Goal: Book appointment/travel/reservation

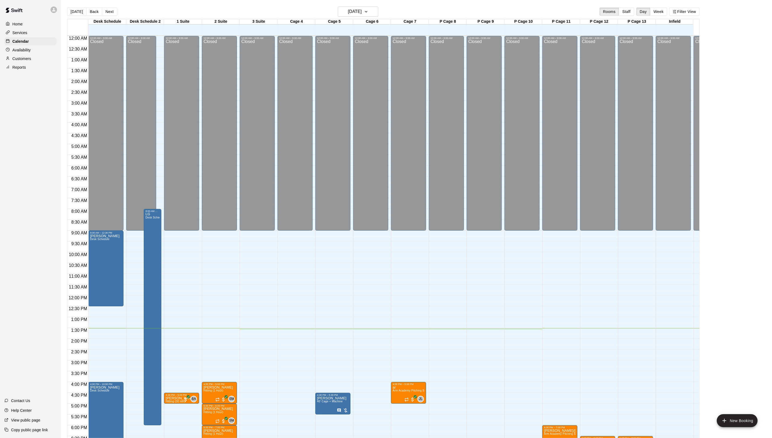
scroll to position [95, 0]
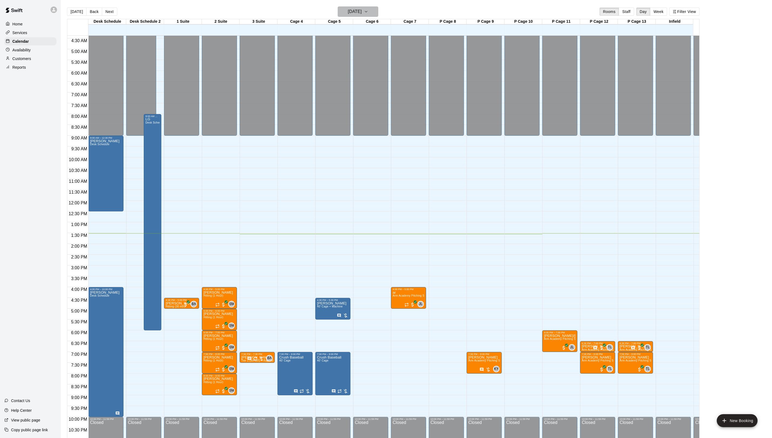
click at [351, 11] on h6 "[DATE]" at bounding box center [355, 12] width 14 height 8
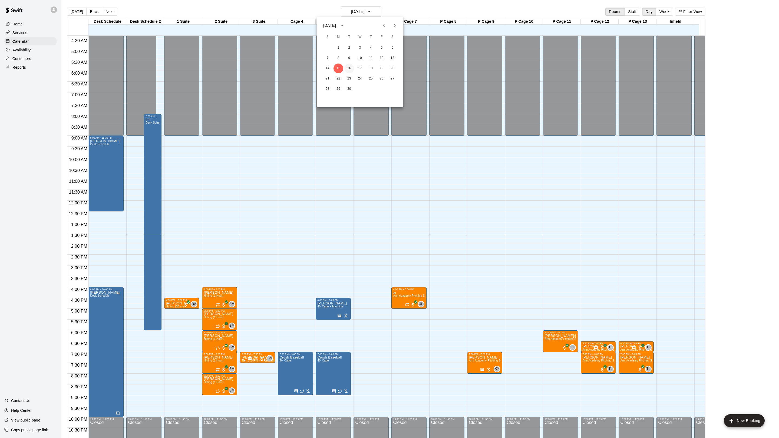
click at [347, 69] on button "16" at bounding box center [349, 69] width 10 height 10
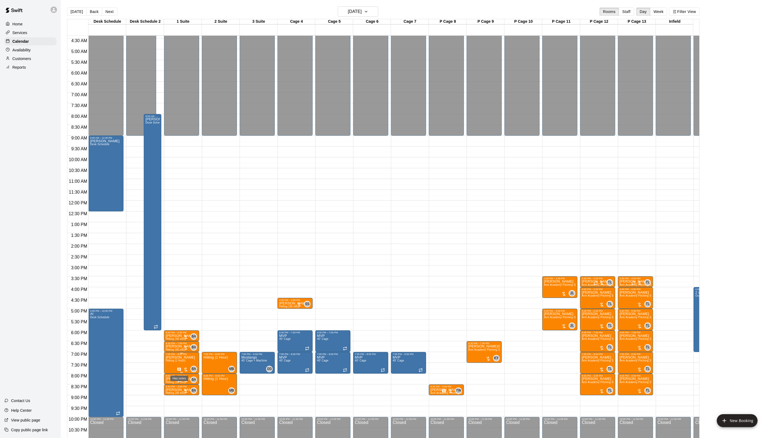
click at [179, 368] on icon "Has notes" at bounding box center [180, 370] width 4 height 4
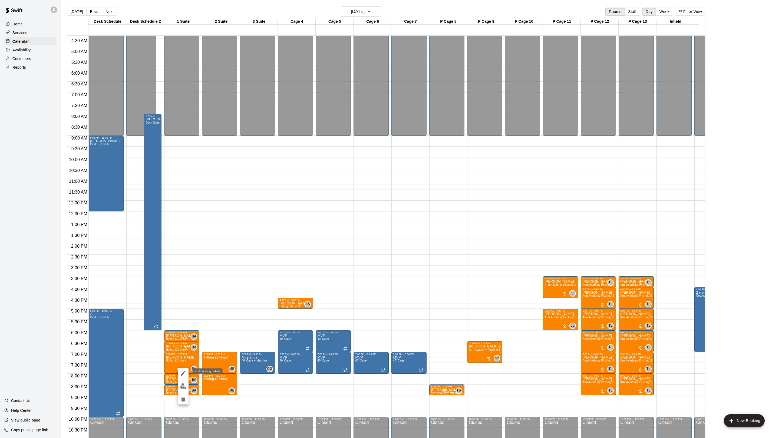
click at [184, 372] on icon "edit" at bounding box center [183, 373] width 6 height 6
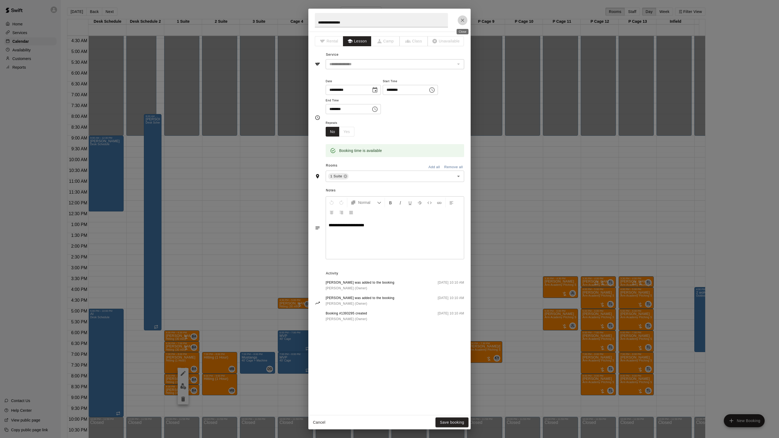
click at [464, 20] on icon "Close" at bounding box center [462, 20] width 5 height 5
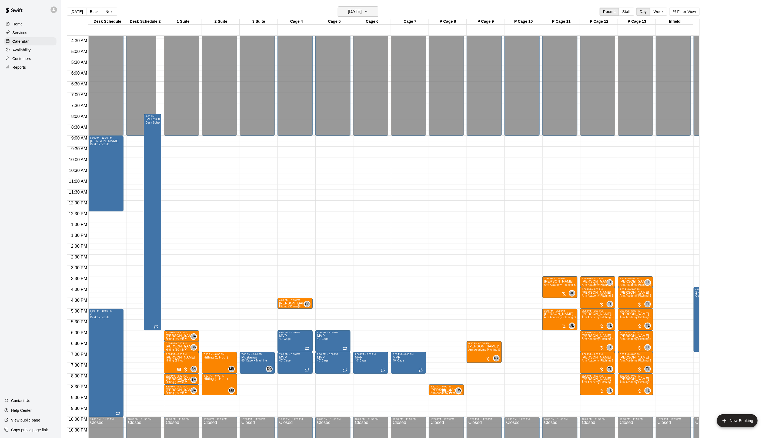
click at [368, 13] on icon "button" at bounding box center [366, 11] width 4 height 6
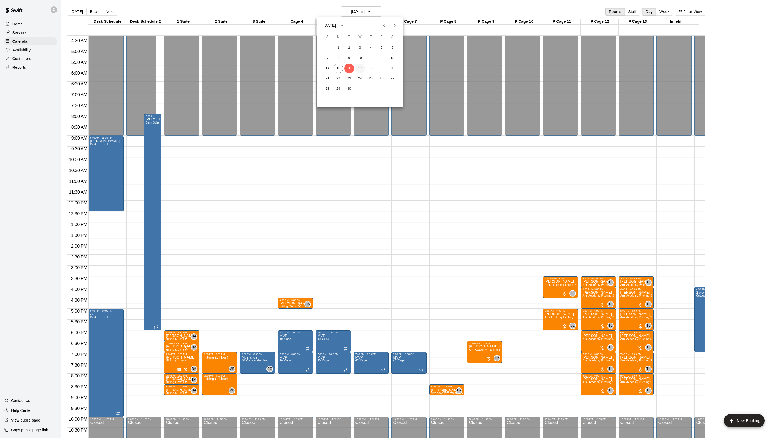
click at [362, 67] on button "17" at bounding box center [360, 69] width 10 height 10
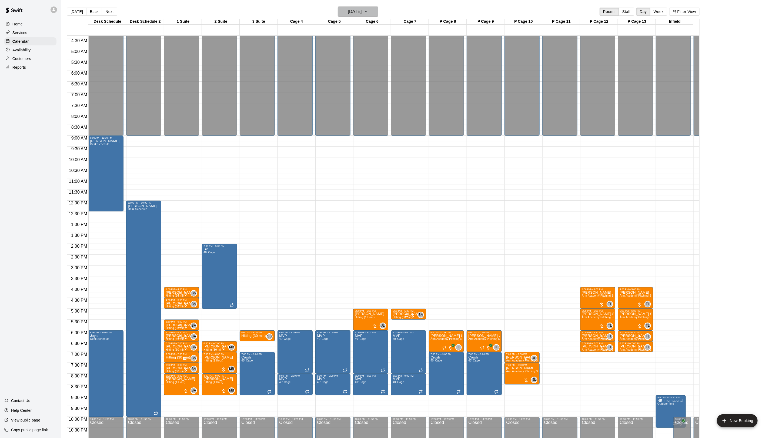
click at [368, 11] on icon "button" at bounding box center [366, 11] width 4 height 6
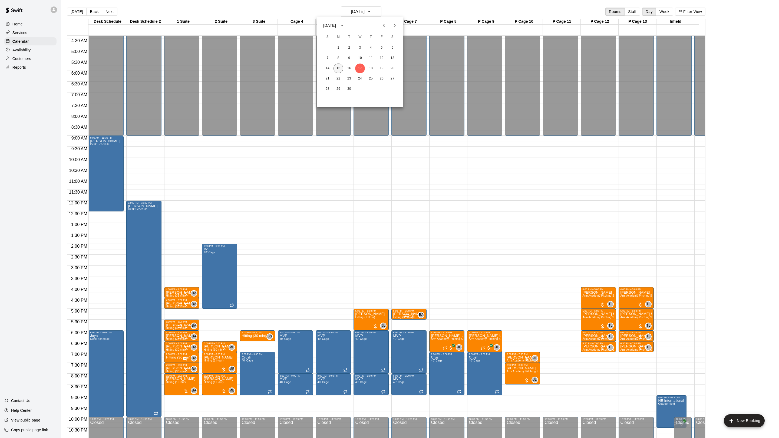
click at [335, 69] on button "15" at bounding box center [338, 69] width 10 height 10
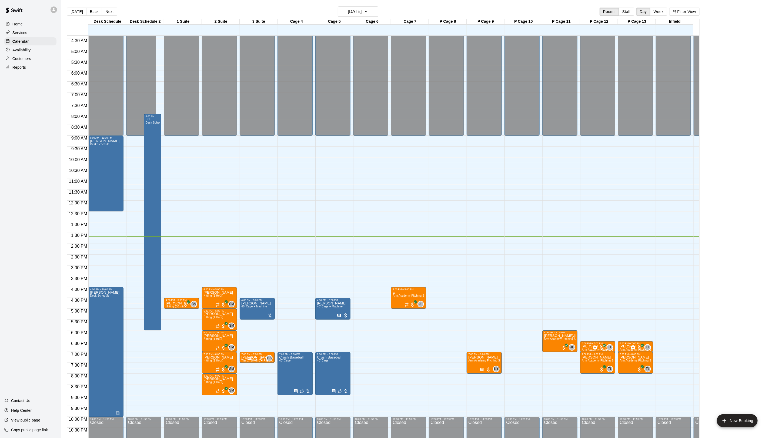
click at [31, 59] on div "Customers" at bounding box center [30, 59] width 52 height 8
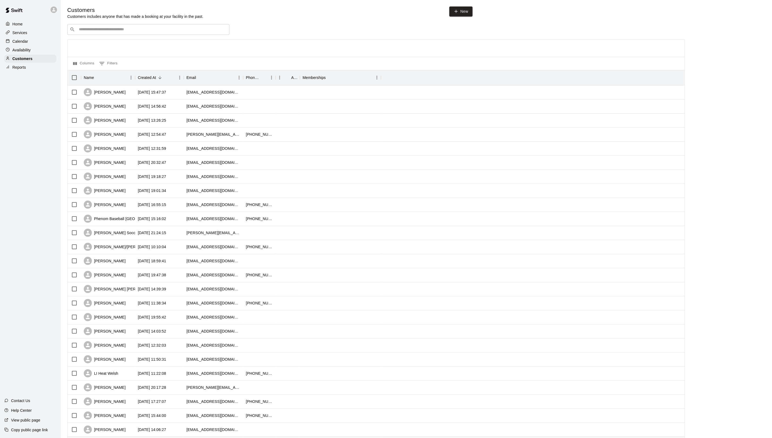
click at [115, 32] on input "Search customers by name or email" at bounding box center [152, 29] width 150 height 5
type input "**********"
click at [109, 46] on span "[EMAIL_ADDRESS][DOMAIN_NAME]" at bounding box center [111, 48] width 58 height 4
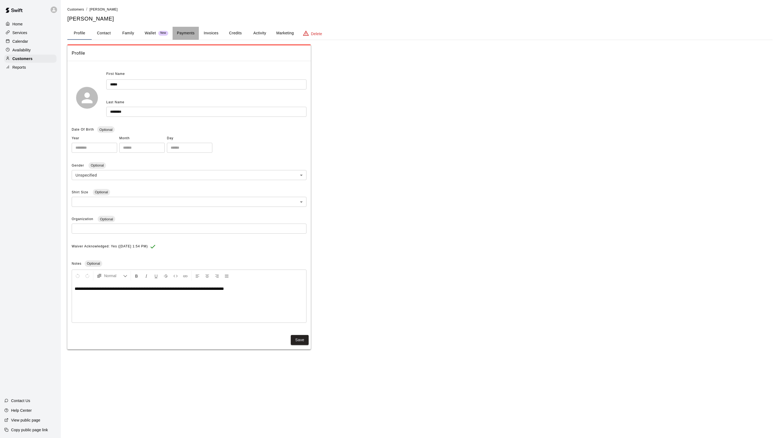
click at [190, 32] on button "Payments" at bounding box center [185, 33] width 26 height 13
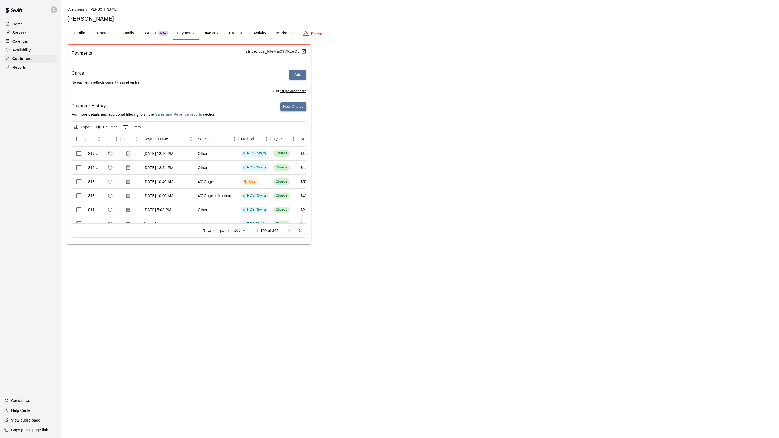
click at [286, 109] on button "New Charge" at bounding box center [293, 106] width 26 height 8
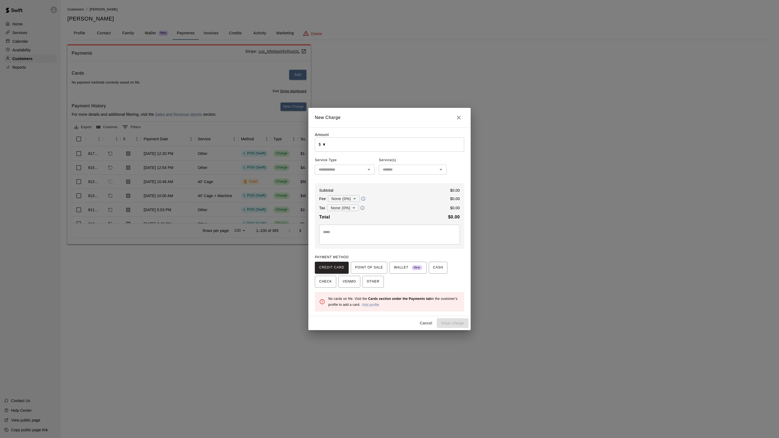
click at [359, 141] on input "*" at bounding box center [393, 144] width 141 height 14
click at [373, 271] on span "POINT OF SALE" at bounding box center [369, 267] width 28 height 9
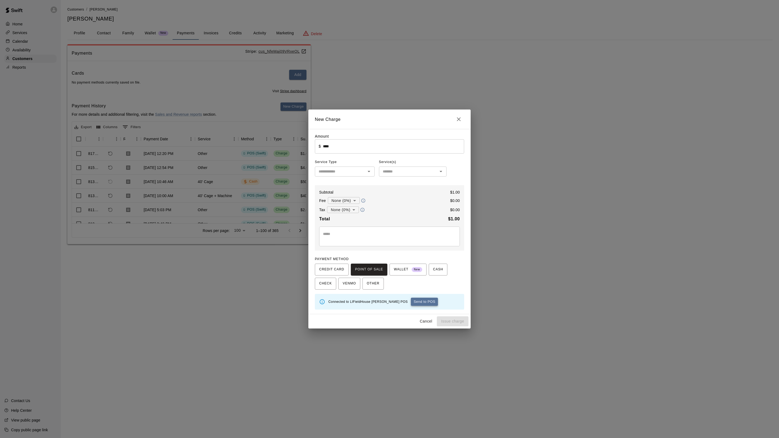
click at [411, 300] on button "Send to POS" at bounding box center [424, 302] width 27 height 8
type input "*"
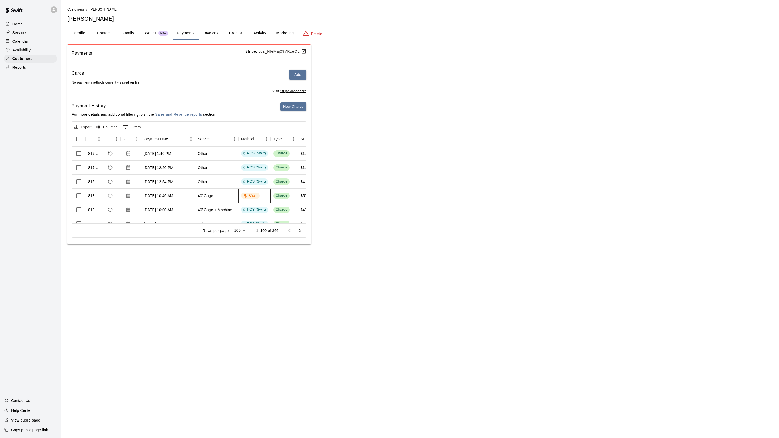
click at [249, 199] on div "Cash" at bounding box center [250, 195] width 19 height 6
click at [16, 44] on p "Calendar" at bounding box center [20, 41] width 16 height 5
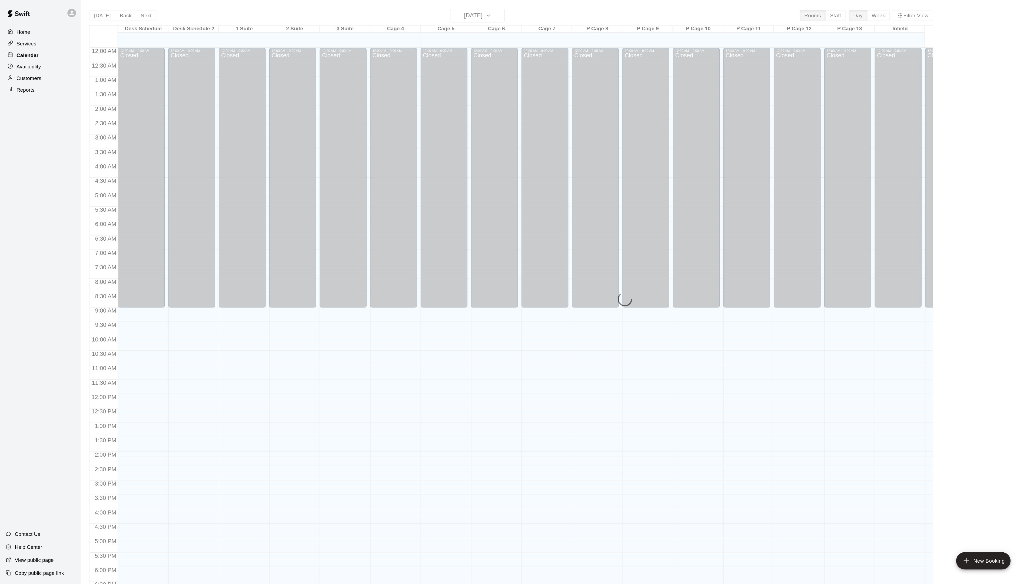
scroll to position [95, 0]
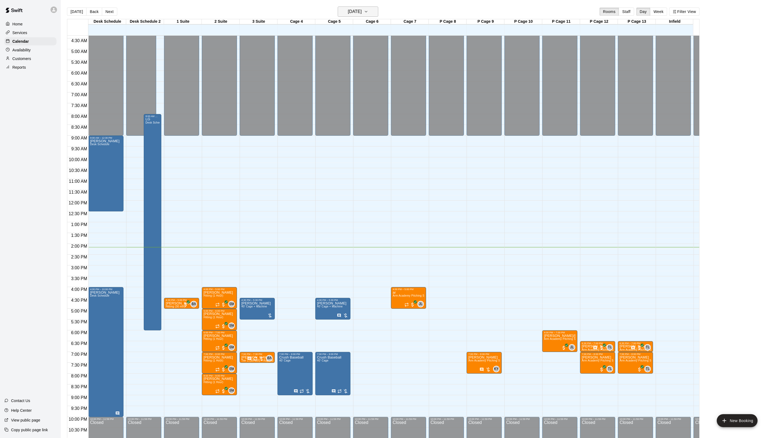
click at [354, 13] on h6 "[DATE]" at bounding box center [355, 12] width 14 height 8
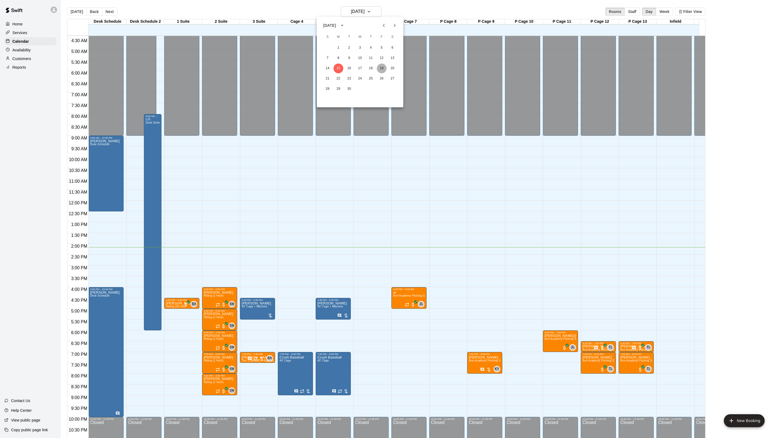
click at [381, 66] on button "19" at bounding box center [382, 69] width 10 height 10
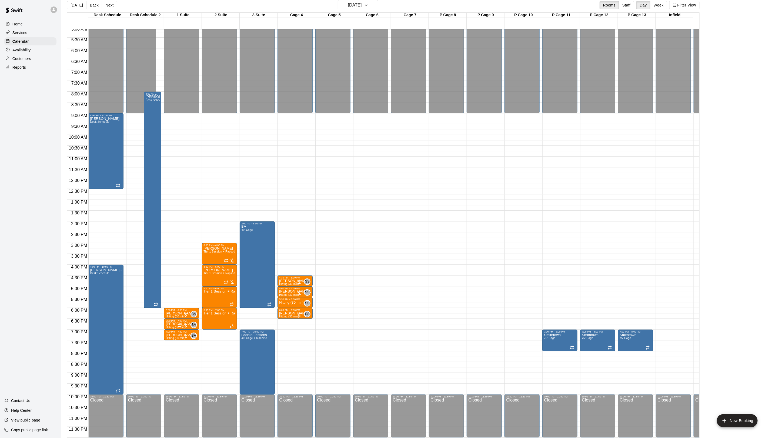
scroll to position [8, 0]
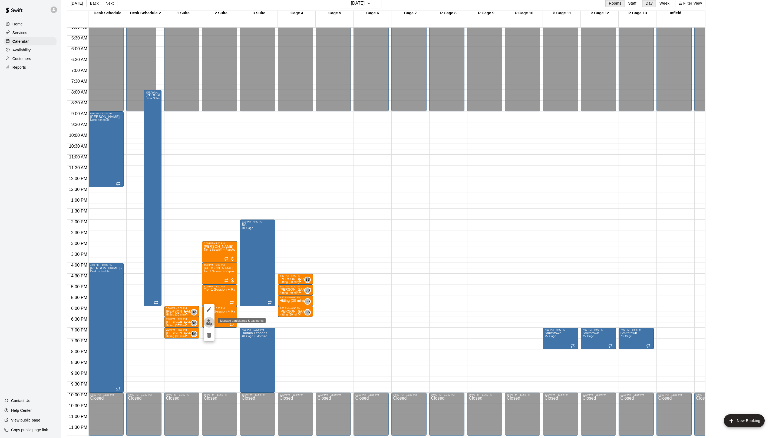
click at [210, 322] on img "edit" at bounding box center [209, 322] width 6 height 6
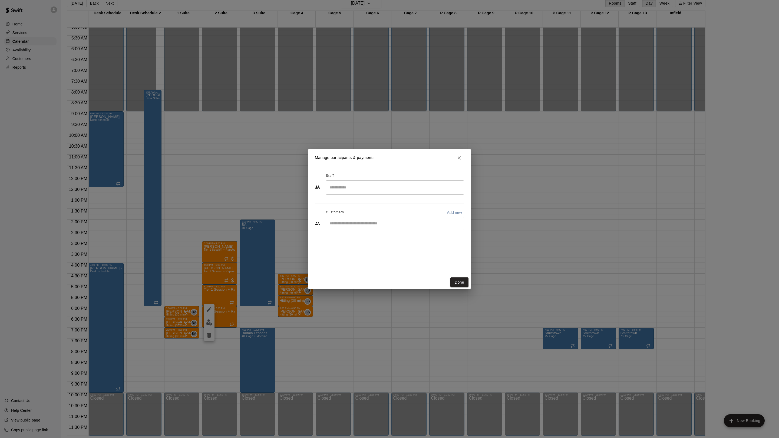
click at [351, 190] on input "Search staff" at bounding box center [395, 187] width 134 height 9
drag, startPoint x: 336, startPoint y: 185, endPoint x: 330, endPoint y: 188, distance: 6.3
click at [330, 188] on div "*** ​" at bounding box center [394, 187] width 138 height 14
type input "***"
click at [342, 221] on input "Start typing to search customers..." at bounding box center [395, 223] width 134 height 5
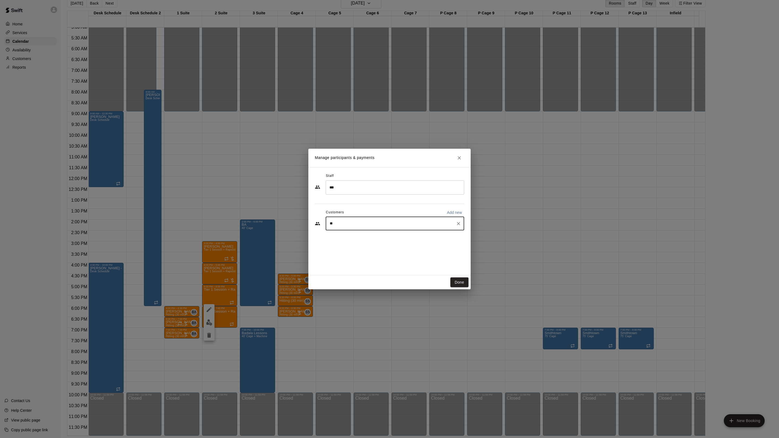
type input "***"
click at [357, 256] on div "[PERSON_NAME] / [PERSON_NAME] [EMAIL_ADDRESS][DOMAIN_NAME]" at bounding box center [376, 257] width 70 height 12
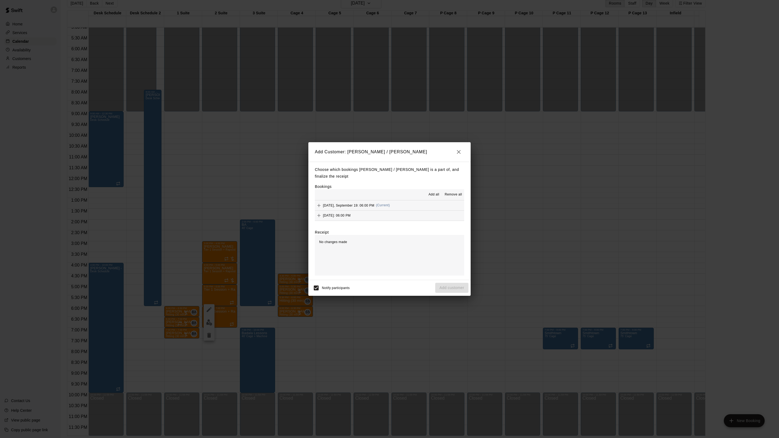
click at [384, 203] on span "(Current)" at bounding box center [383, 205] width 14 height 4
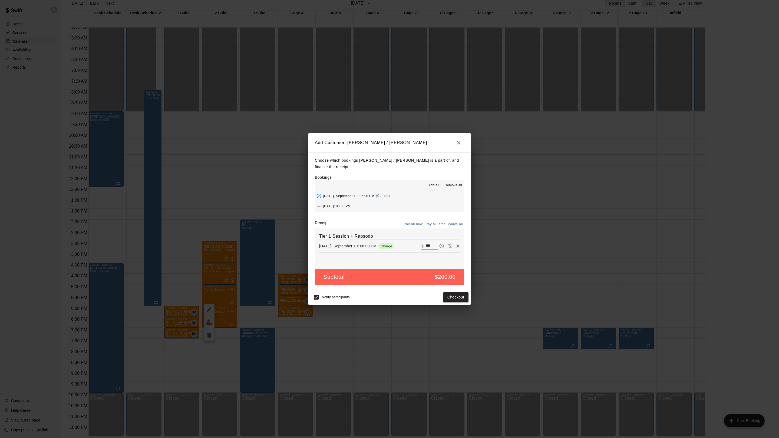
click at [396, 201] on button "[DATE]: 06:00 PM" at bounding box center [389, 206] width 149 height 10
click at [432, 220] on button "Pay all later" at bounding box center [435, 224] width 22 height 8
click at [461, 293] on button "Add customer" at bounding box center [451, 297] width 33 height 10
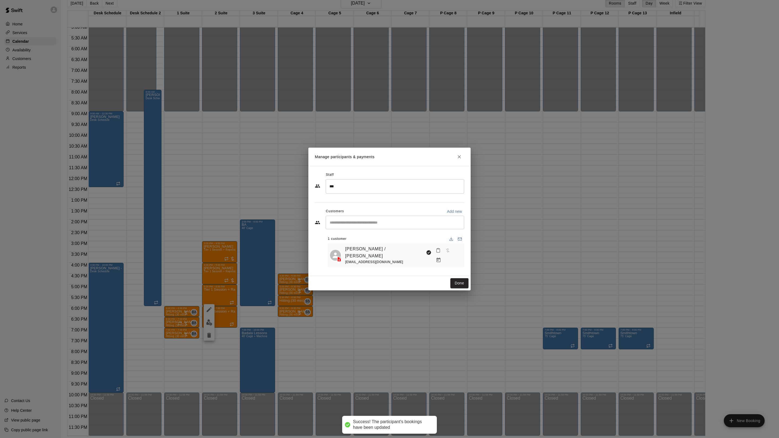
click at [460, 278] on button "Done" at bounding box center [459, 283] width 18 height 10
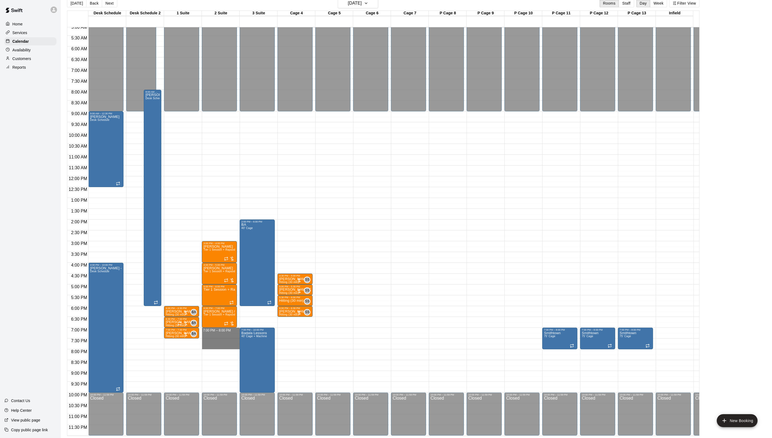
drag, startPoint x: 210, startPoint y: 324, endPoint x: 209, endPoint y: 341, distance: 16.8
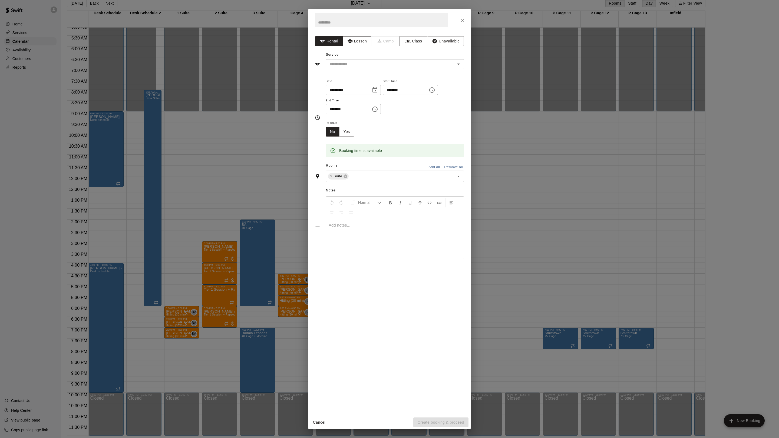
click at [357, 42] on button "Lesson" at bounding box center [357, 41] width 28 height 10
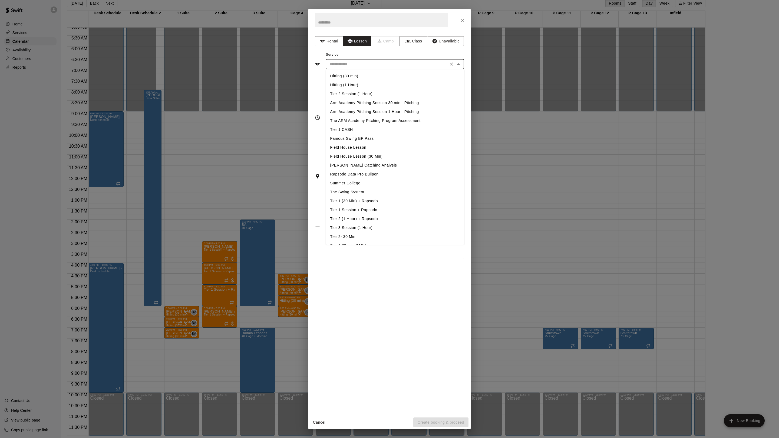
click at [347, 68] on input "text" at bounding box center [386, 64] width 119 height 7
click at [336, 84] on li "Hitting (1 Hour)" at bounding box center [395, 85] width 138 height 9
type input "**********"
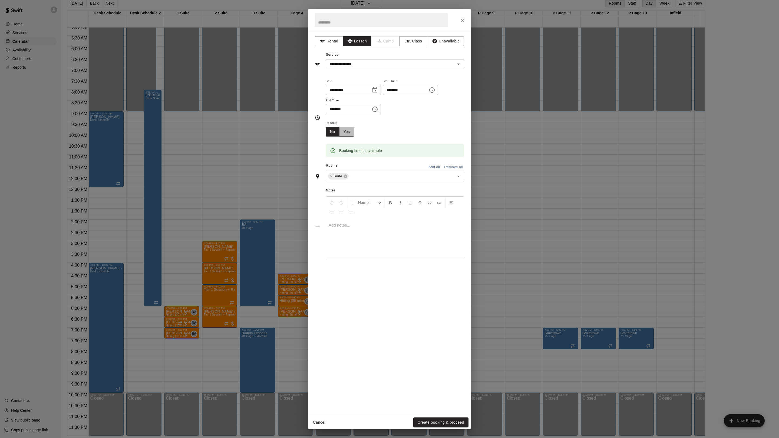
click at [352, 137] on button "Yes" at bounding box center [346, 132] width 15 height 10
click at [388, 138] on div "**********" at bounding box center [394, 138] width 138 height 39
click at [385, 131] on body "Home Services Calendar Availability Customers Reports Contact Us Help Center Vi…" at bounding box center [389, 215] width 779 height 447
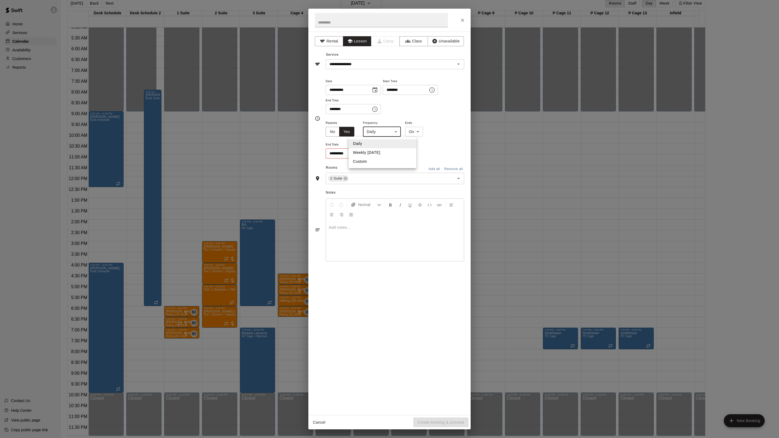
click at [378, 155] on li "Weekly [DATE]" at bounding box center [382, 152] width 68 height 9
type input "******"
click at [424, 132] on body "Home Services Calendar Availability Customers Reports Contact Us Help Center Vi…" at bounding box center [389, 215] width 779 height 447
click at [418, 152] on li "After" at bounding box center [419, 152] width 17 height 9
type input "*****"
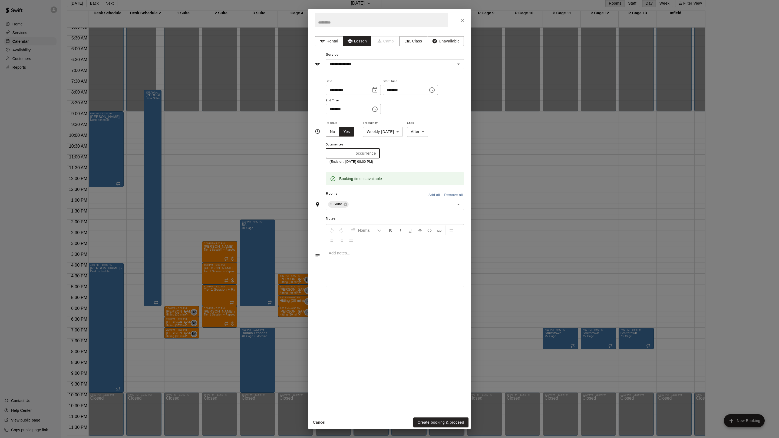
click at [334, 155] on input "*" at bounding box center [339, 153] width 28 height 10
type input "*"
click at [436, 419] on button "Create booking & proceed" at bounding box center [440, 422] width 55 height 10
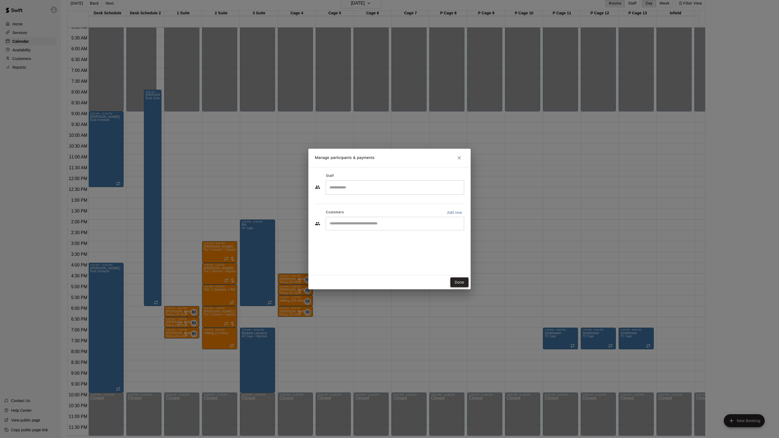
click at [458, 281] on button "Done" at bounding box center [459, 282] width 18 height 10
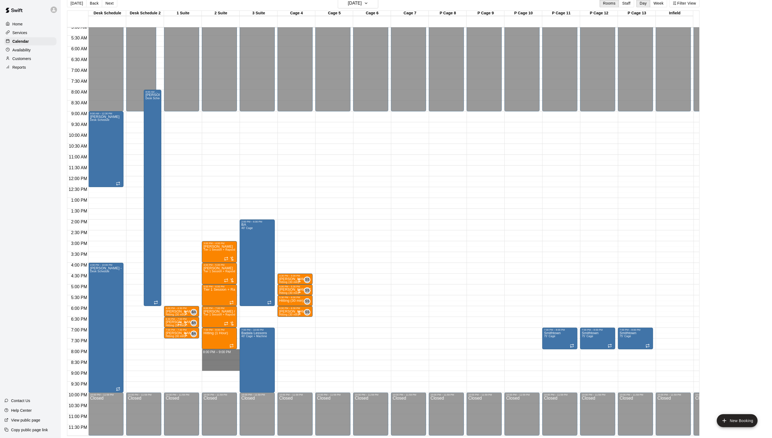
drag, startPoint x: 214, startPoint y: 345, endPoint x: 214, endPoint y: 360, distance: 15.7
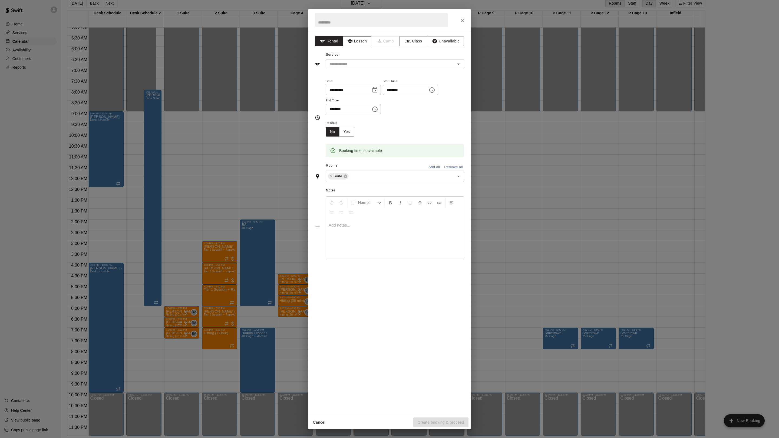
click at [358, 41] on button "Lesson" at bounding box center [357, 41] width 28 height 10
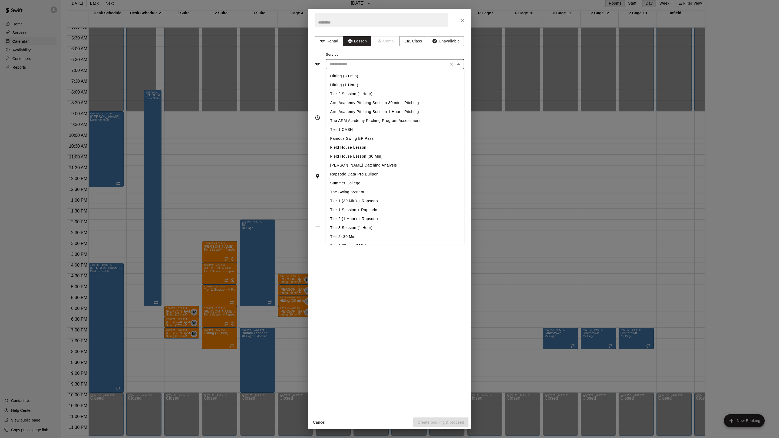
click at [332, 66] on input "text" at bounding box center [386, 64] width 119 height 7
click at [344, 83] on li "Hitting (1 Hour)" at bounding box center [395, 85] width 138 height 9
type input "**********"
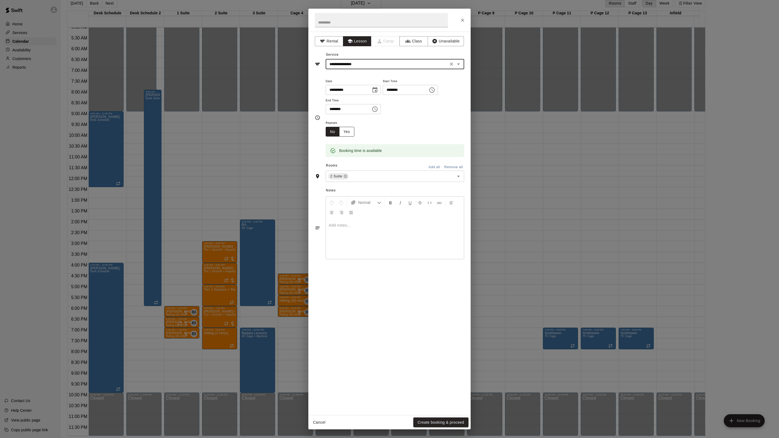
click at [347, 132] on button "Yes" at bounding box center [346, 132] width 15 height 10
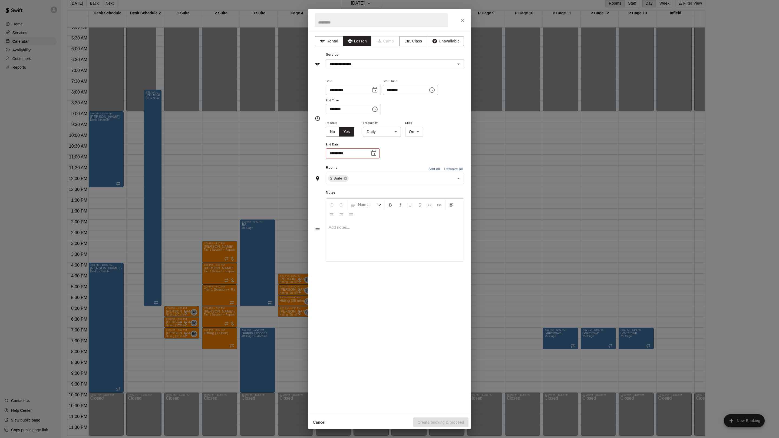
click at [370, 133] on body "Home Services Calendar Availability Customers Reports Contact Us Help Center Vi…" at bounding box center [389, 215] width 779 height 447
click at [365, 154] on li "Weekly [DATE]" at bounding box center [382, 152] width 68 height 9
type input "******"
click at [419, 133] on body "Home Services Calendar Availability Customers Reports Contact Us Help Center Vi…" at bounding box center [389, 215] width 779 height 447
click at [417, 149] on li "After" at bounding box center [419, 152] width 17 height 9
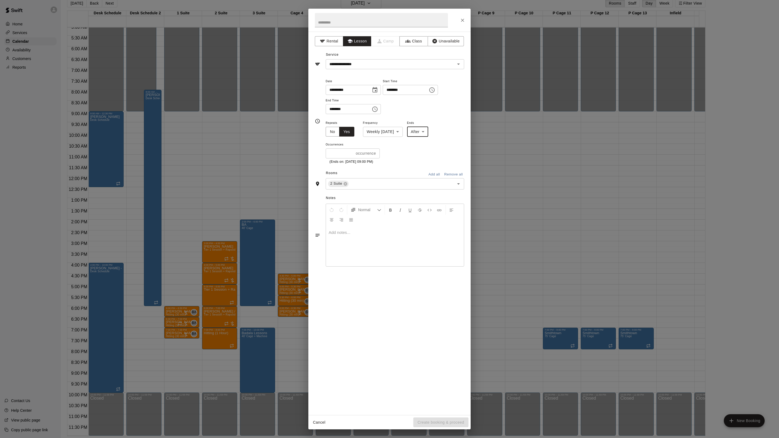
type input "*****"
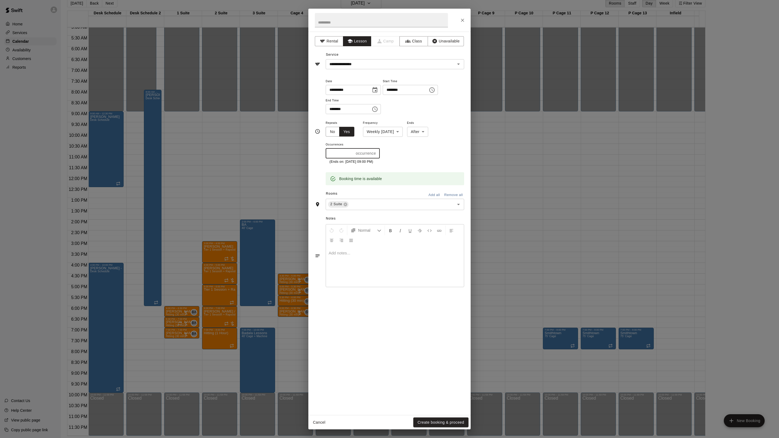
click at [341, 155] on input "*" at bounding box center [339, 153] width 28 height 10
type input "*"
click at [437, 422] on button "Create booking & proceed" at bounding box center [440, 422] width 55 height 10
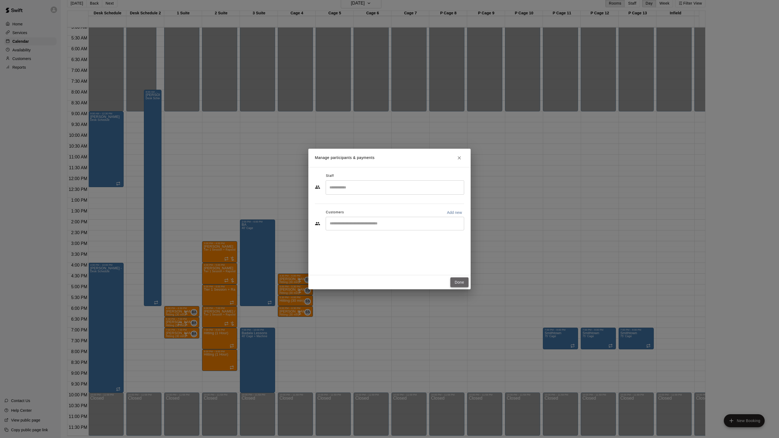
click at [460, 283] on button "Done" at bounding box center [459, 282] width 18 height 10
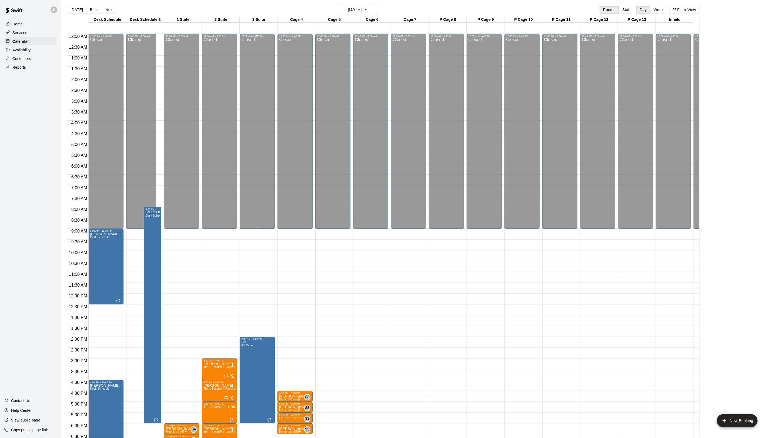
scroll to position [0, 0]
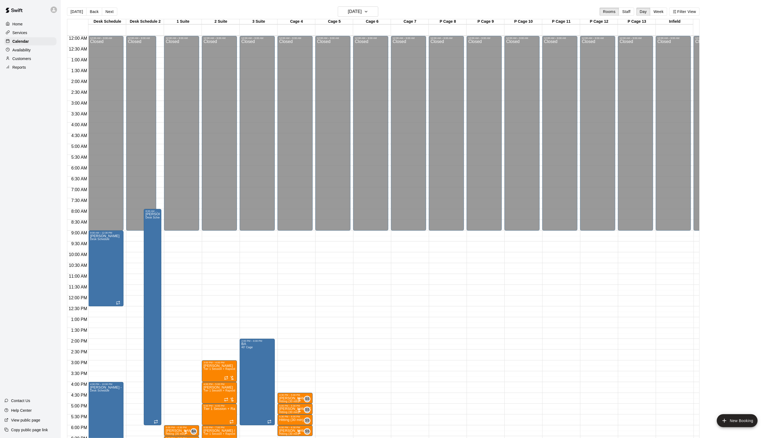
click at [36, 122] on div "Home Services Calendar Availability Customers Reports Contact Us Help Center Vi…" at bounding box center [30, 219] width 61 height 438
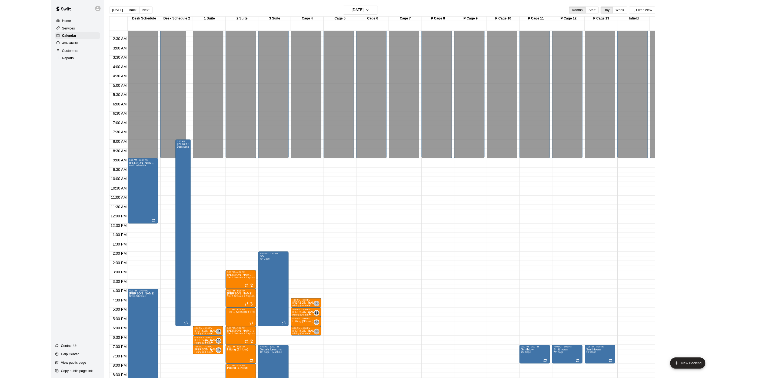
scroll to position [81, 0]
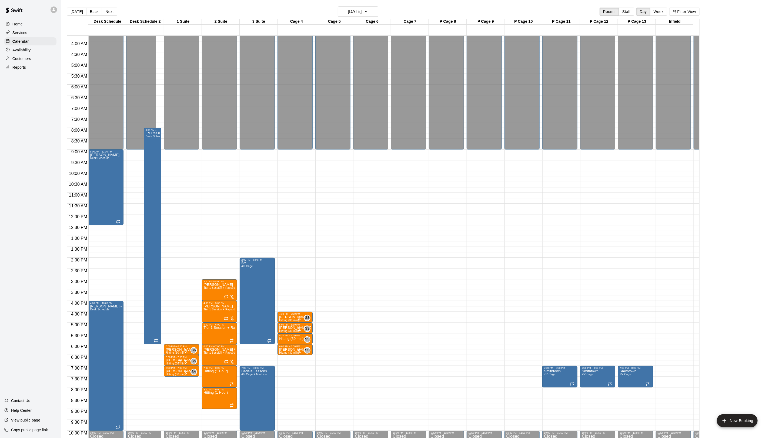
click at [148, 0] on main "[DATE] Back [DATE][DATE] Rooms Staff Day Week Filter View Desk Schedule 19 Fri …" at bounding box center [416, 223] width 711 height 447
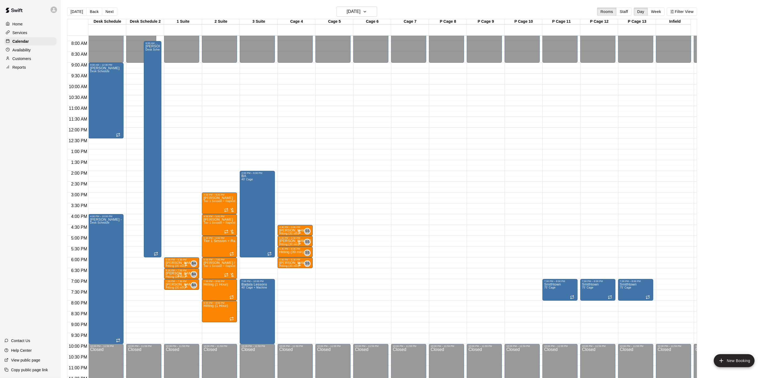
scroll to position [177, 0]
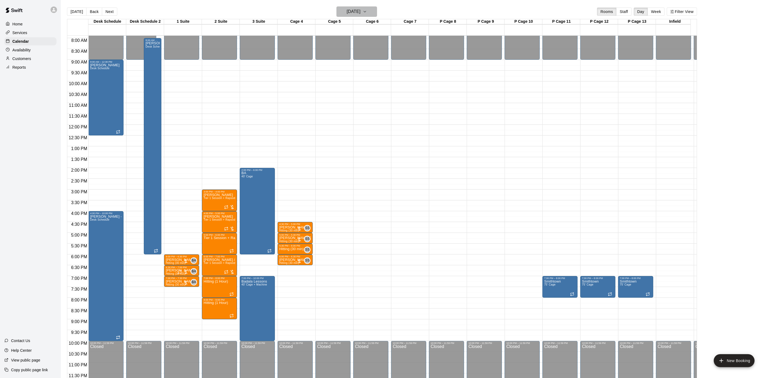
click at [353, 16] on button "[DATE]" at bounding box center [357, 11] width 41 height 10
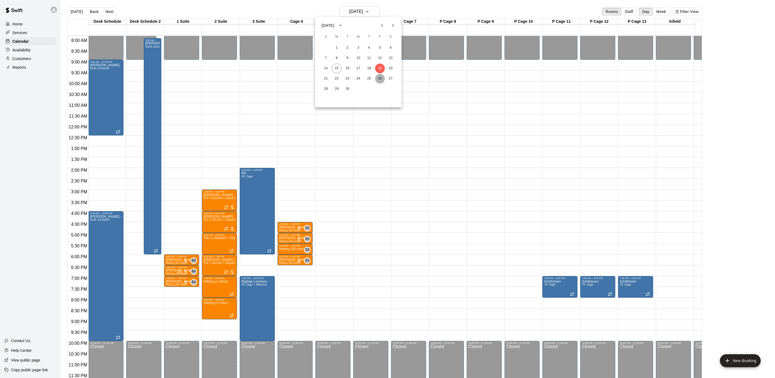
click at [376, 79] on button "26" at bounding box center [380, 79] width 10 height 10
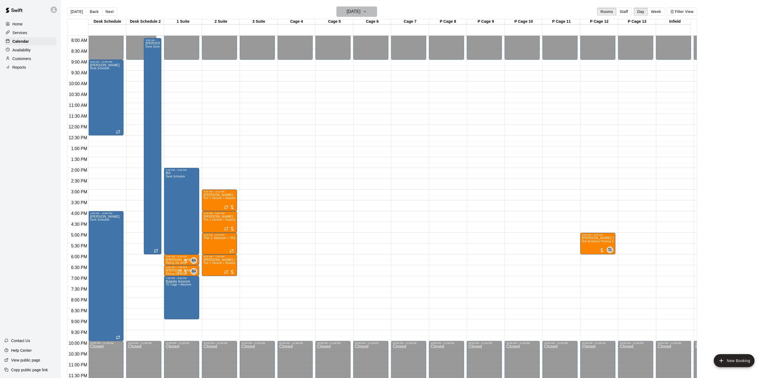
click at [355, 9] on h6 "[DATE]" at bounding box center [354, 12] width 14 height 8
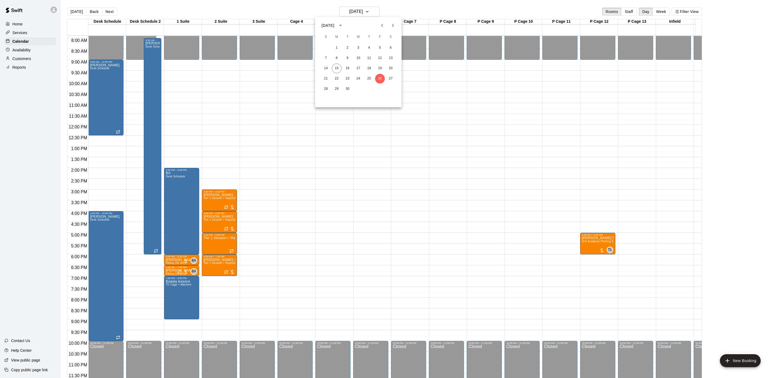
click at [390, 25] on icon "Next month" at bounding box center [393, 25] width 6 height 6
click at [373, 51] on button "2" at bounding box center [369, 48] width 10 height 10
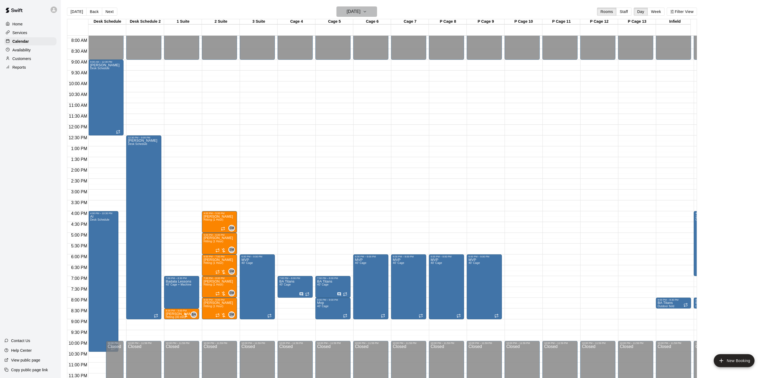
click at [359, 8] on h6 "[DATE]" at bounding box center [354, 12] width 14 height 8
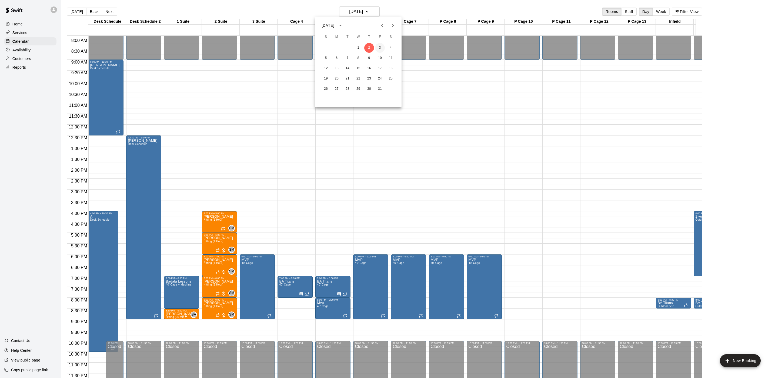
click at [377, 44] on div "1 2 3 4" at bounding box center [358, 48] width 87 height 10
click at [377, 45] on button "3" at bounding box center [380, 48] width 10 height 10
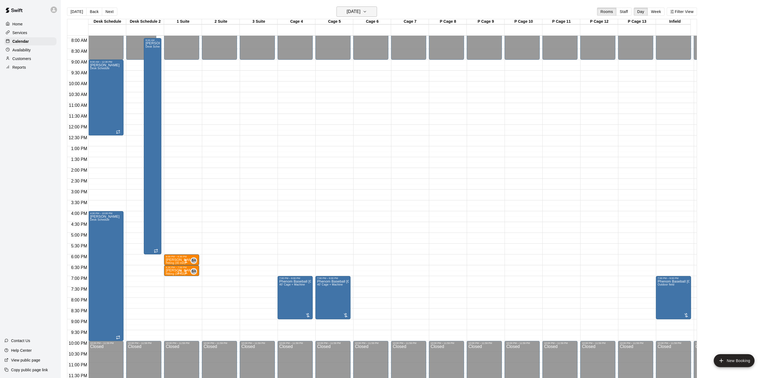
click at [366, 16] on button "[DATE]" at bounding box center [357, 11] width 41 height 10
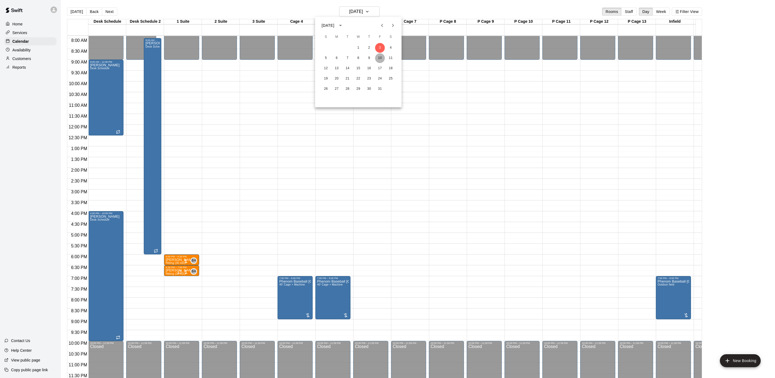
click at [379, 60] on button "10" at bounding box center [380, 58] width 10 height 10
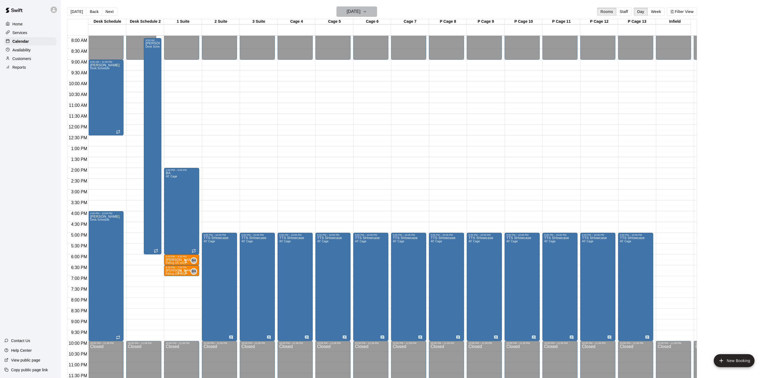
click at [361, 11] on h6 "[DATE]" at bounding box center [354, 12] width 14 height 8
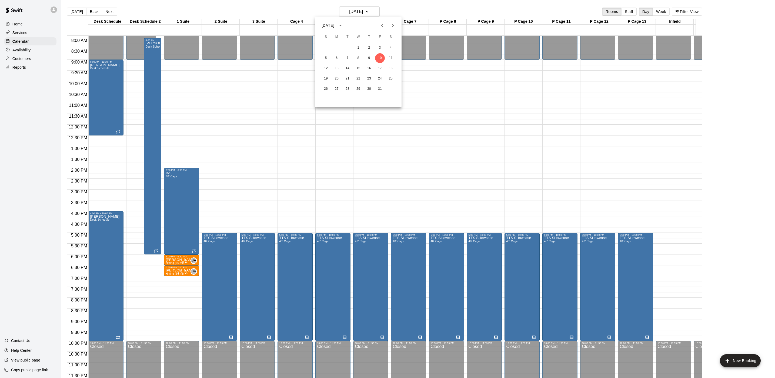
click at [377, 23] on button "Previous month" at bounding box center [382, 25] width 11 height 11
click at [375, 66] on div "14 15 16 17 18 19 20" at bounding box center [358, 69] width 87 height 10
click at [379, 66] on button "19" at bounding box center [380, 69] width 10 height 10
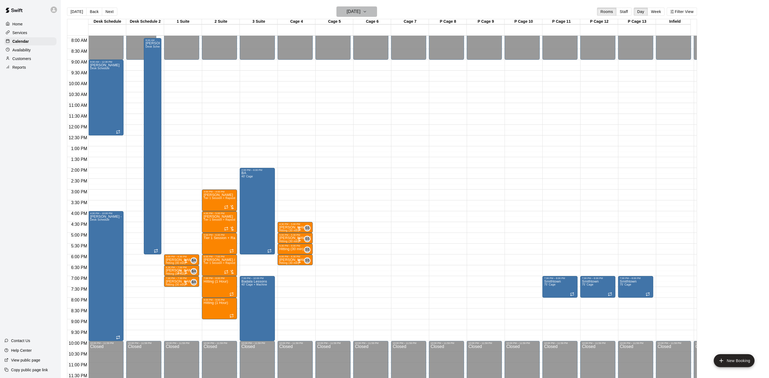
click at [361, 15] on h6 "[DATE]" at bounding box center [354, 12] width 14 height 8
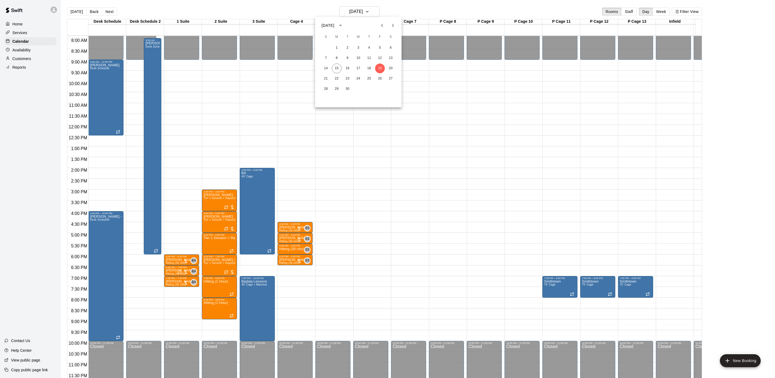
click at [303, 146] on div at bounding box center [387, 189] width 775 height 378
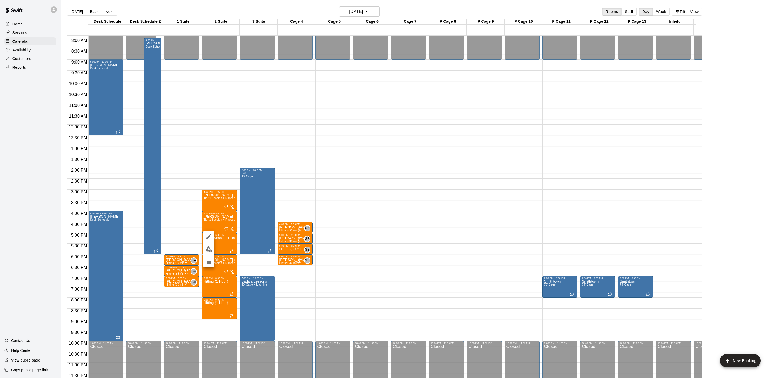
click at [260, 253] on div at bounding box center [387, 189] width 775 height 378
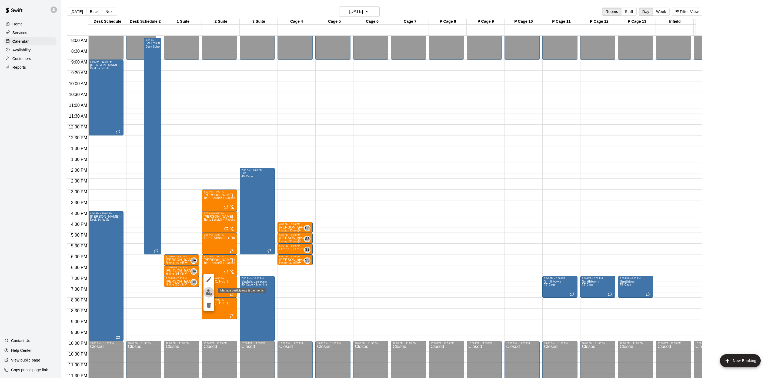
click at [209, 288] on button "edit" at bounding box center [209, 292] width 11 height 11
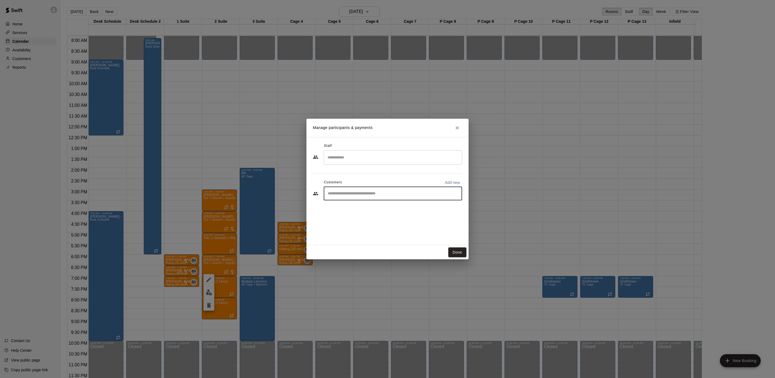
click at [356, 191] on input "Start typing to search customers..." at bounding box center [393, 193] width 134 height 5
type input "******"
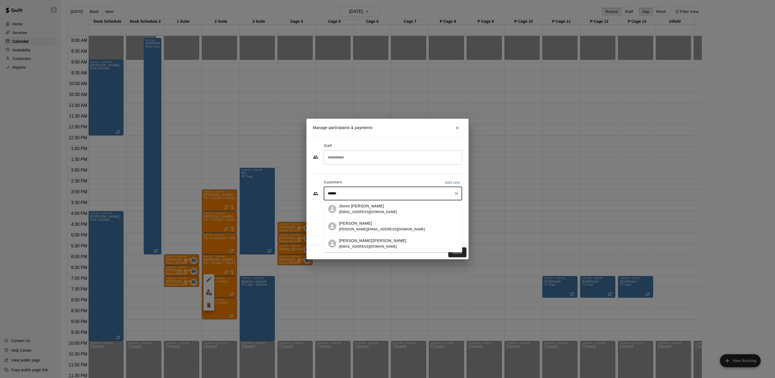
click at [363, 205] on p "Jionni [PERSON_NAME]" at bounding box center [361, 206] width 45 height 6
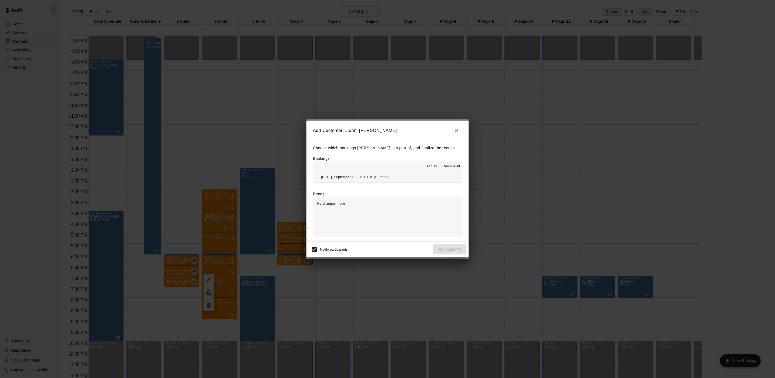
click at [383, 175] on span "(Current)" at bounding box center [381, 177] width 14 height 4
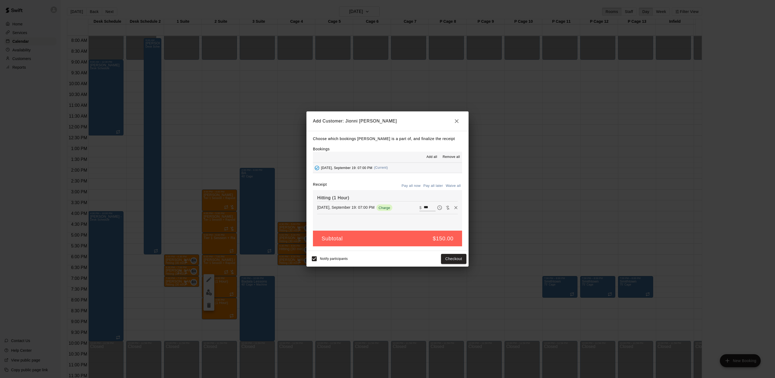
click at [434, 186] on button "Pay all later" at bounding box center [433, 186] width 22 height 8
click at [442, 263] on button "Add customer" at bounding box center [449, 259] width 33 height 10
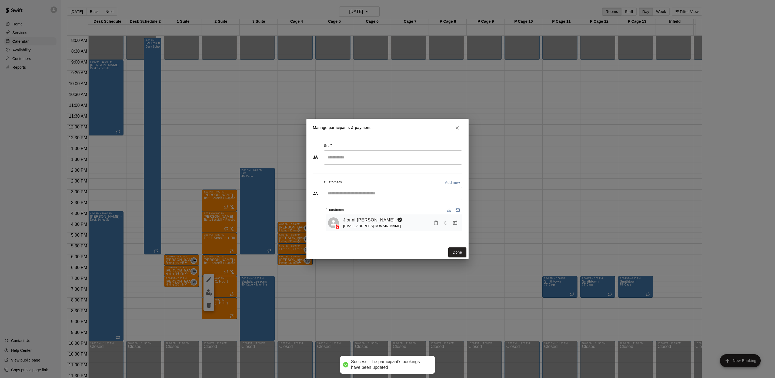
click at [460, 256] on button "Done" at bounding box center [457, 252] width 18 height 10
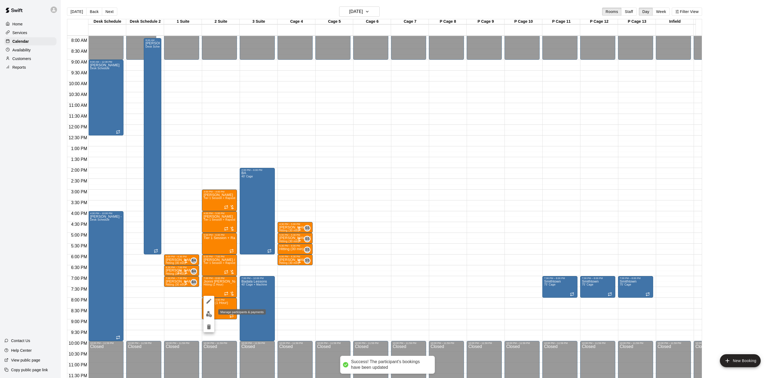
click at [208, 312] on img "edit" at bounding box center [209, 314] width 6 height 6
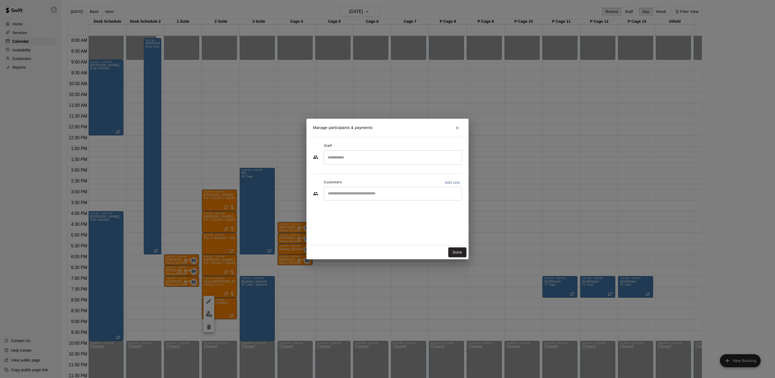
click at [349, 192] on input "Start typing to search customers..." at bounding box center [393, 193] width 134 height 5
type input "******"
click at [355, 206] on p "[PERSON_NAME]" at bounding box center [355, 206] width 33 height 6
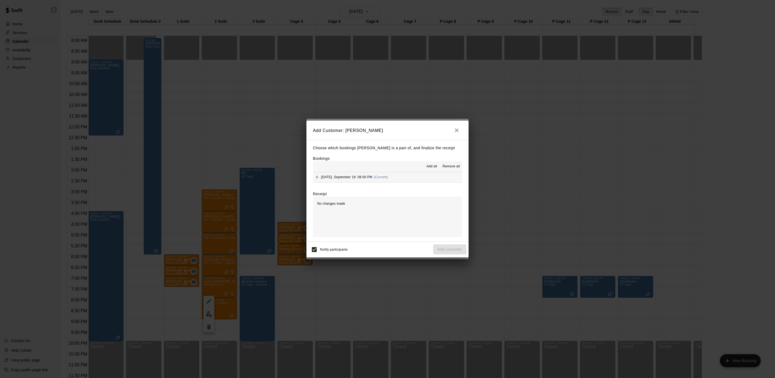
click at [380, 174] on div "[DATE], September 19: 08:00 PM (Current)" at bounding box center [350, 177] width 75 height 8
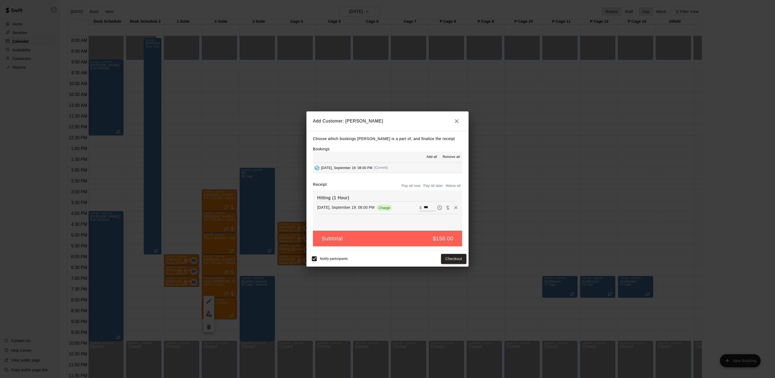
drag, startPoint x: 437, startPoint y: 185, endPoint x: 428, endPoint y: 195, distance: 13.0
click at [437, 186] on button "Pay all later" at bounding box center [433, 186] width 22 height 8
click at [441, 257] on button "Add customer" at bounding box center [449, 259] width 33 height 10
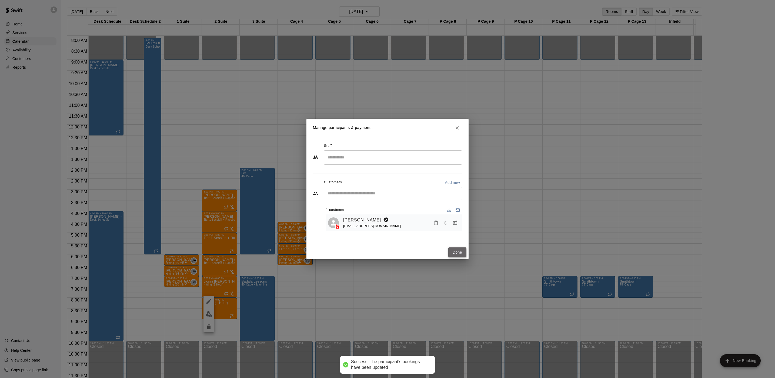
click at [459, 254] on button "Done" at bounding box center [457, 252] width 18 height 10
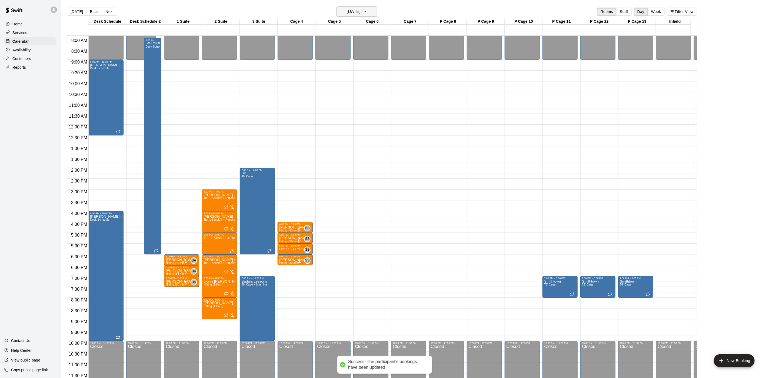
click at [361, 11] on h6 "[DATE]" at bounding box center [354, 12] width 14 height 8
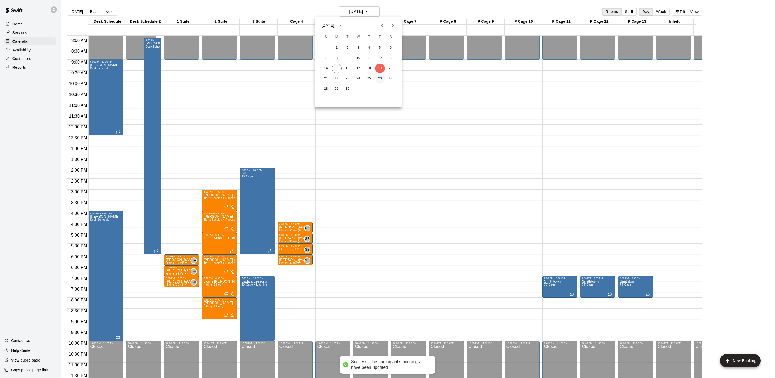
click at [380, 80] on button "26" at bounding box center [380, 79] width 10 height 10
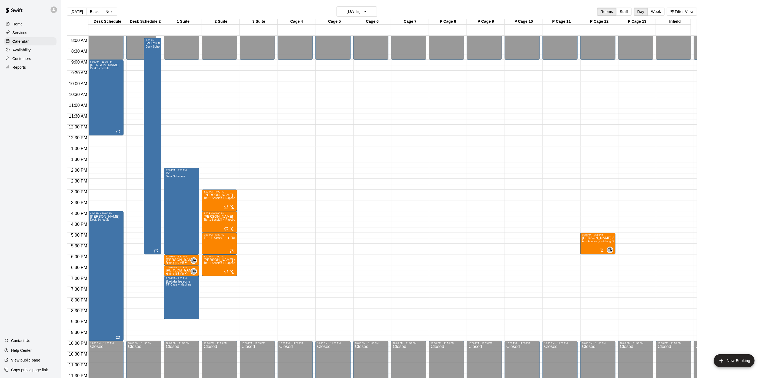
click at [347, 20] on div "Cage 5" at bounding box center [334, 21] width 38 height 5
click at [347, 8] on h6 "[DATE]" at bounding box center [354, 12] width 14 height 8
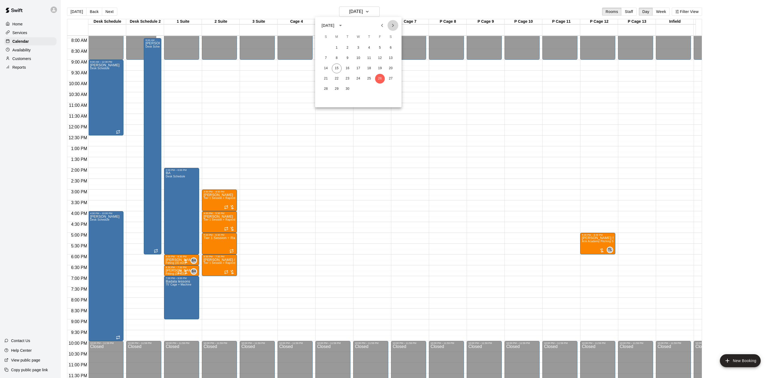
click at [391, 22] on icon "Next month" at bounding box center [393, 25] width 6 height 6
click at [381, 47] on button "3" at bounding box center [380, 48] width 10 height 10
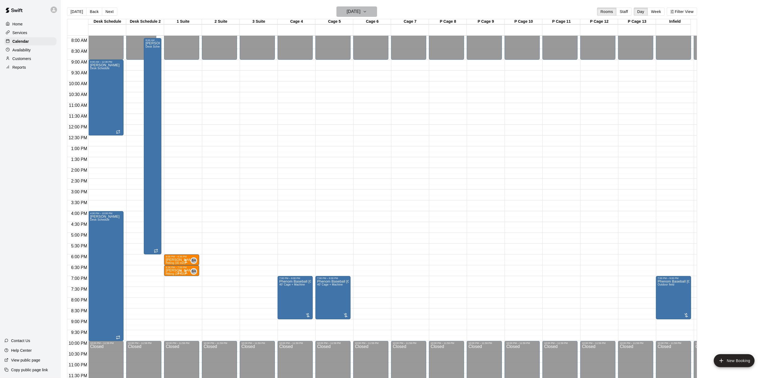
click at [361, 13] on h6 "[DATE]" at bounding box center [354, 12] width 14 height 8
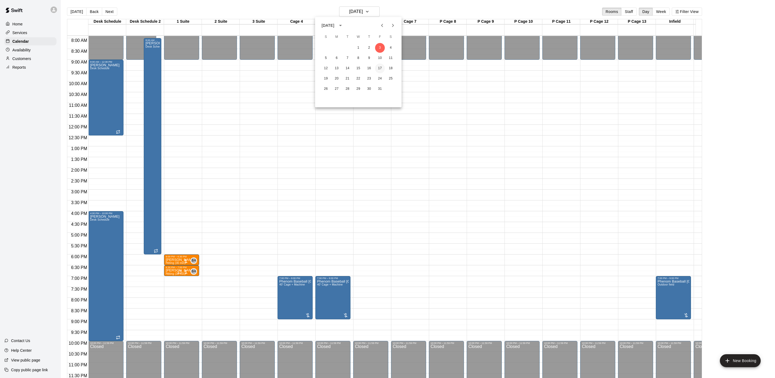
click at [381, 69] on button "17" at bounding box center [380, 69] width 10 height 10
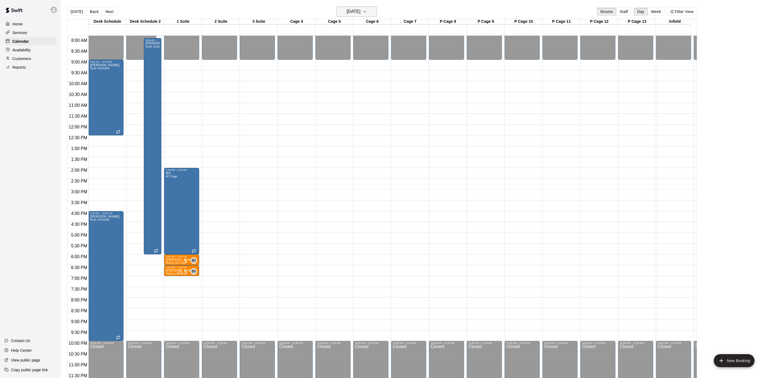
click at [361, 10] on h6 "[DATE]" at bounding box center [354, 12] width 14 height 8
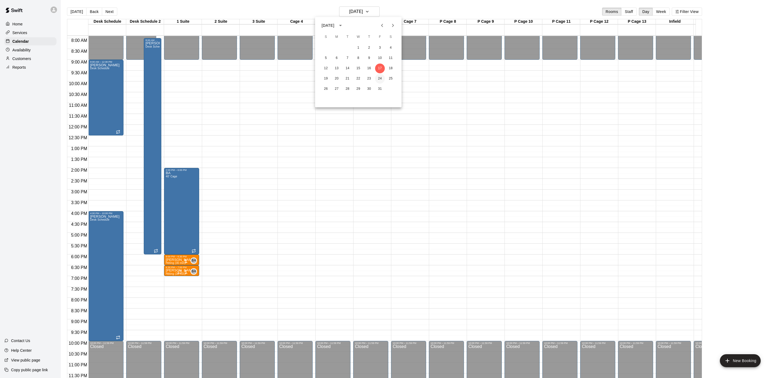
click at [380, 80] on button "24" at bounding box center [380, 79] width 10 height 10
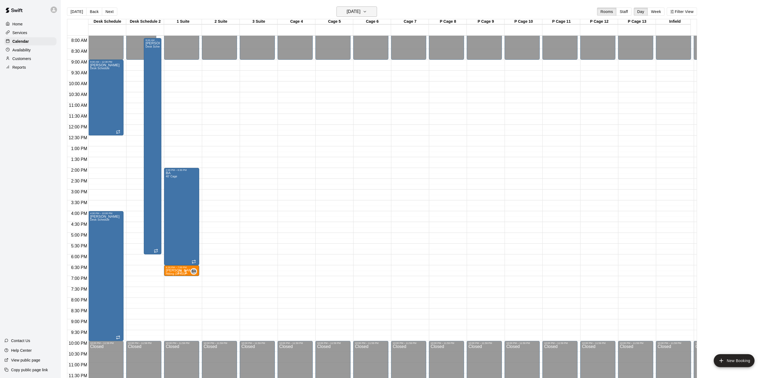
click at [353, 12] on h6 "[DATE]" at bounding box center [354, 12] width 14 height 8
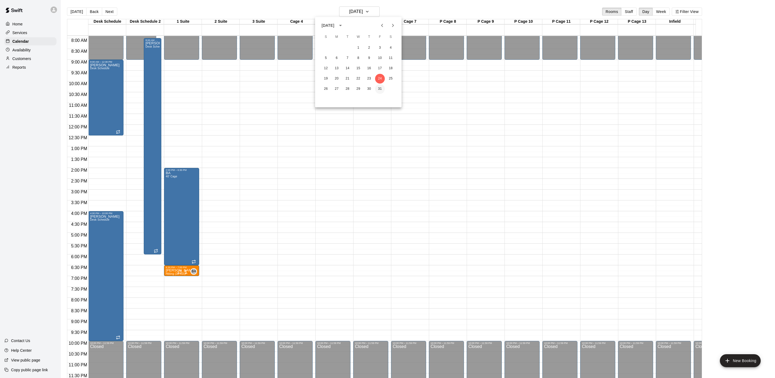
click at [380, 85] on button "31" at bounding box center [380, 89] width 10 height 10
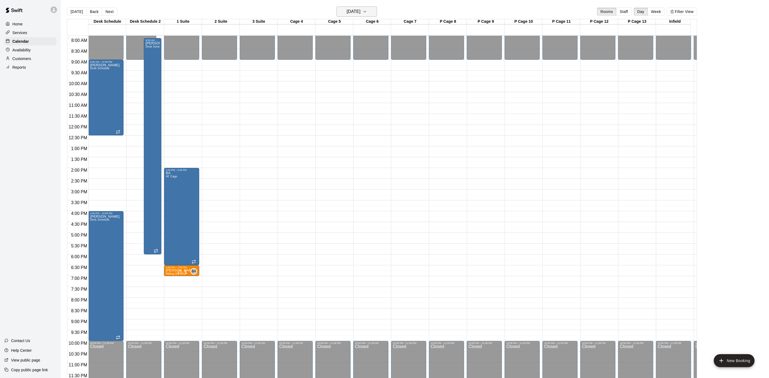
click at [360, 8] on h6 "[DATE]" at bounding box center [354, 12] width 14 height 8
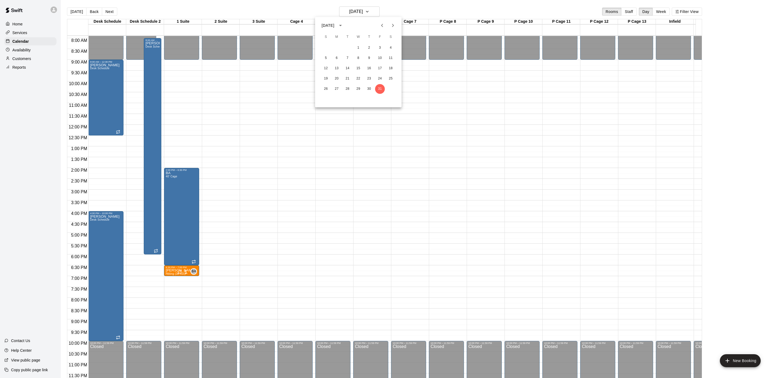
click at [380, 20] on button "Previous month" at bounding box center [382, 25] width 11 height 11
click at [378, 70] on button "19" at bounding box center [380, 69] width 10 height 10
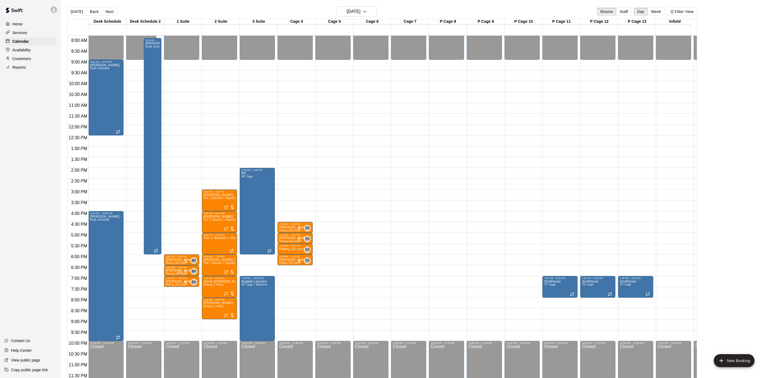
click at [367, 3] on main "[DATE] Back [DATE][DATE] Rooms Staff Day Week Filter View Desk Schedule 19 Fri …" at bounding box center [415, 193] width 708 height 387
click at [361, 11] on h6 "[DATE]" at bounding box center [354, 12] width 14 height 8
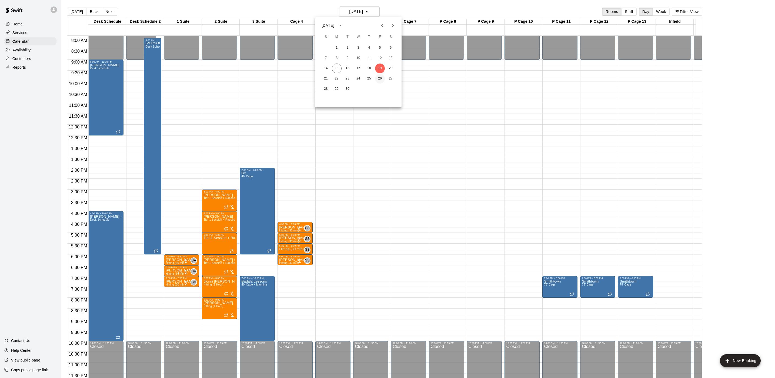
click at [381, 81] on button "26" at bounding box center [380, 79] width 10 height 10
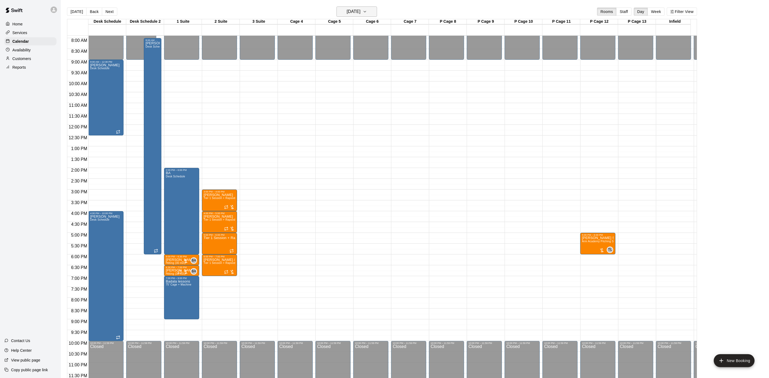
click at [347, 10] on h6 "[DATE]" at bounding box center [354, 12] width 14 height 8
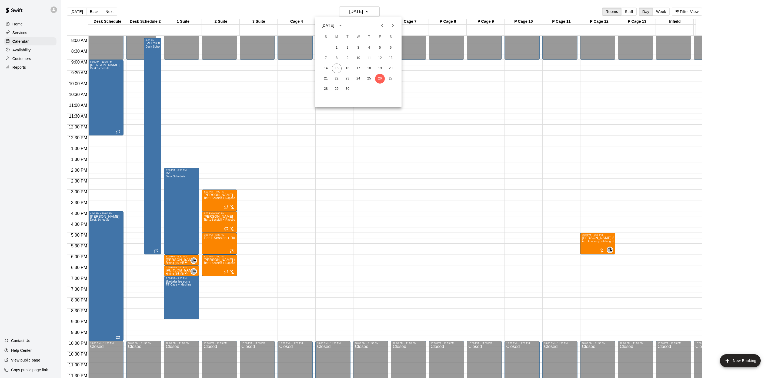
click at [255, 223] on div at bounding box center [387, 189] width 775 height 378
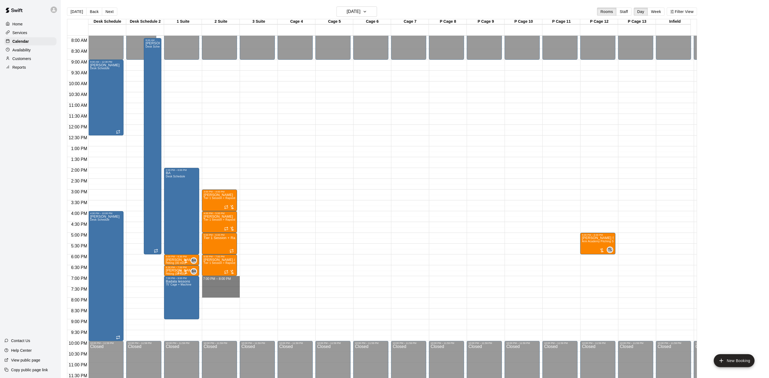
drag, startPoint x: 213, startPoint y: 270, endPoint x: 211, endPoint y: 288, distance: 18.0
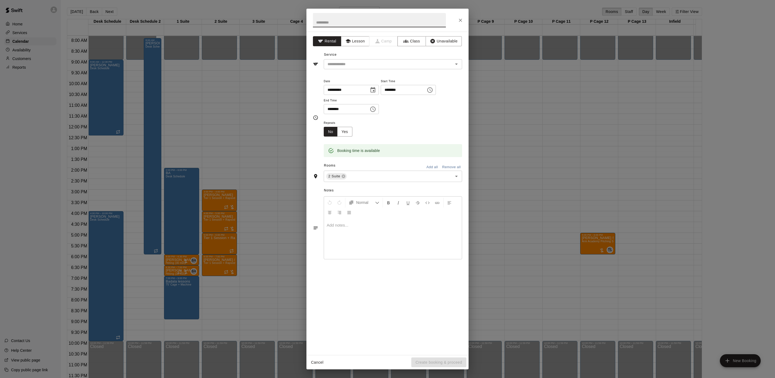
click at [351, 46] on div "**********" at bounding box center [388, 193] width 162 height 323
drag, startPoint x: 355, startPoint y: 35, endPoint x: 351, endPoint y: 52, distance: 17.6
click at [355, 35] on div "**********" at bounding box center [388, 193] width 162 height 323
click at [342, 65] on input "text" at bounding box center [384, 64] width 119 height 7
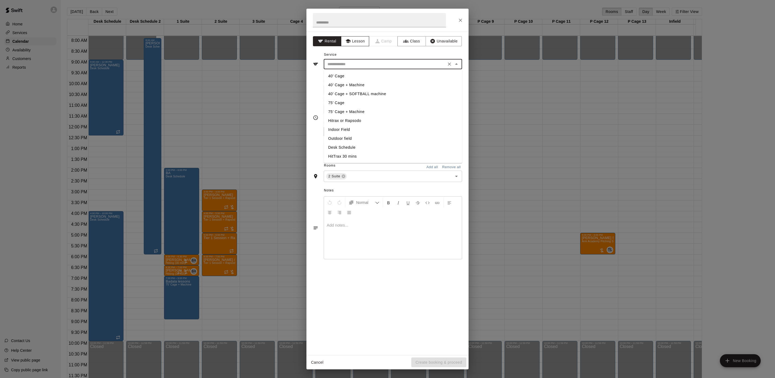
click at [355, 44] on button "Lesson" at bounding box center [355, 41] width 28 height 10
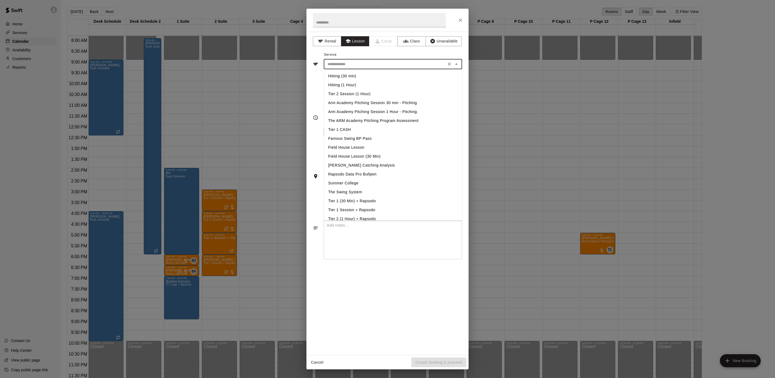
click at [348, 66] on input "text" at bounding box center [384, 64] width 119 height 7
click at [339, 84] on li "Hitting (1 Hour)" at bounding box center [393, 85] width 138 height 9
type input "**********"
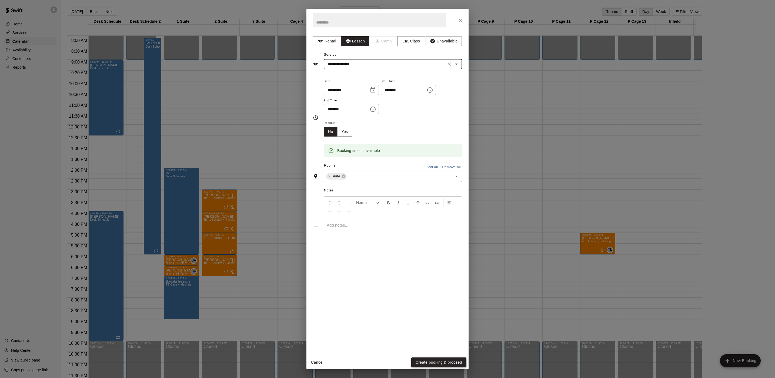
click at [423, 363] on button "Create booking & proceed" at bounding box center [438, 362] width 55 height 10
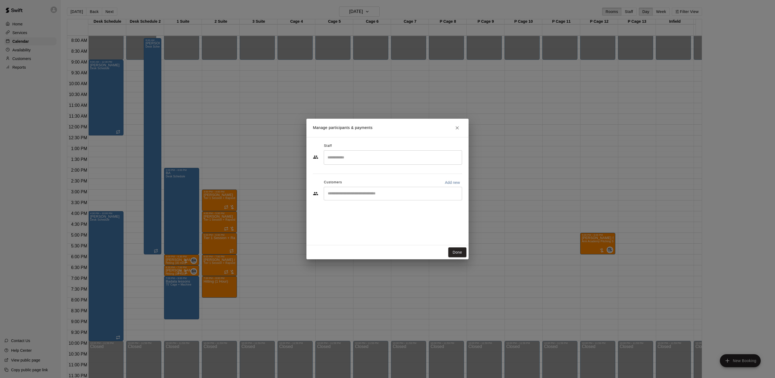
click at [364, 196] on input "Start typing to search customers..." at bounding box center [393, 193] width 134 height 5
type input "******"
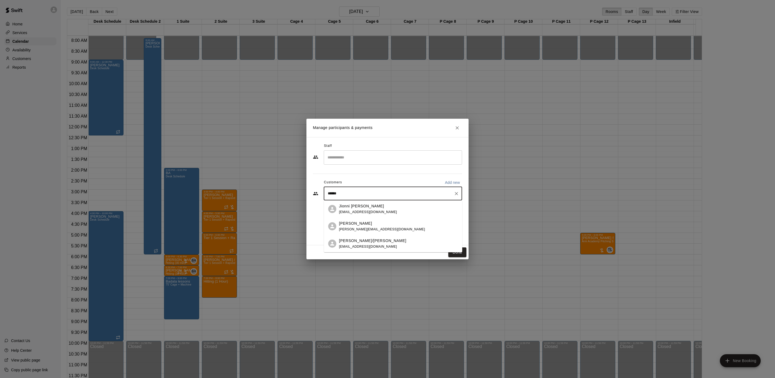
click at [354, 210] on span "[EMAIL_ADDRESS][DOMAIN_NAME]" at bounding box center [368, 212] width 58 height 4
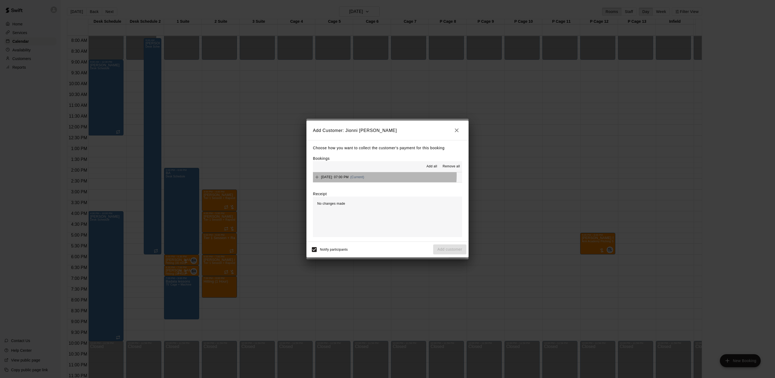
click at [349, 175] on span "[DATE]: 07:00 PM" at bounding box center [335, 177] width 28 height 4
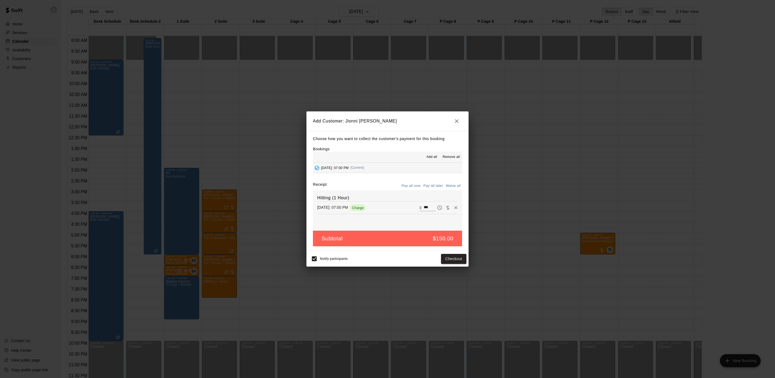
click at [438, 185] on button "Pay all later" at bounding box center [433, 186] width 22 height 8
click at [446, 259] on button "Add customer" at bounding box center [449, 259] width 33 height 10
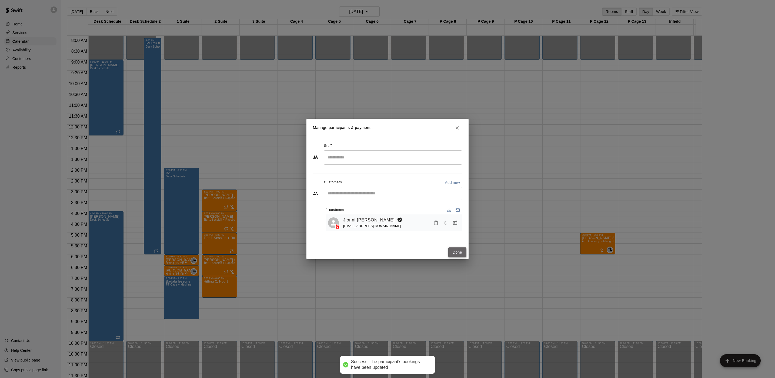
click at [453, 251] on button "Done" at bounding box center [457, 252] width 18 height 10
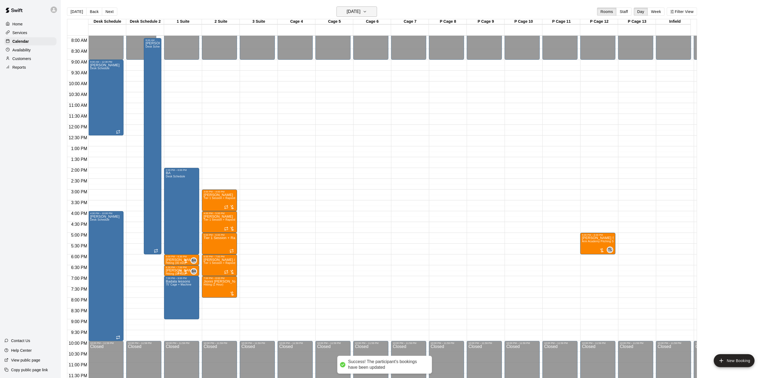
click at [361, 14] on h6 "[DATE]" at bounding box center [354, 12] width 14 height 8
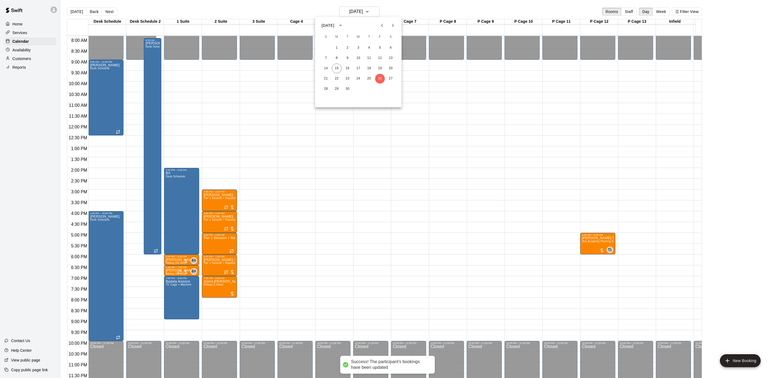
click at [327, 95] on div "1 2 3 4 5 6 7 8 9 10 11 12 13 14 15 16 17 18 19 20 21 22 23 24 25 26 27 28 29 30" at bounding box center [358, 74] width 87 height 65
drag, startPoint x: 215, startPoint y: 292, endPoint x: 215, endPoint y: 299, distance: 7.0
click at [215, 299] on div at bounding box center [387, 189] width 775 height 378
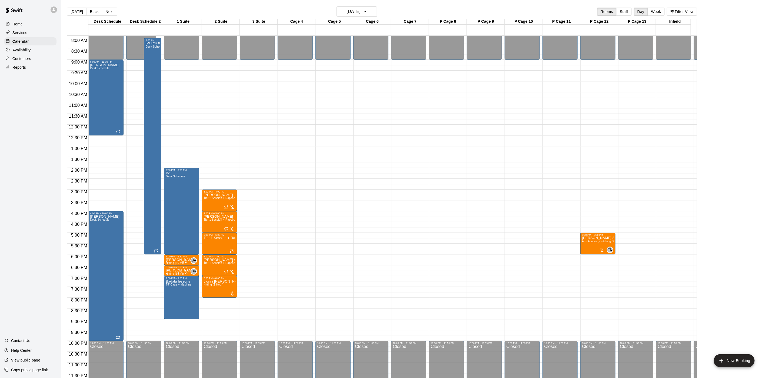
click at [215, 299] on div "[DATE] S M T W T F S 1 2 3 4 5 6 7 8 9 10 11 12 13 14 15 16 17 18 19 20 21 22 2…" at bounding box center [384, 189] width 769 height 378
drag, startPoint x: 215, startPoint y: 295, endPoint x: 214, endPoint y: 309, distance: 14.6
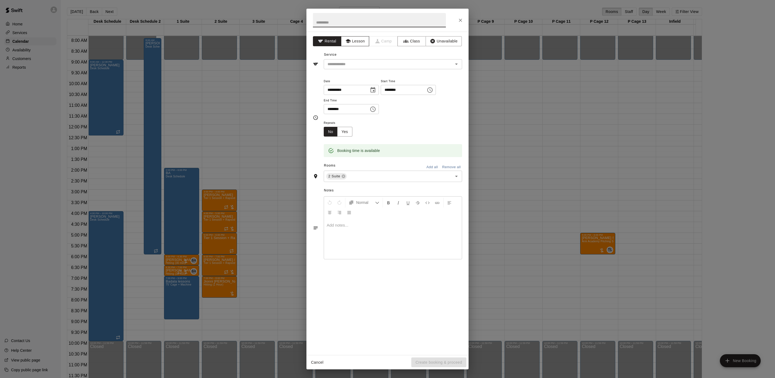
click at [348, 42] on icon "button" at bounding box center [347, 41] width 5 height 4
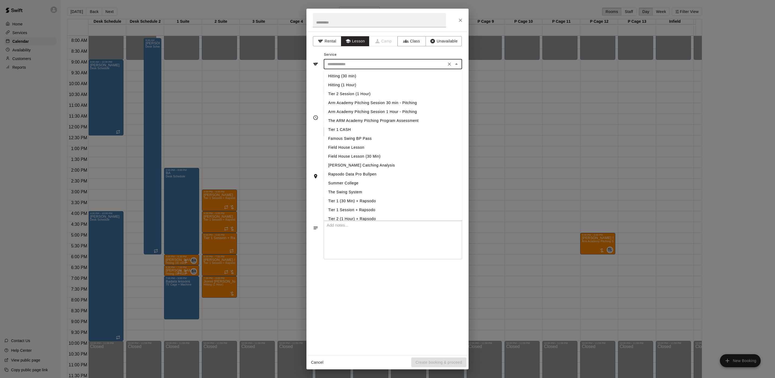
click at [345, 64] on input "text" at bounding box center [384, 64] width 119 height 7
click at [344, 82] on li "Hitting (1 Hour)" at bounding box center [393, 85] width 138 height 9
type input "**********"
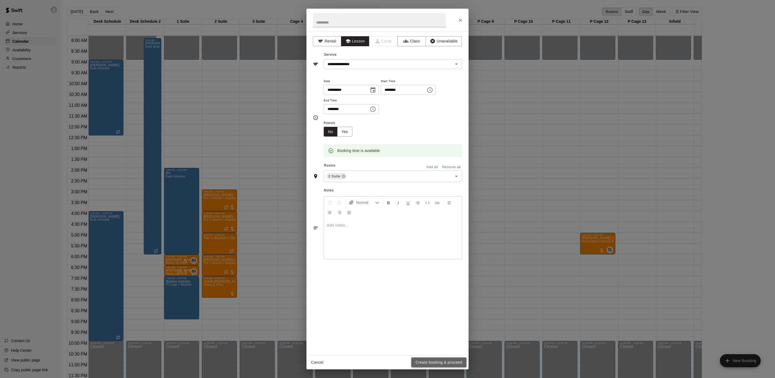
click at [424, 363] on button "Create booking & proceed" at bounding box center [438, 362] width 55 height 10
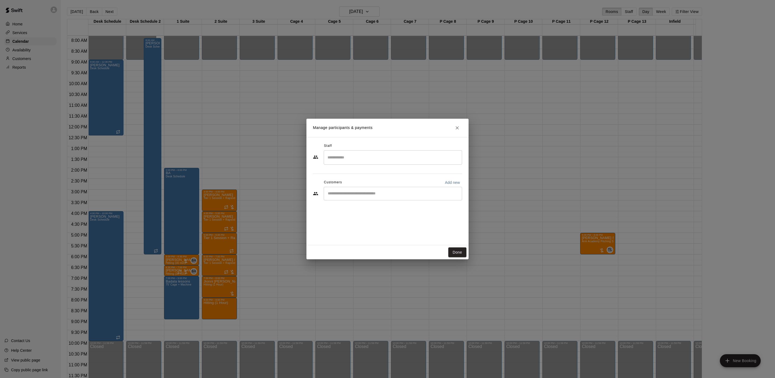
click at [357, 188] on div "​" at bounding box center [393, 194] width 138 height 14
type input "*******"
click at [357, 205] on p "[PERSON_NAME]" at bounding box center [355, 206] width 33 height 6
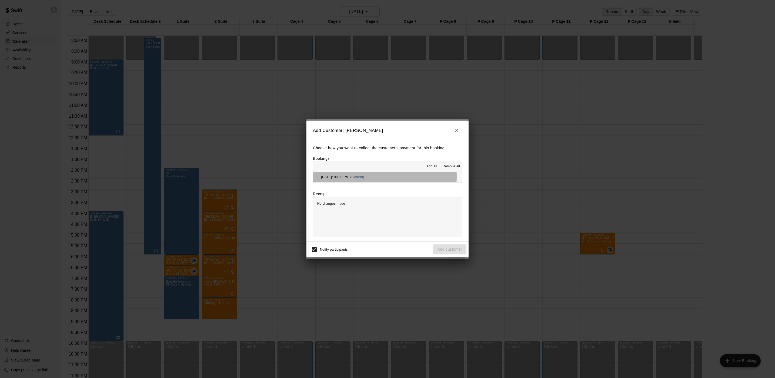
click at [364, 177] on div "[DATE]: 08:00 PM (Current)" at bounding box center [338, 177] width 51 height 8
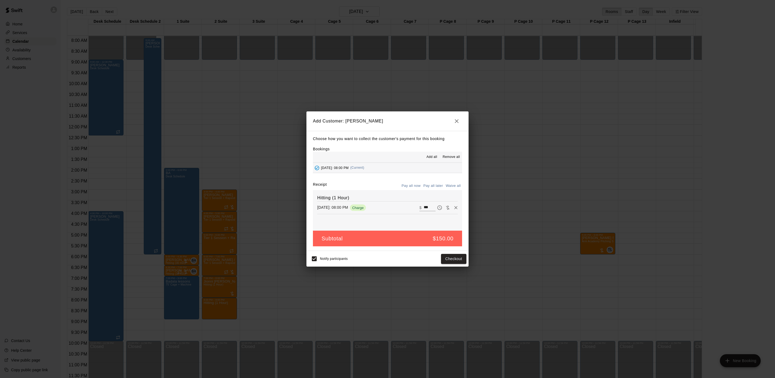
click at [432, 189] on button "Pay all later" at bounding box center [433, 186] width 22 height 8
click at [440, 255] on button "Add customer" at bounding box center [449, 259] width 33 height 10
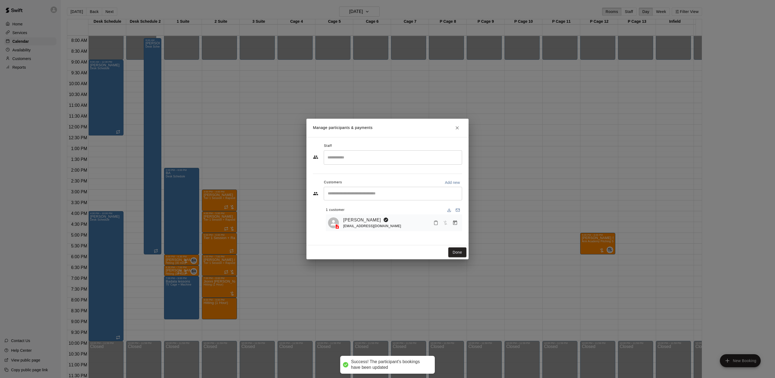
click at [450, 252] on button "Done" at bounding box center [457, 252] width 18 height 10
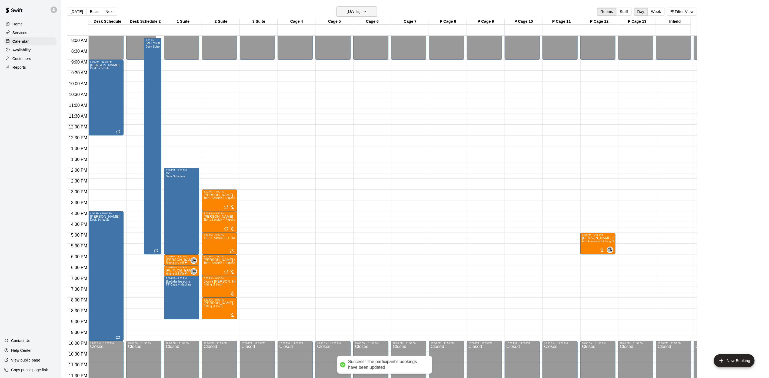
click at [360, 11] on h6 "[DATE]" at bounding box center [354, 12] width 14 height 8
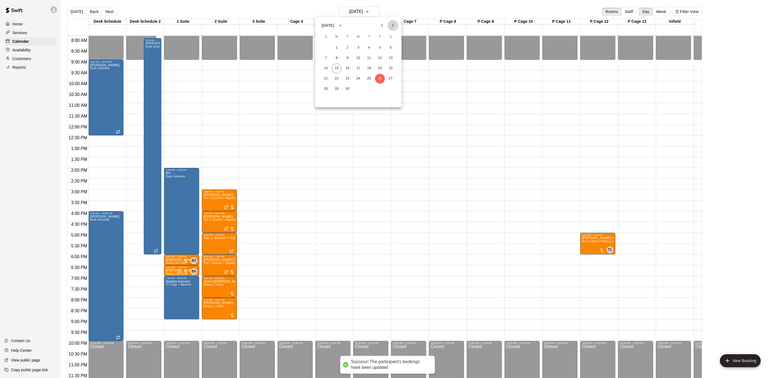
click at [395, 25] on icon "Next month" at bounding box center [393, 25] width 6 height 6
click at [379, 46] on button "3" at bounding box center [380, 48] width 10 height 10
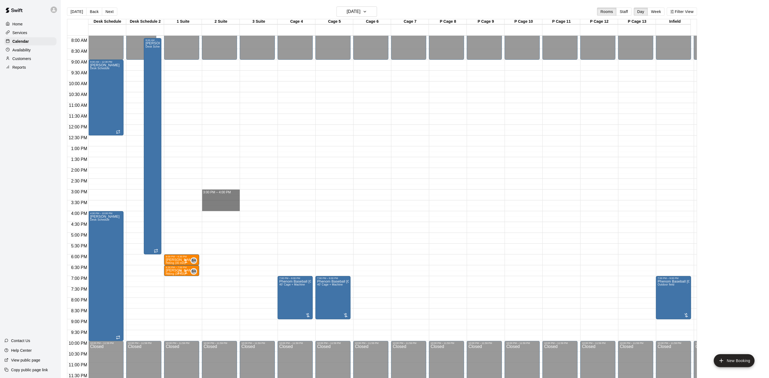
drag, startPoint x: 218, startPoint y: 186, endPoint x: 218, endPoint y: 200, distance: 14.3
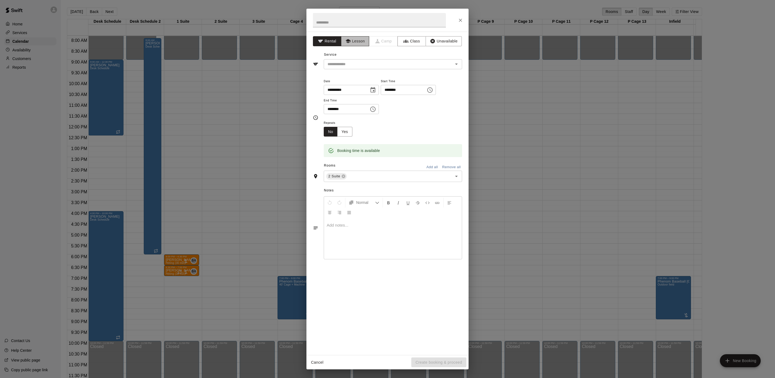
click at [361, 42] on button "Lesson" at bounding box center [355, 41] width 28 height 10
click at [338, 65] on input "text" at bounding box center [384, 64] width 119 height 7
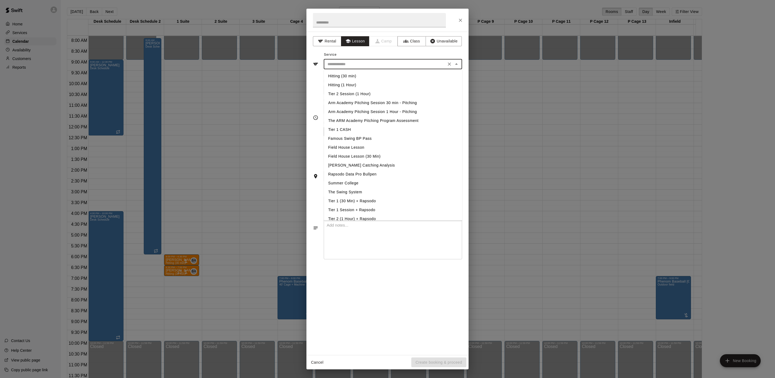
click at [341, 86] on li "Hitting (1 Hour)" at bounding box center [393, 85] width 138 height 9
type input "**********"
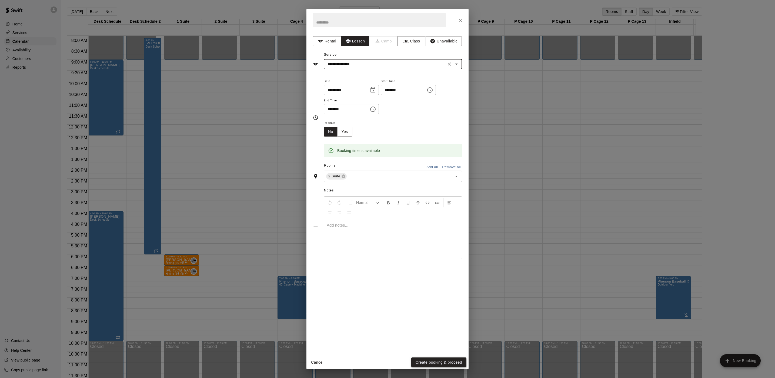
click at [435, 360] on button "Create booking & proceed" at bounding box center [438, 362] width 55 height 10
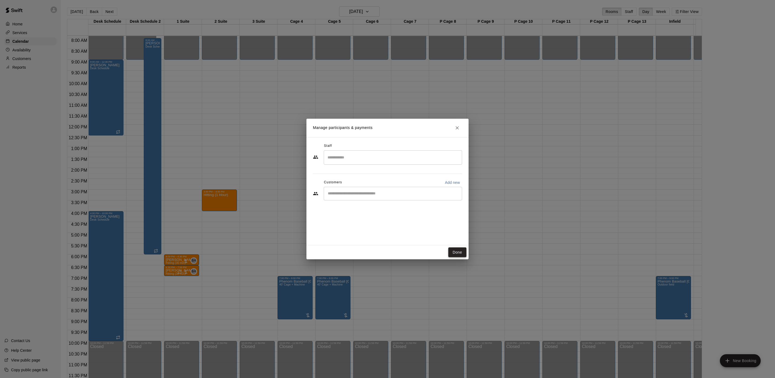
click at [455, 254] on button "Done" at bounding box center [457, 252] width 18 height 10
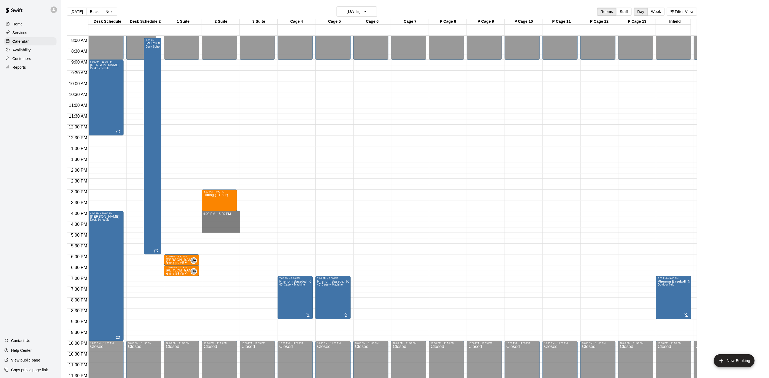
drag, startPoint x: 220, startPoint y: 206, endPoint x: 220, endPoint y: 222, distance: 15.4
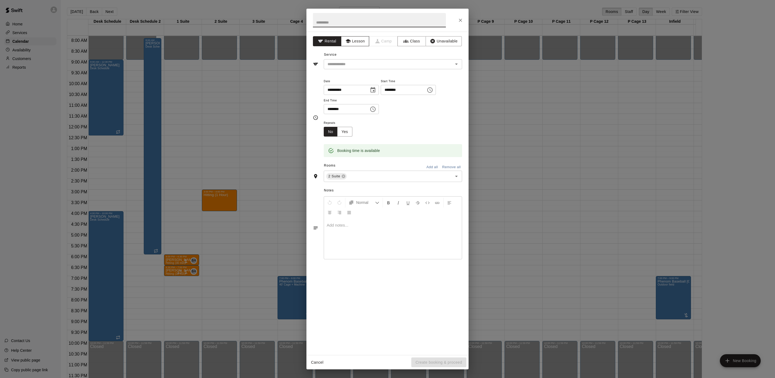
drag, startPoint x: 346, startPoint y: 35, endPoint x: 347, endPoint y: 40, distance: 5.4
click at [346, 35] on div "**********" at bounding box center [388, 193] width 162 height 323
click at [352, 46] on button "Lesson" at bounding box center [355, 41] width 28 height 10
click at [352, 70] on div "**********" at bounding box center [388, 193] width 162 height 323
click at [351, 66] on input "text" at bounding box center [384, 64] width 119 height 7
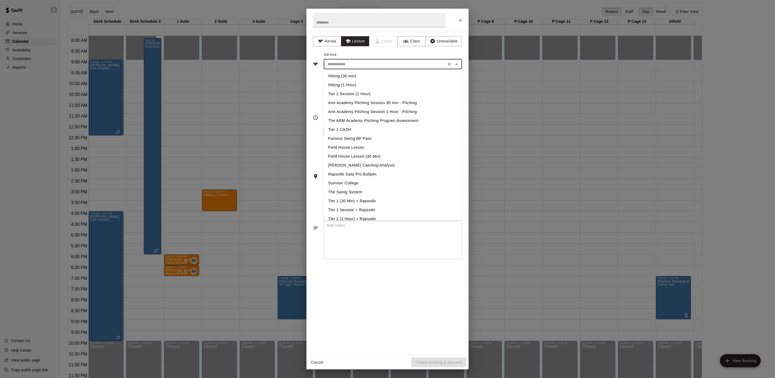
click at [349, 83] on li "Hitting (1 Hour)" at bounding box center [393, 85] width 138 height 9
type input "**********"
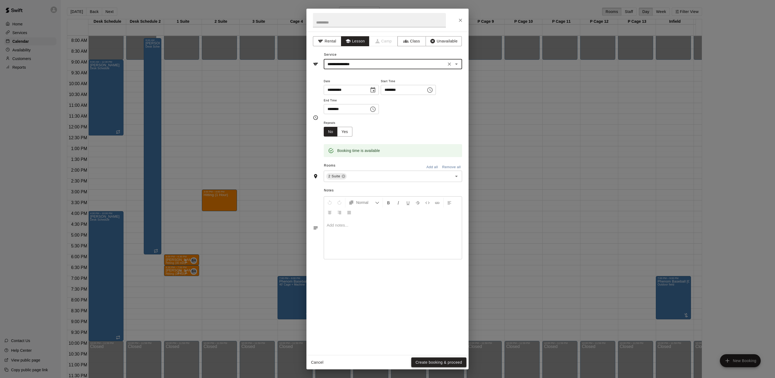
click at [443, 361] on button "Create booking & proceed" at bounding box center [438, 362] width 55 height 10
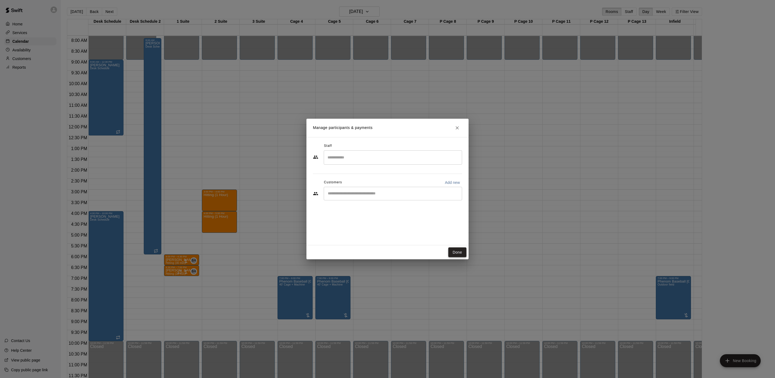
click at [460, 254] on button "Done" at bounding box center [457, 252] width 18 height 10
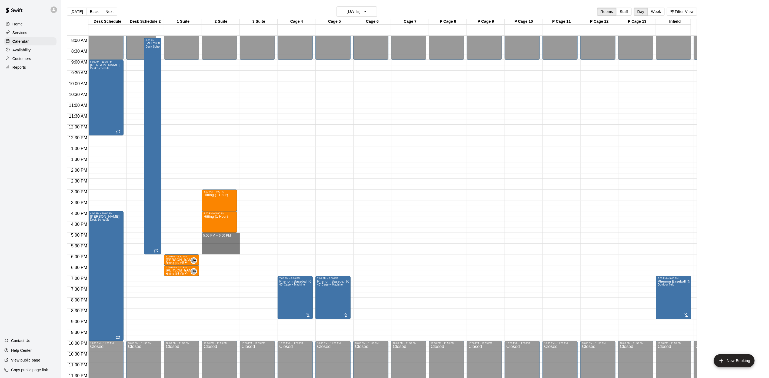
drag, startPoint x: 215, startPoint y: 230, endPoint x: 215, endPoint y: 245, distance: 15.4
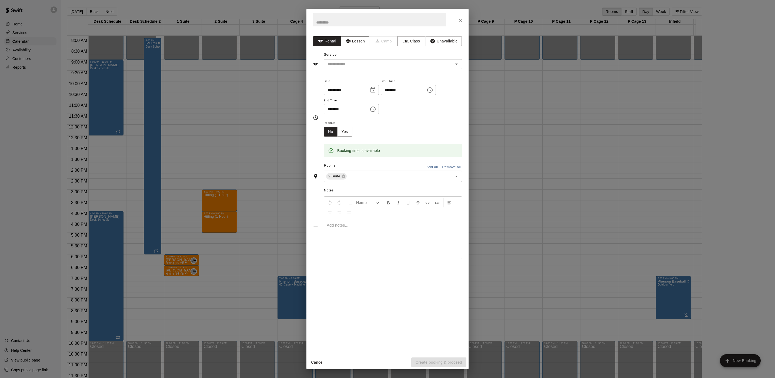
click at [363, 37] on button "Lesson" at bounding box center [355, 41] width 28 height 10
click at [338, 71] on div "**********" at bounding box center [388, 193] width 162 height 323
click at [338, 64] on input "text" at bounding box center [384, 64] width 119 height 7
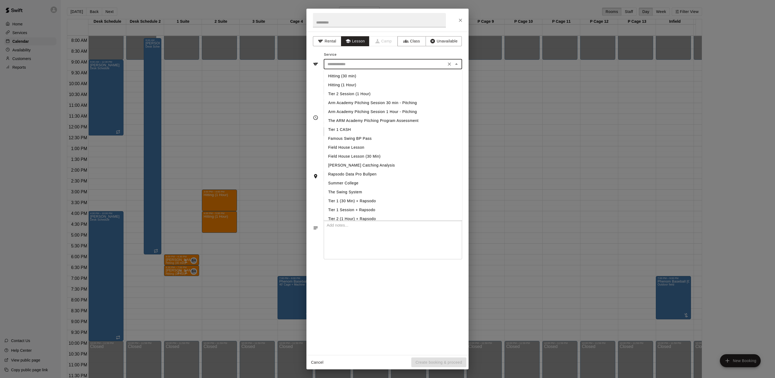
click at [349, 84] on li "Hitting (1 Hour)" at bounding box center [393, 85] width 138 height 9
type input "**********"
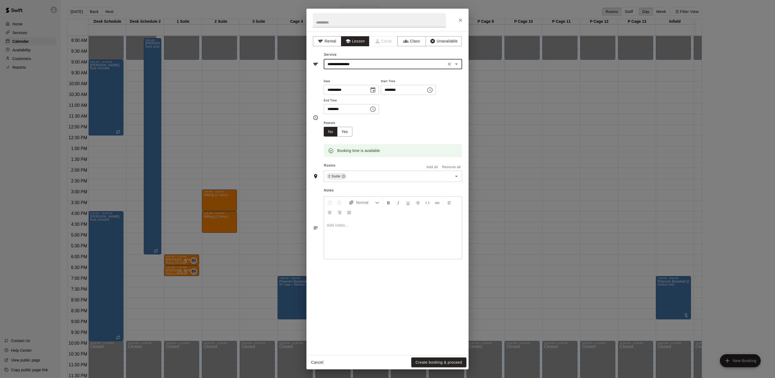
click at [428, 360] on button "Create booking & proceed" at bounding box center [438, 362] width 55 height 10
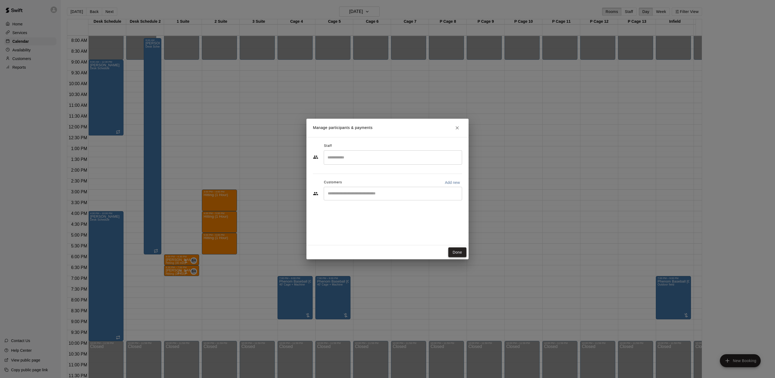
click at [459, 251] on button "Done" at bounding box center [457, 252] width 18 height 10
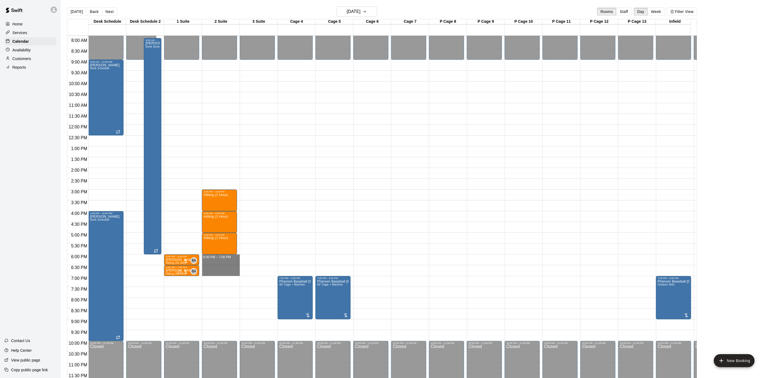
drag, startPoint x: 227, startPoint y: 251, endPoint x: 223, endPoint y: 268, distance: 17.6
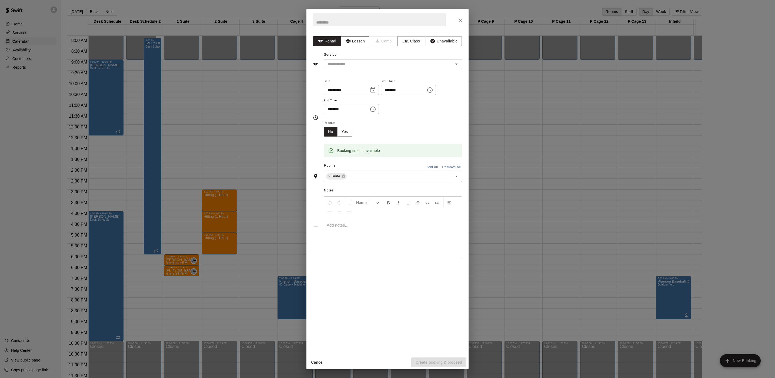
drag, startPoint x: 360, startPoint y: 37, endPoint x: 352, endPoint y: 44, distance: 10.6
click at [352, 44] on button "Lesson" at bounding box center [355, 41] width 28 height 10
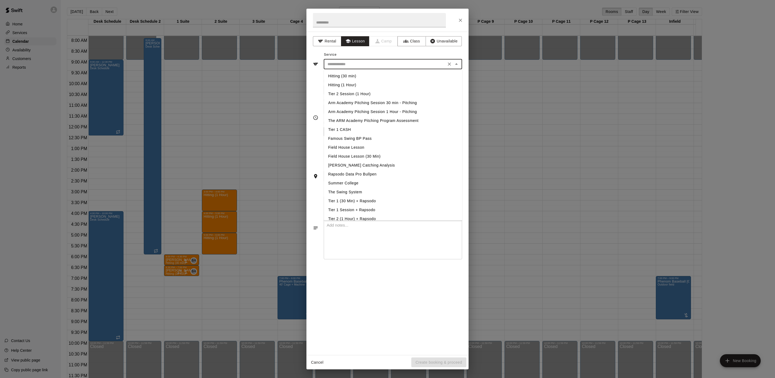
click at [349, 67] on input "text" at bounding box center [384, 64] width 119 height 7
click at [347, 84] on li "Hitting (1 Hour)" at bounding box center [393, 85] width 138 height 9
type input "**********"
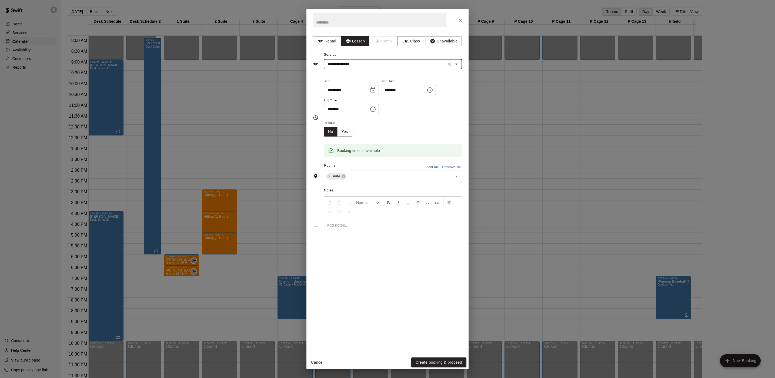
click at [432, 350] on div "**********" at bounding box center [388, 193] width 162 height 323
click at [429, 358] on button "Create booking & proceed" at bounding box center [438, 362] width 55 height 10
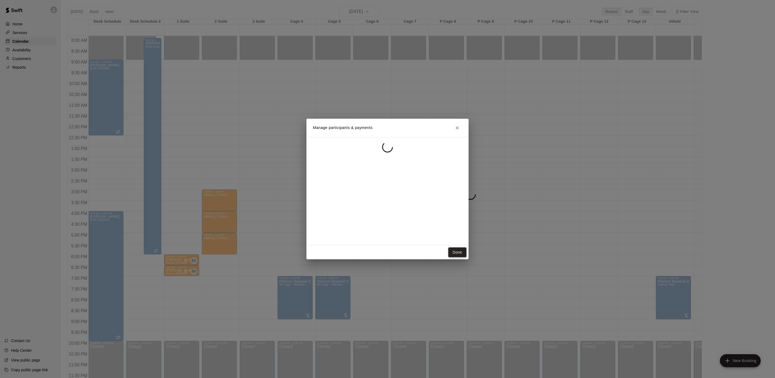
click at [461, 255] on button "Done" at bounding box center [457, 252] width 18 height 10
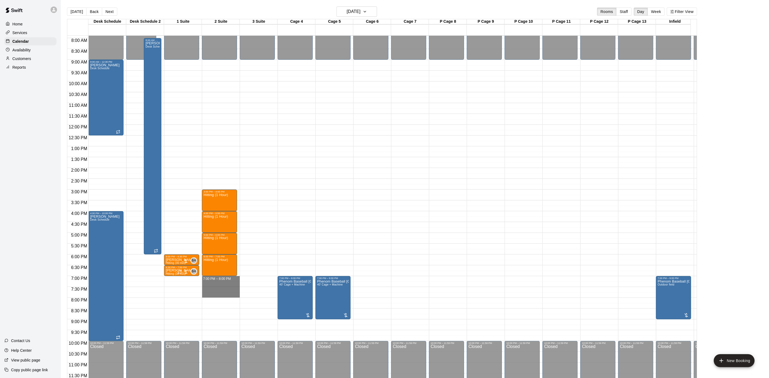
drag, startPoint x: 215, startPoint y: 272, endPoint x: 214, endPoint y: 290, distance: 18.1
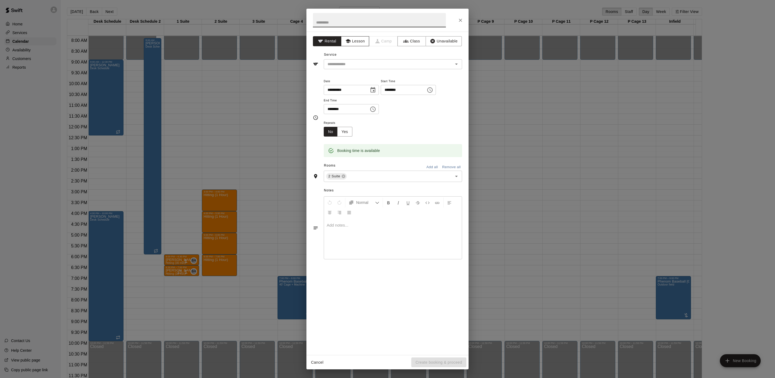
click at [355, 41] on button "Lesson" at bounding box center [355, 41] width 28 height 10
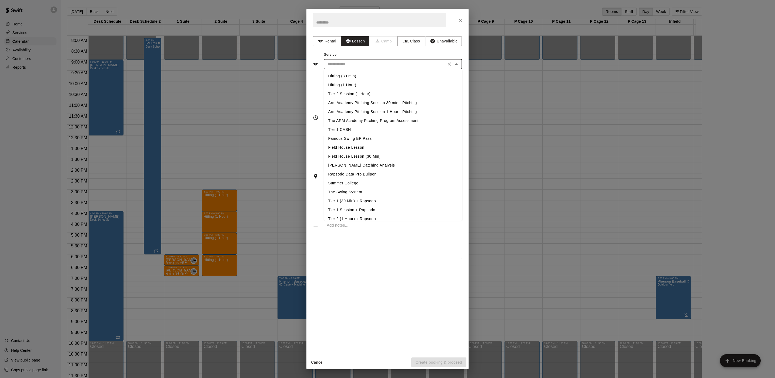
click at [345, 63] on input "text" at bounding box center [384, 64] width 119 height 7
click at [351, 83] on li "Hitting (1 Hour)" at bounding box center [393, 85] width 138 height 9
type input "**********"
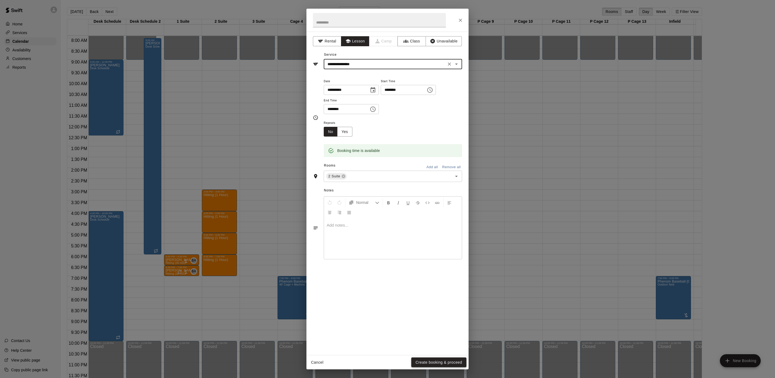
click at [427, 358] on button "Create booking & proceed" at bounding box center [438, 362] width 55 height 10
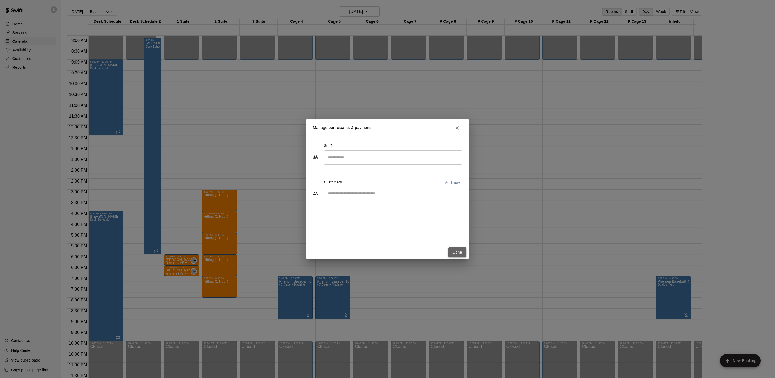
click at [460, 251] on button "Done" at bounding box center [457, 252] width 18 height 10
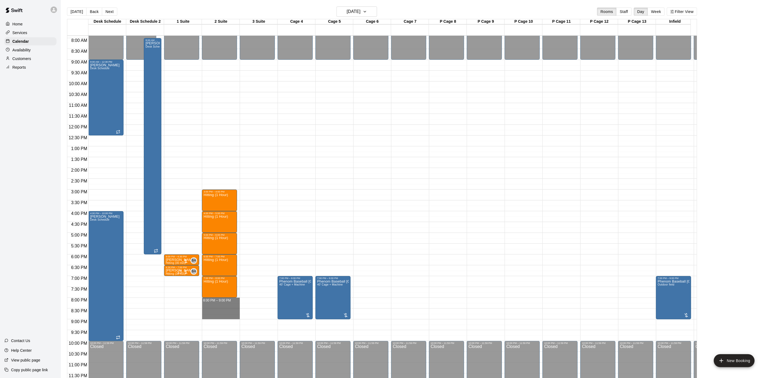
drag, startPoint x: 222, startPoint y: 295, endPoint x: 222, endPoint y: 308, distance: 13.0
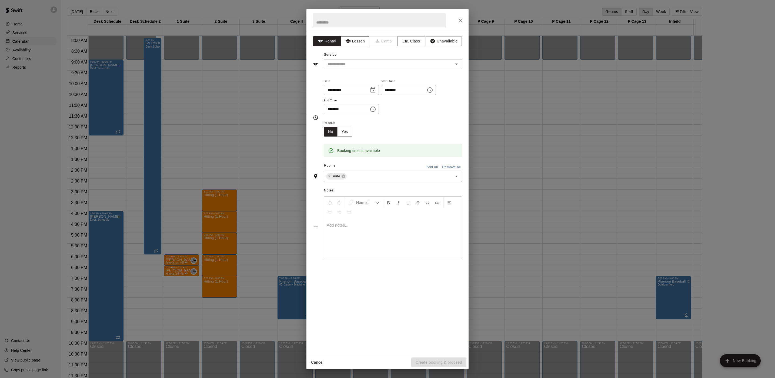
click at [358, 42] on button "Lesson" at bounding box center [355, 41] width 28 height 10
click at [352, 60] on div "​" at bounding box center [393, 64] width 138 height 10
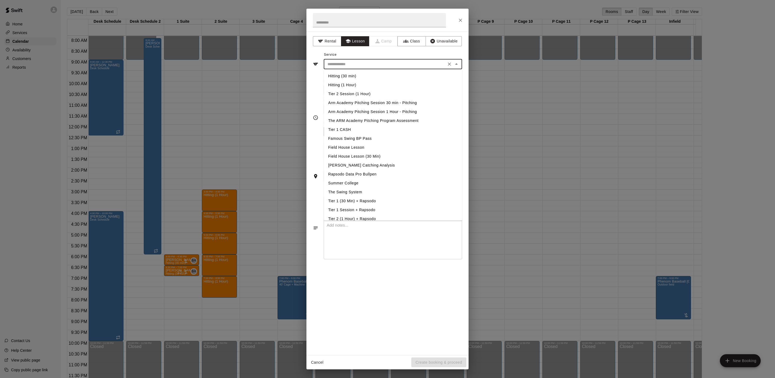
click at [345, 85] on li "Hitting (1 Hour)" at bounding box center [393, 85] width 138 height 9
type input "**********"
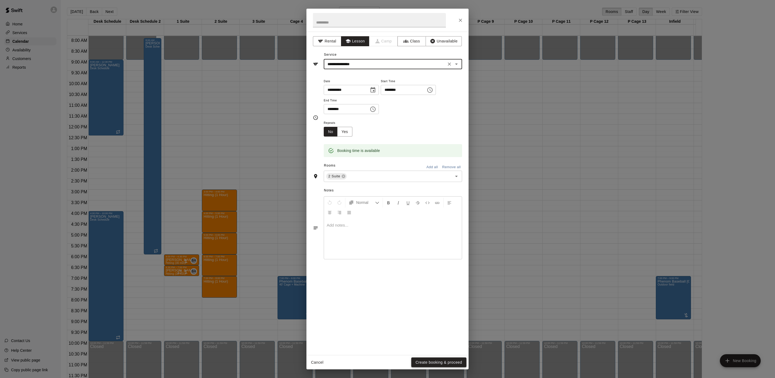
click at [432, 364] on button "Create booking & proceed" at bounding box center [438, 362] width 55 height 10
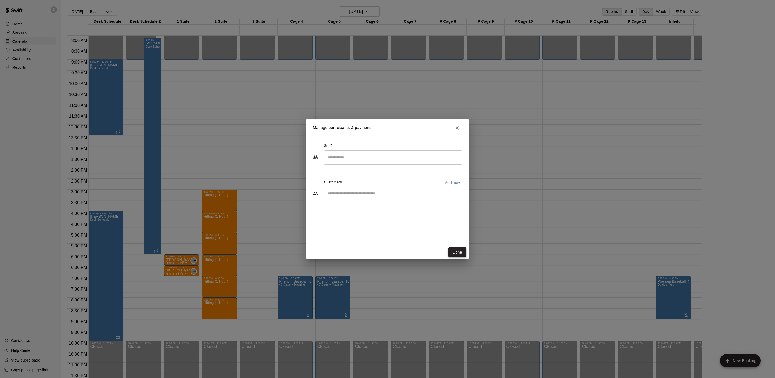
click at [453, 248] on button "Done" at bounding box center [457, 252] width 18 height 10
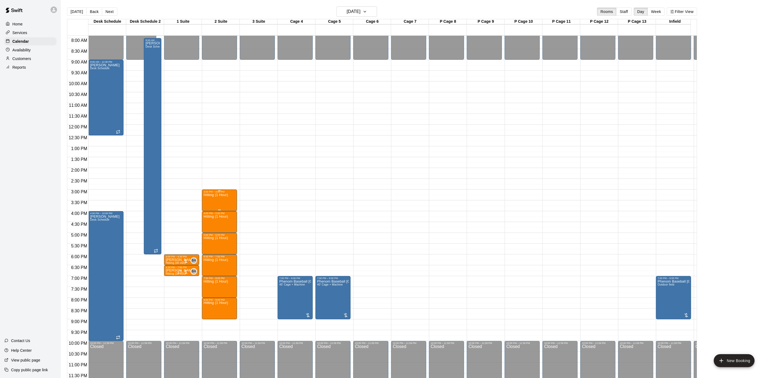
click at [211, 195] on p "Hitting (1 Hour)" at bounding box center [216, 195] width 24 height 0
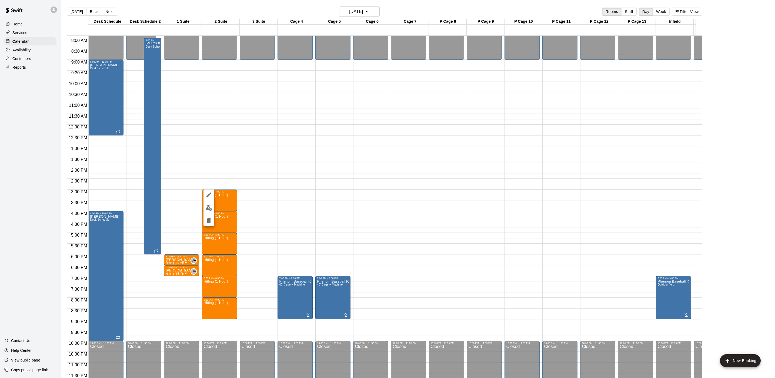
click at [205, 201] on div at bounding box center [209, 207] width 11 height 36
click at [208, 212] on button "edit" at bounding box center [209, 207] width 11 height 11
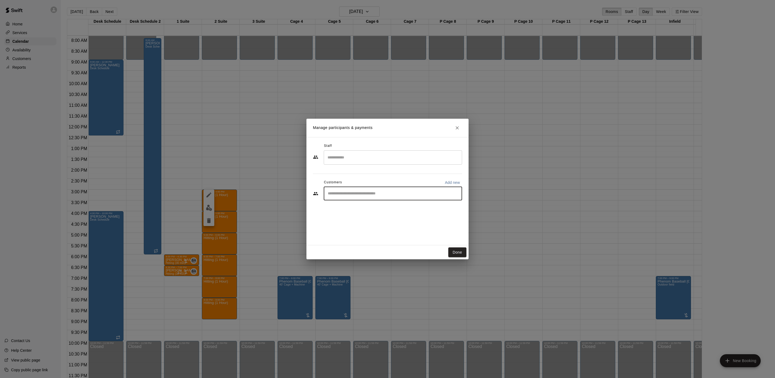
click at [345, 195] on input "Start typing to search customers..." at bounding box center [393, 193] width 134 height 5
type input "****"
click at [349, 228] on span "[PERSON_NAME][EMAIL_ADDRESS][DOMAIN_NAME]" at bounding box center [382, 229] width 86 height 4
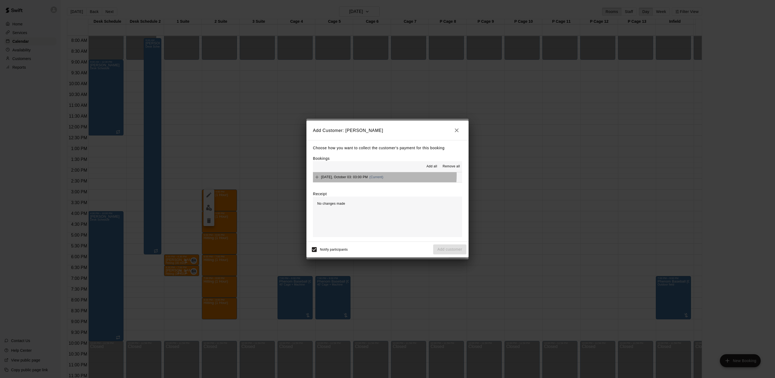
drag, startPoint x: 368, startPoint y: 175, endPoint x: 396, endPoint y: 183, distance: 29.4
click at [370, 175] on span "(Current)" at bounding box center [377, 177] width 14 height 4
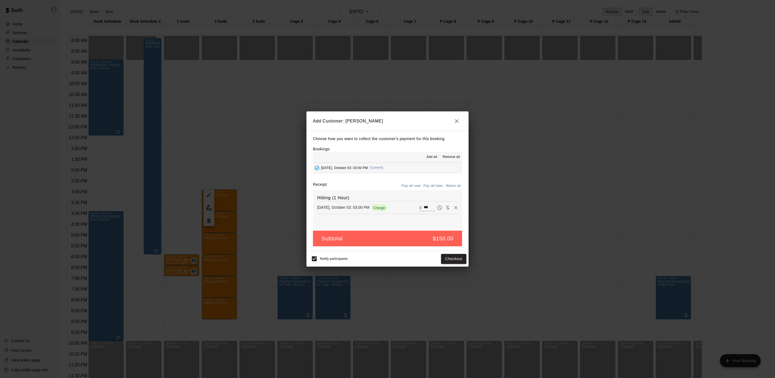
click at [437, 187] on button "Pay all later" at bounding box center [433, 186] width 22 height 8
click at [455, 258] on button "Add customer" at bounding box center [449, 259] width 33 height 10
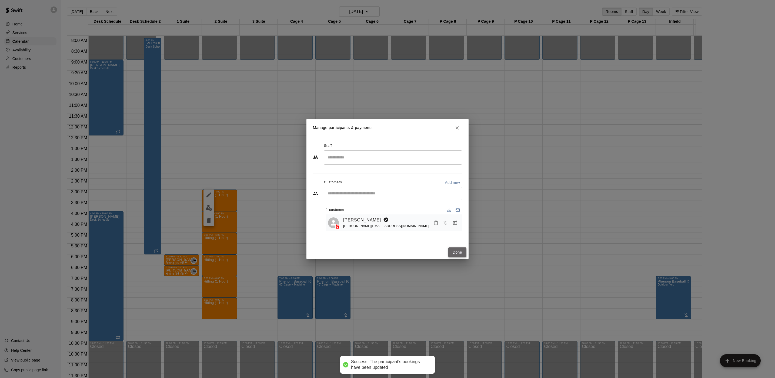
click at [455, 256] on button "Done" at bounding box center [457, 252] width 18 height 10
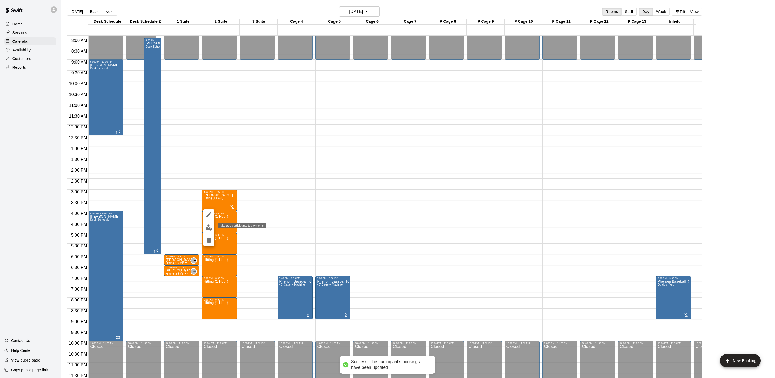
click at [209, 227] on img "edit" at bounding box center [209, 227] width 6 height 6
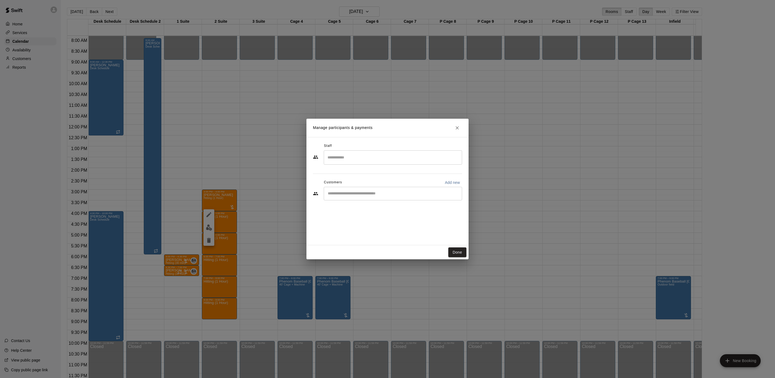
click at [346, 192] on input "Start typing to search customers..." at bounding box center [393, 193] width 134 height 5
type input "**********"
click at [343, 212] on span "[EMAIL_ADDRESS][DOMAIN_NAME]" at bounding box center [368, 212] width 58 height 4
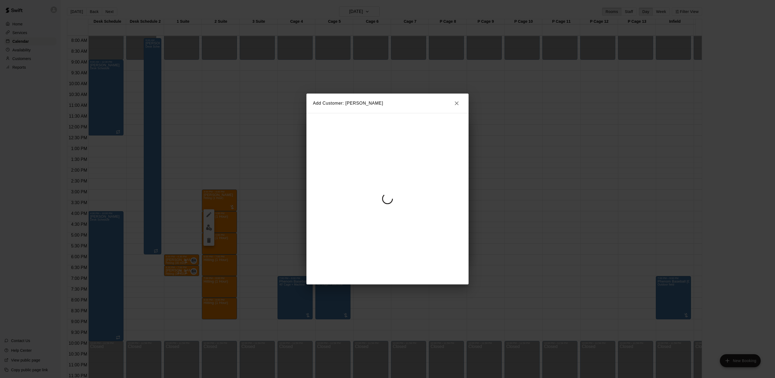
click at [378, 170] on div at bounding box center [388, 198] width 162 height 171
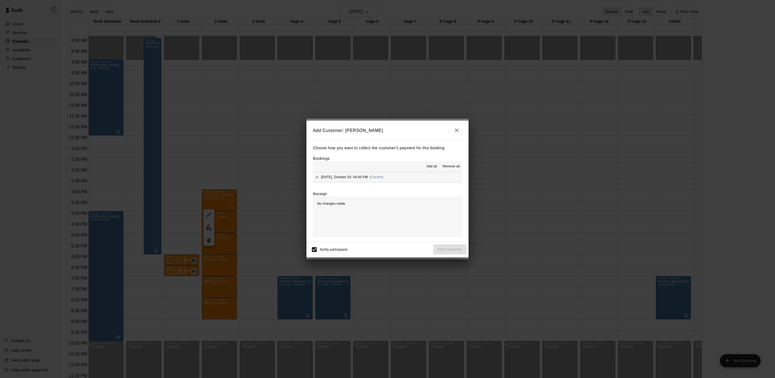
click at [378, 170] on div "Add all Remove all" at bounding box center [387, 166] width 149 height 11
click at [380, 175] on div "[DATE], October 03: 04:00 PM (Current)" at bounding box center [348, 177] width 71 height 8
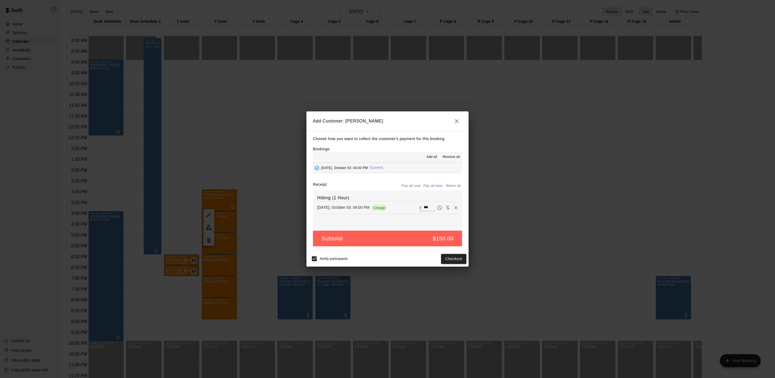
click at [440, 183] on button "Pay all later" at bounding box center [433, 186] width 22 height 8
click at [444, 263] on button "Add customer" at bounding box center [449, 259] width 33 height 10
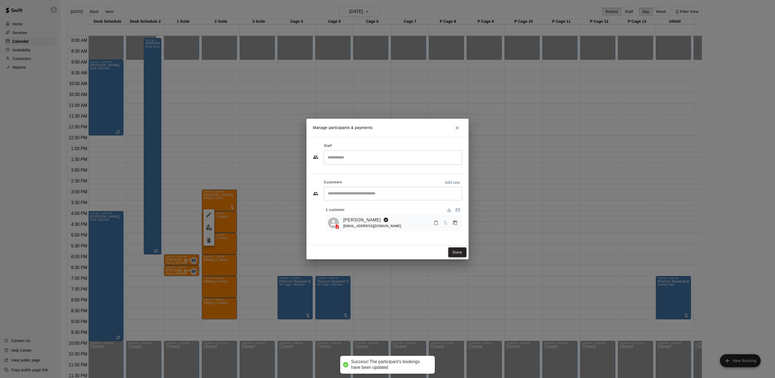
click at [455, 251] on button "Done" at bounding box center [457, 252] width 18 height 10
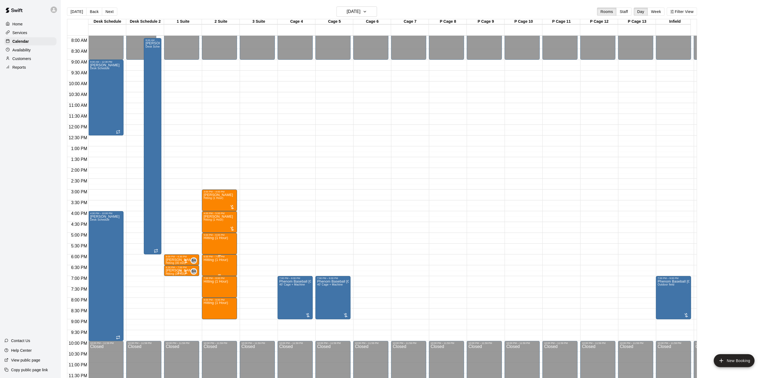
click at [208, 260] on p "Hitting (1 Hour)" at bounding box center [216, 260] width 24 height 0
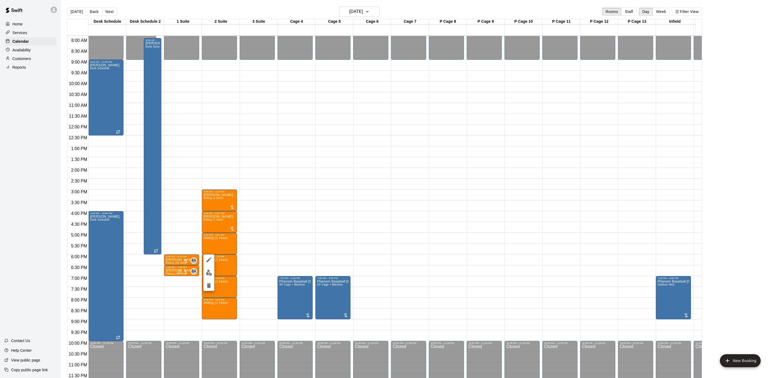
click at [209, 266] on div at bounding box center [209, 272] width 11 height 36
click at [209, 268] on button "edit" at bounding box center [209, 272] width 11 height 11
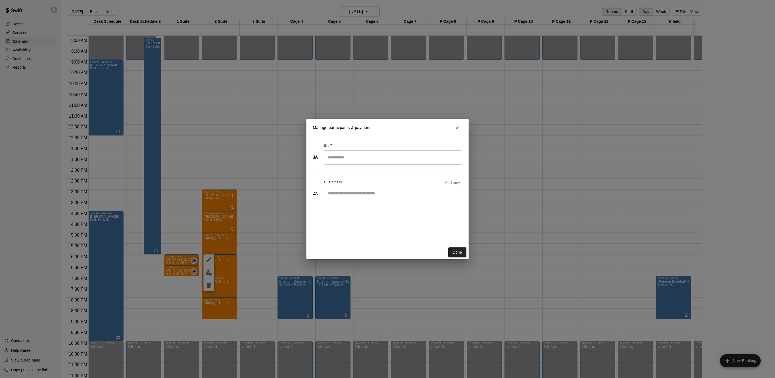
drag, startPoint x: 355, startPoint y: 198, endPoint x: 355, endPoint y: 194, distance: 4.1
click at [355, 197] on div "​" at bounding box center [393, 194] width 138 height 14
type input "***"
click at [354, 220] on div "[PERSON_NAME] / [PERSON_NAME] [EMAIL_ADDRESS][DOMAIN_NAME]" at bounding box center [393, 226] width 138 height 17
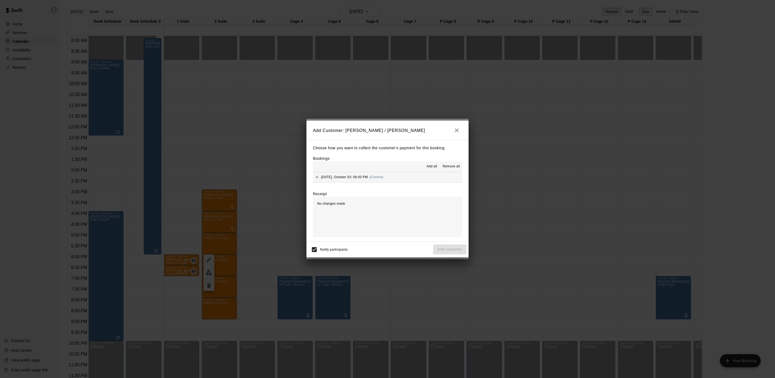
click at [381, 178] on button "[DATE], October 03: 06:00 PM (Current)" at bounding box center [387, 177] width 149 height 10
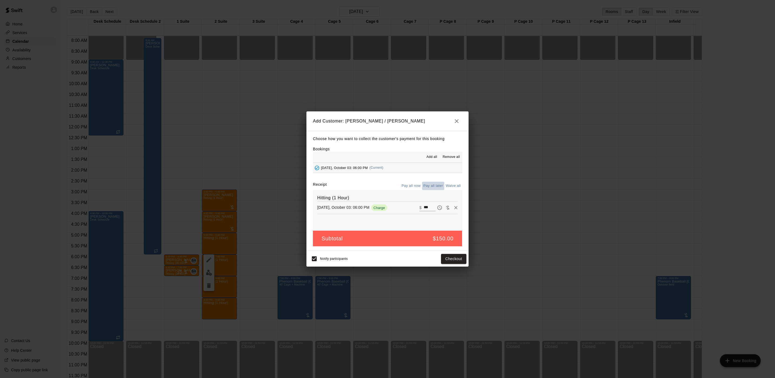
click at [427, 188] on button "Pay all later" at bounding box center [433, 186] width 22 height 8
click at [452, 264] on button "Add customer" at bounding box center [449, 259] width 33 height 10
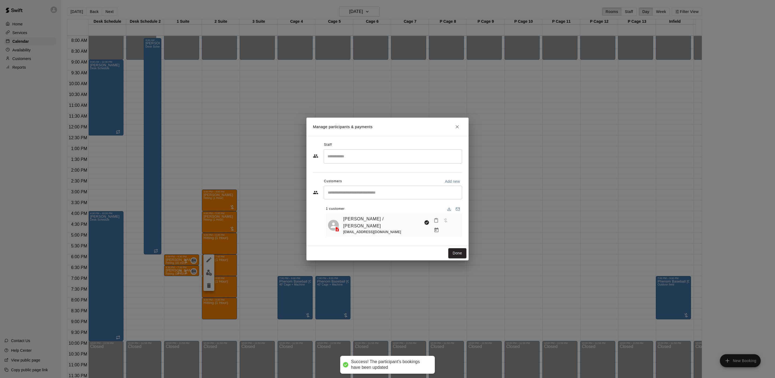
click at [457, 254] on button "Done" at bounding box center [457, 253] width 18 height 10
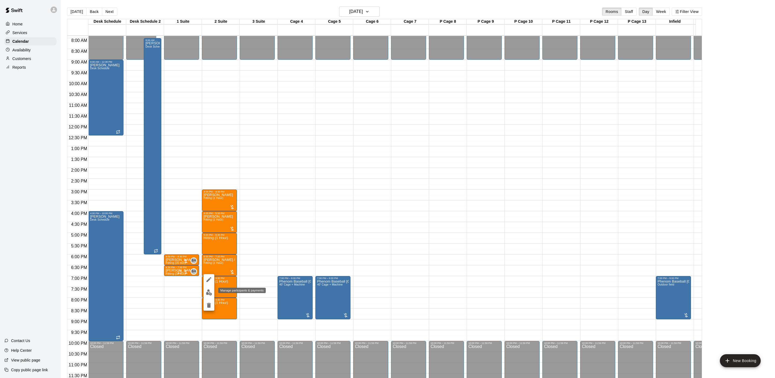
click at [210, 290] on img "edit" at bounding box center [209, 292] width 6 height 6
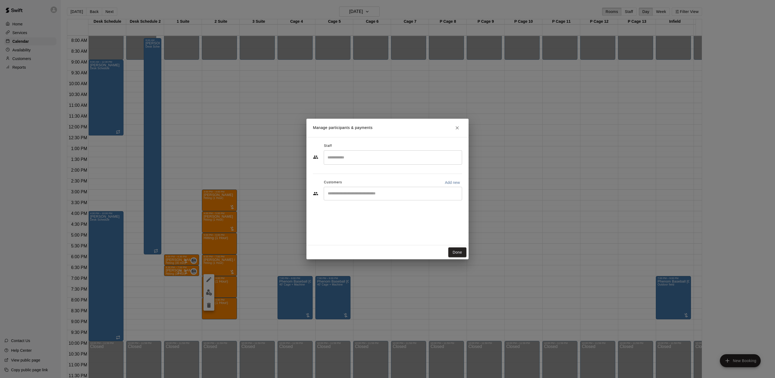
click at [359, 187] on div "​" at bounding box center [393, 194] width 138 height 14
type input "******"
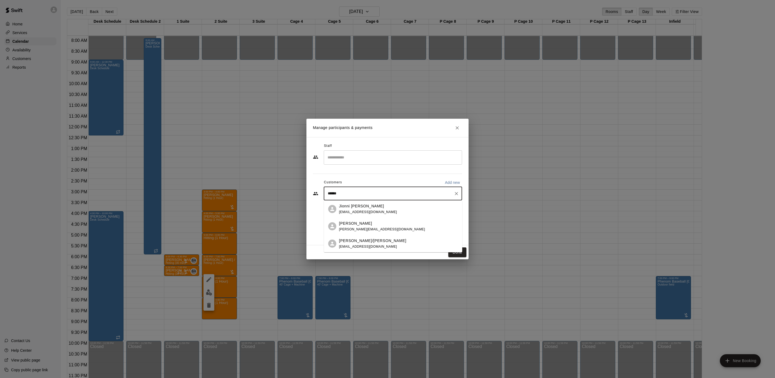
click at [355, 196] on input "******" at bounding box center [388, 193] width 125 height 5
click at [353, 205] on p "Jionni [PERSON_NAME]" at bounding box center [361, 206] width 45 height 6
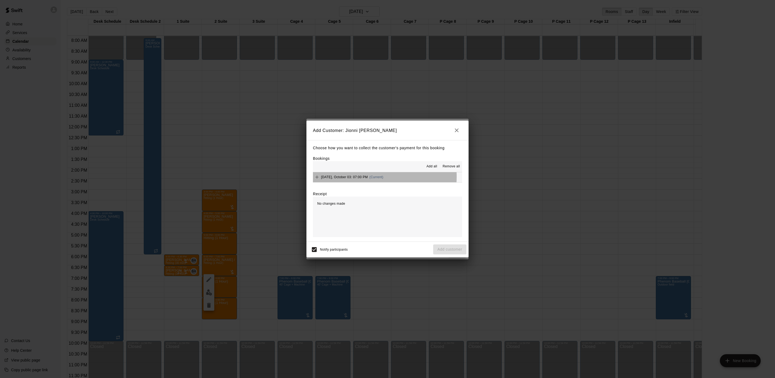
click at [366, 177] on div "[DATE], October 03: 07:00 PM (Current)" at bounding box center [348, 177] width 71 height 8
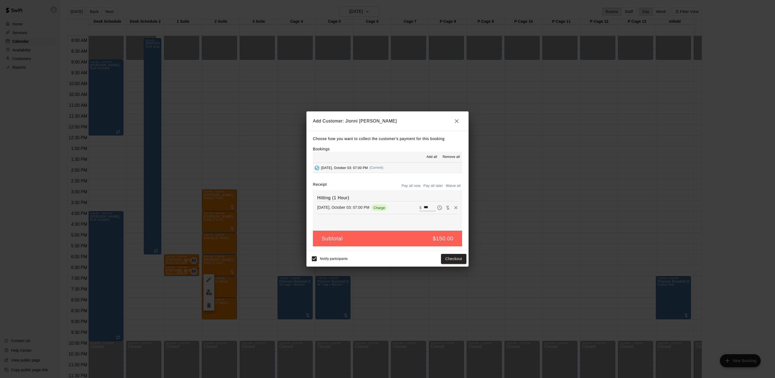
click at [432, 181] on div "Choose how you want to collect the customer's payment for this booking Bookings…" at bounding box center [388, 191] width 162 height 120
click at [428, 182] on button "Pay all later" at bounding box center [433, 186] width 22 height 8
click at [455, 259] on button "Add customer" at bounding box center [449, 259] width 33 height 10
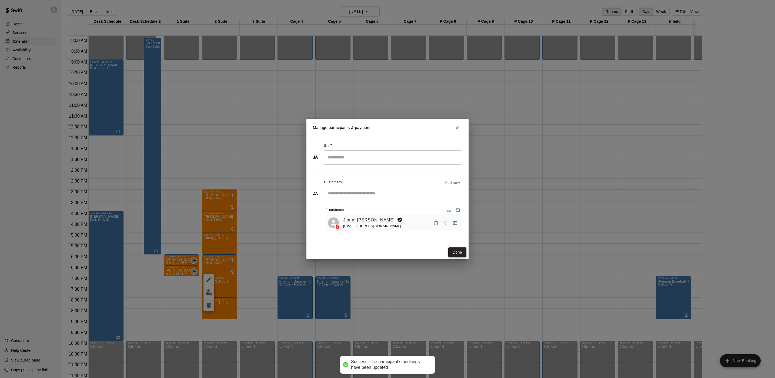
click at [456, 254] on button "Done" at bounding box center [457, 252] width 18 height 10
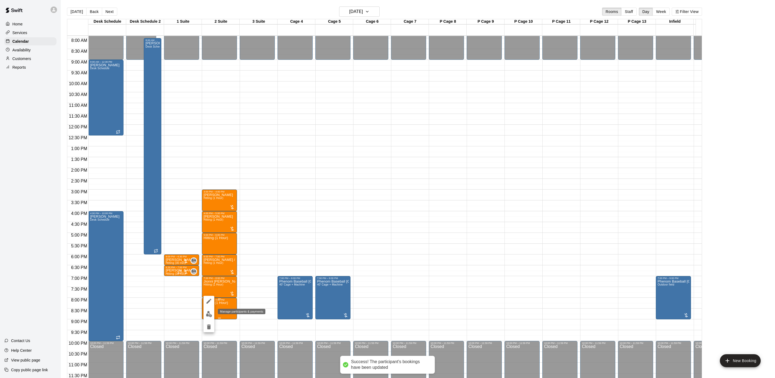
click at [210, 311] on img "edit" at bounding box center [209, 314] width 6 height 6
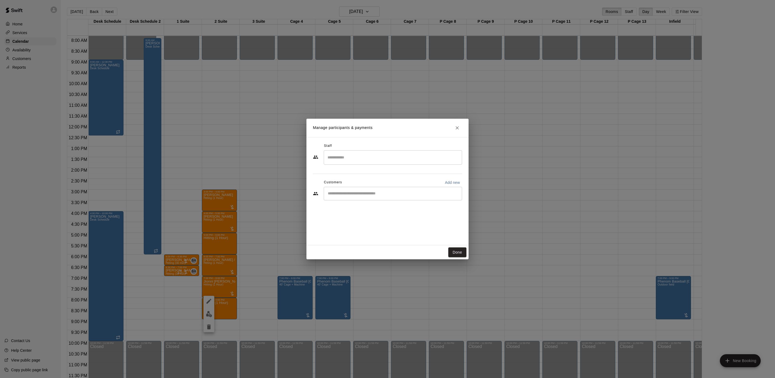
click at [352, 192] on input "Start typing to search customers..." at bounding box center [393, 193] width 134 height 5
type input "*******"
click at [358, 210] on span "[EMAIL_ADDRESS][DOMAIN_NAME]" at bounding box center [368, 212] width 58 height 4
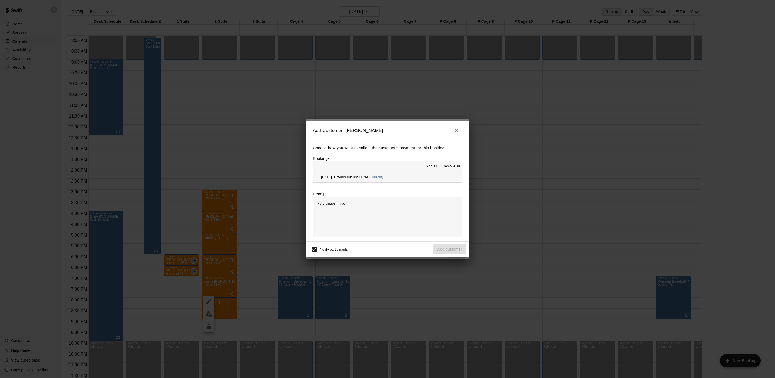
click at [350, 175] on span "[DATE], October 03: 08:00 PM" at bounding box center [344, 177] width 47 height 4
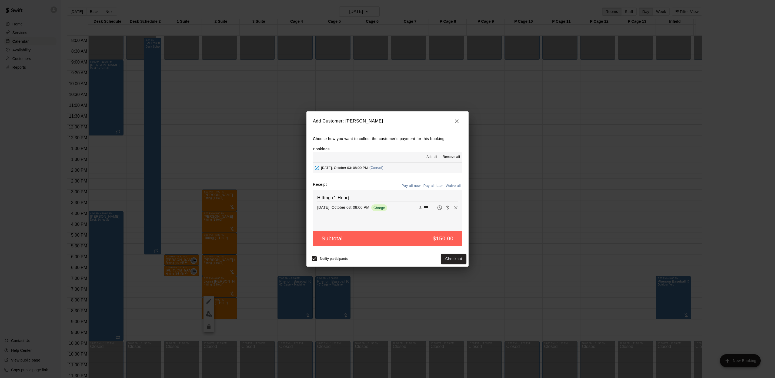
click at [437, 186] on button "Pay all later" at bounding box center [433, 186] width 22 height 8
click at [445, 252] on div "Notify participants Add customer" at bounding box center [388, 259] width 162 height 16
click at [445, 256] on button "Add customer" at bounding box center [449, 259] width 33 height 10
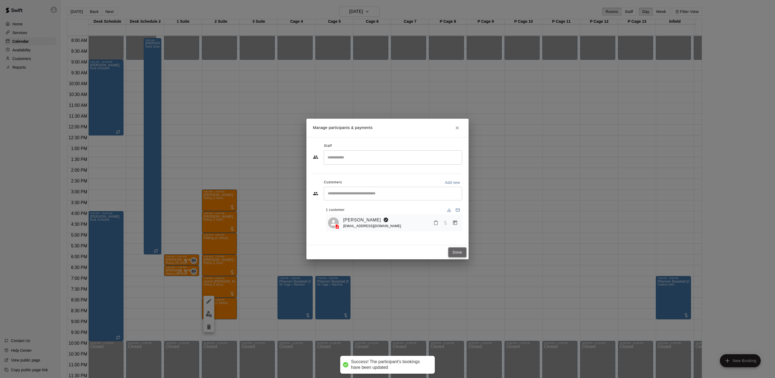
click at [457, 255] on button "Done" at bounding box center [457, 252] width 18 height 10
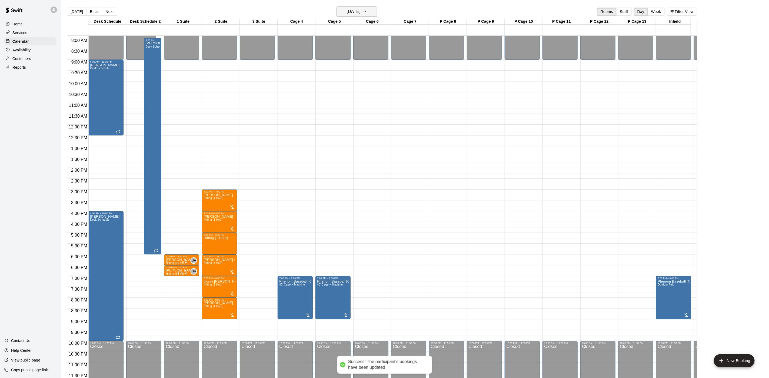
click at [361, 11] on h6 "[DATE]" at bounding box center [354, 12] width 14 height 8
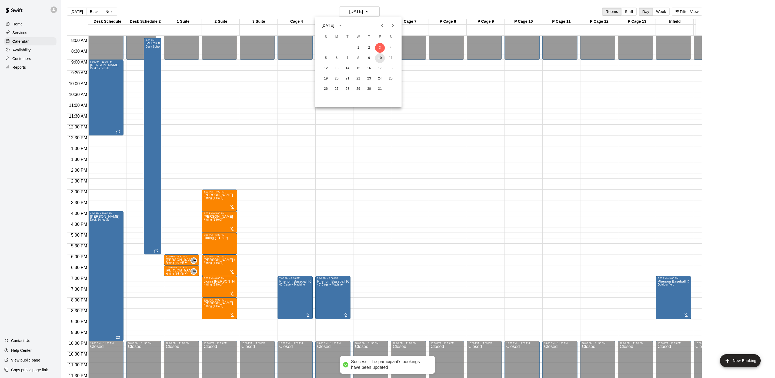
click at [384, 59] on button "10" at bounding box center [380, 58] width 10 height 10
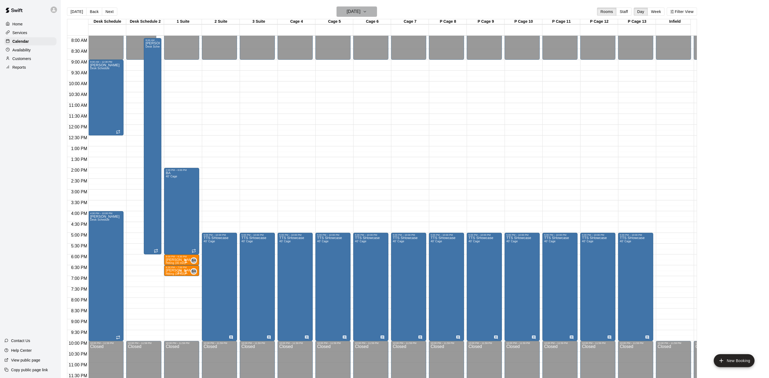
click at [361, 12] on h6 "[DATE]" at bounding box center [354, 12] width 14 height 8
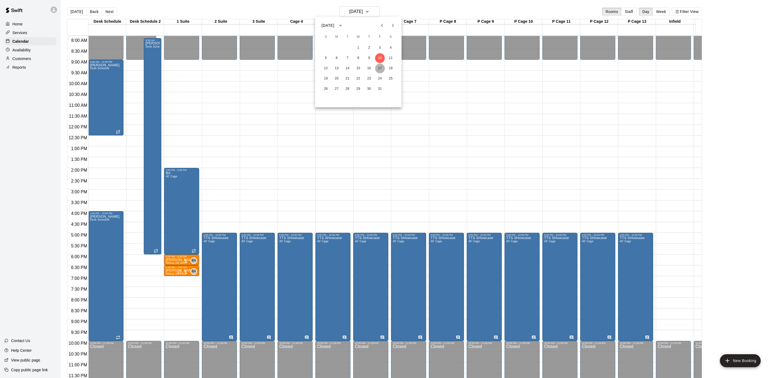
click at [379, 69] on button "17" at bounding box center [380, 69] width 10 height 10
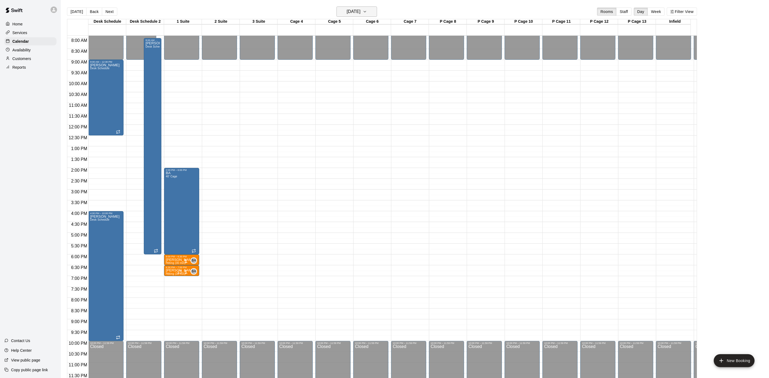
click at [361, 15] on h6 "[DATE]" at bounding box center [354, 12] width 14 height 8
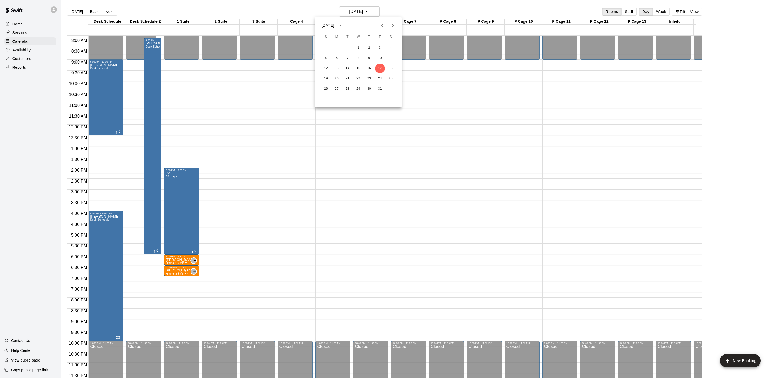
click at [224, 235] on div at bounding box center [387, 189] width 775 height 378
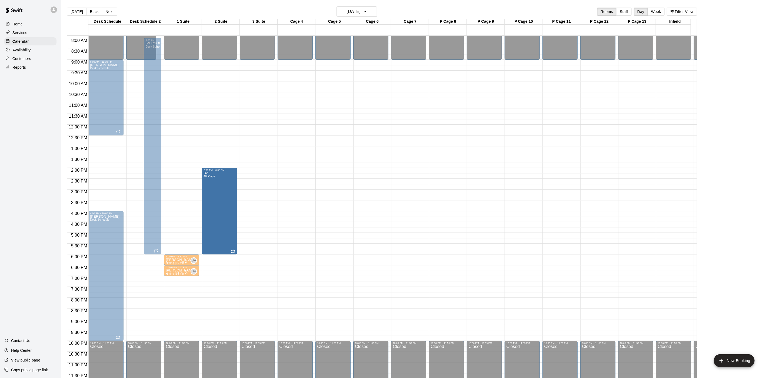
drag, startPoint x: 181, startPoint y: 192, endPoint x: 213, endPoint y: 193, distance: 32.4
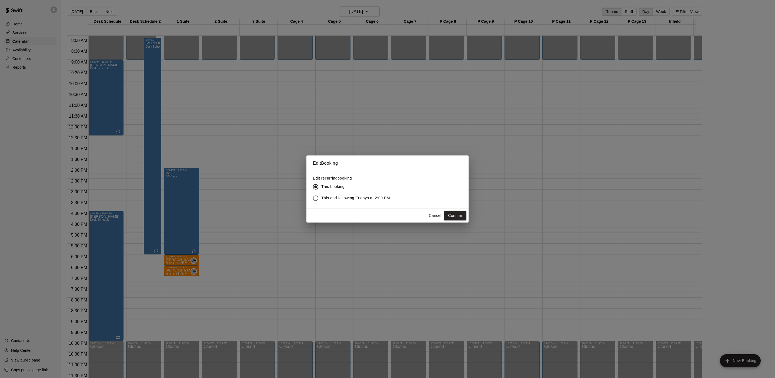
click at [355, 201] on label "This and following Fridays at 2:00 PM" at bounding box center [350, 197] width 80 height 11
click at [454, 214] on button "Confirm" at bounding box center [455, 216] width 23 height 10
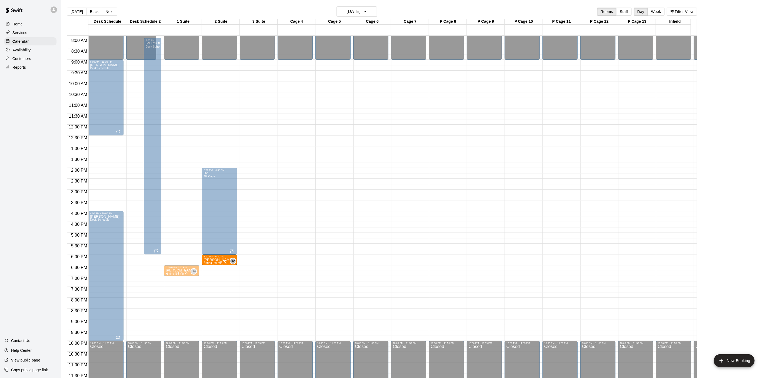
drag, startPoint x: 174, startPoint y: 255, endPoint x: 202, endPoint y: 255, distance: 28.4
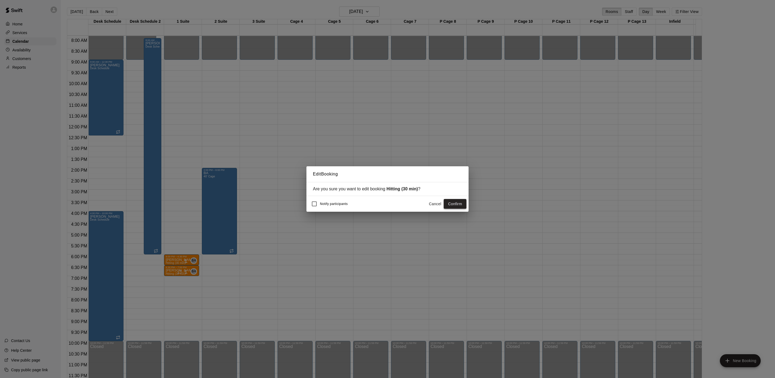
click at [454, 206] on button "Confirm" at bounding box center [455, 204] width 23 height 10
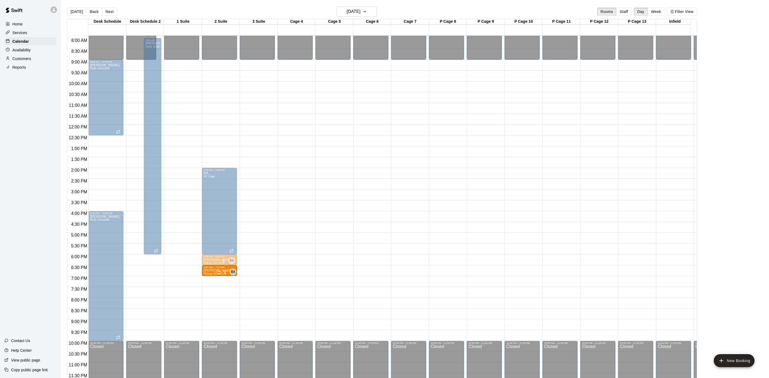
drag, startPoint x: 175, startPoint y: 265, endPoint x: 209, endPoint y: 266, distance: 34.1
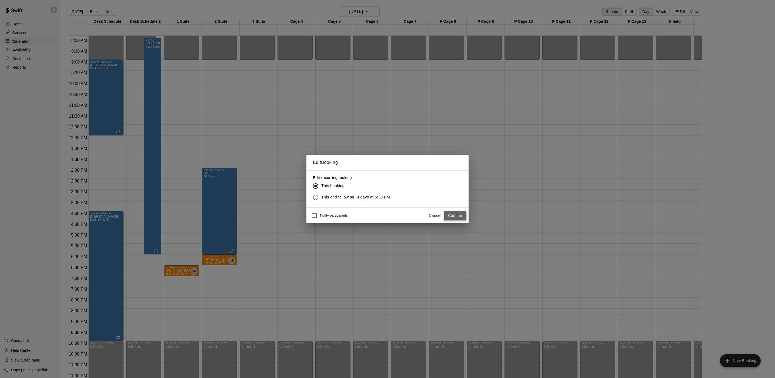
click at [454, 214] on button "Confirm" at bounding box center [455, 216] width 23 height 10
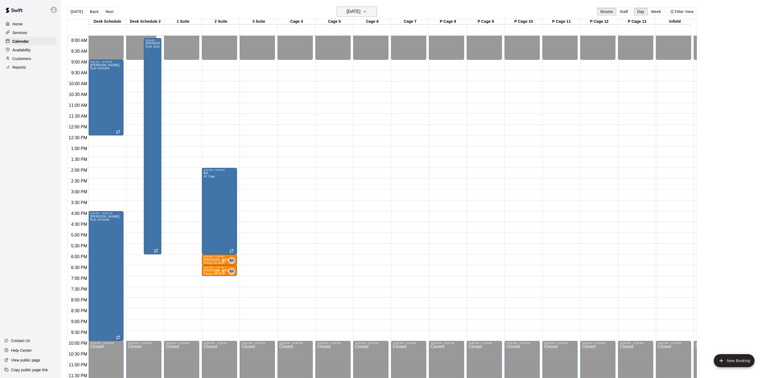
click at [348, 15] on h6 "[DATE]" at bounding box center [354, 12] width 14 height 8
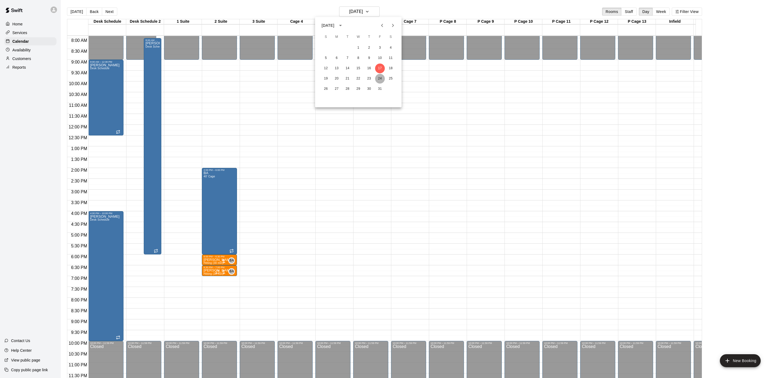
click at [379, 77] on button "24" at bounding box center [380, 79] width 10 height 10
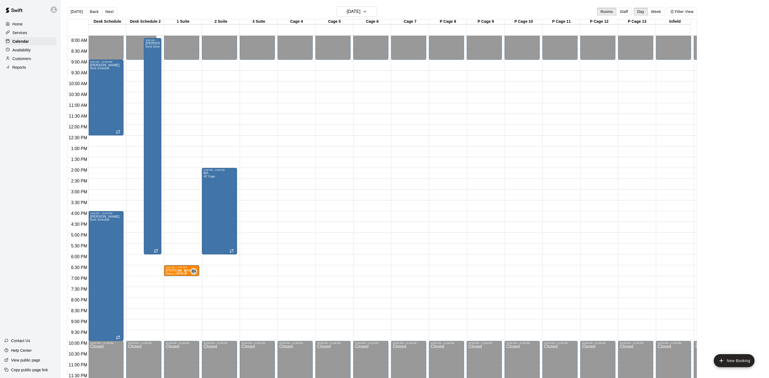
click at [171, 238] on div "12:00 AM – 9:00 AM Closed 6:30 PM – 7:00 PM [PERSON_NAME] Hitting (30 min) BA 0…" at bounding box center [181, 124] width 35 height 519
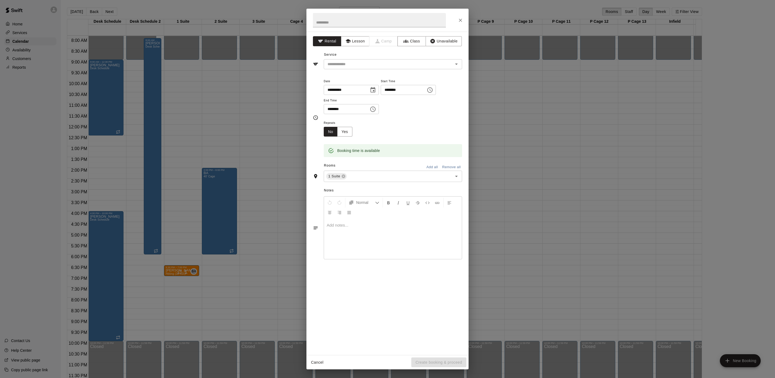
click at [177, 239] on div "**********" at bounding box center [387, 189] width 775 height 378
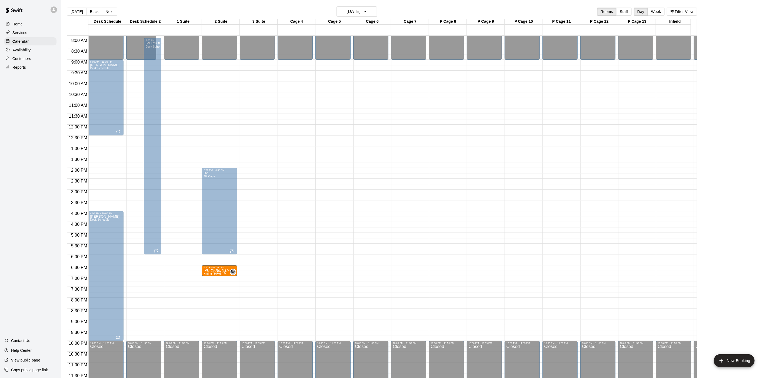
drag, startPoint x: 176, startPoint y: 264, endPoint x: 239, endPoint y: 268, distance: 62.5
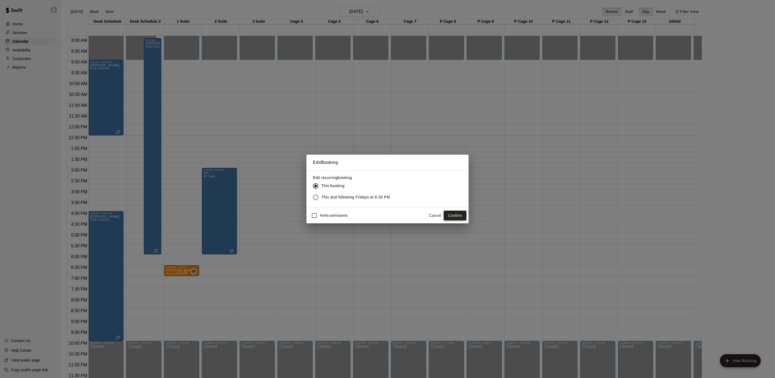
click at [460, 217] on button "Confirm" at bounding box center [455, 216] width 23 height 10
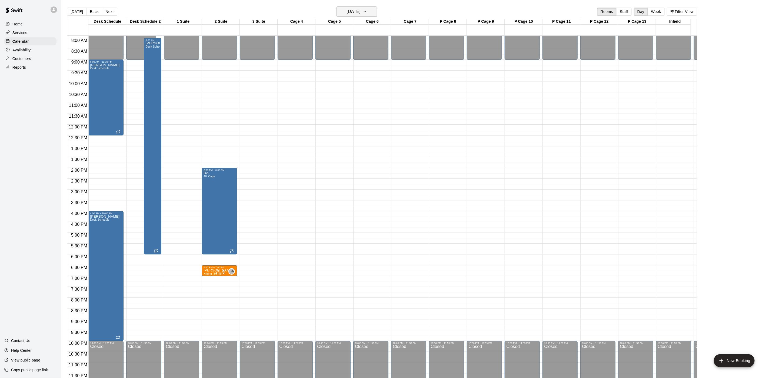
click at [348, 12] on h6 "[DATE]" at bounding box center [354, 12] width 14 height 8
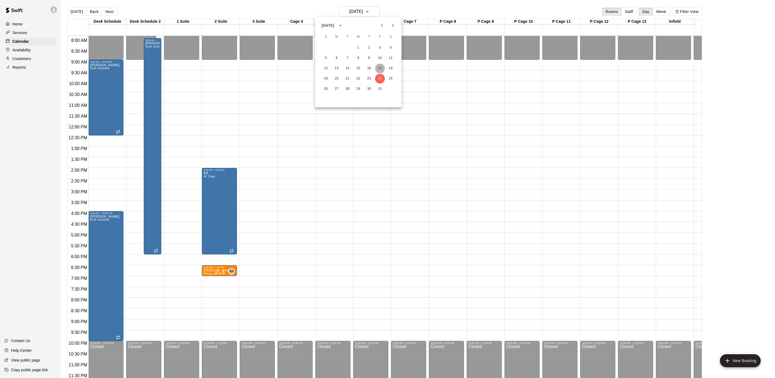
click at [378, 66] on button "17" at bounding box center [380, 69] width 10 height 10
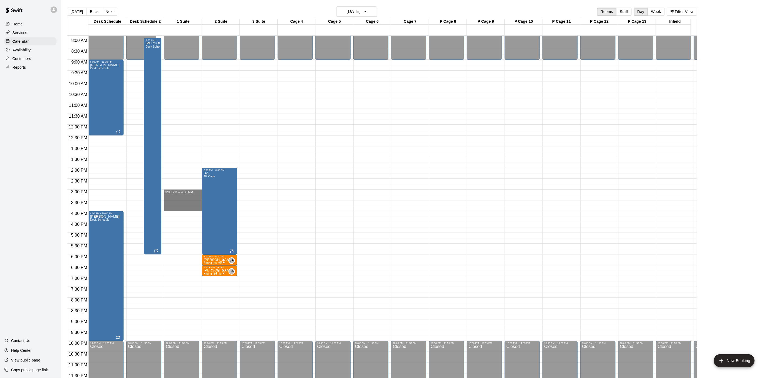
drag, startPoint x: 170, startPoint y: 185, endPoint x: 175, endPoint y: 204, distance: 19.9
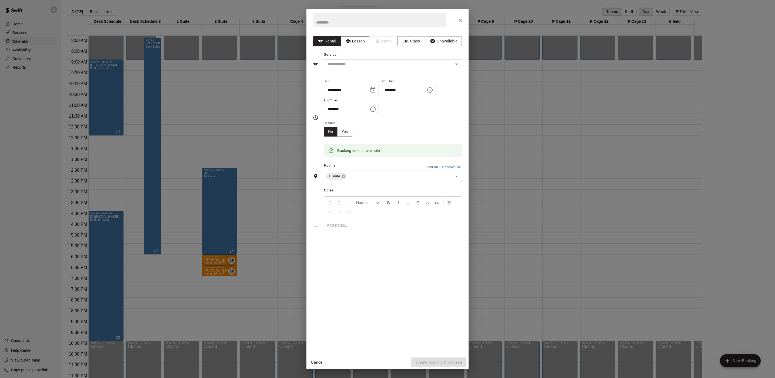
click at [350, 43] on icon "button" at bounding box center [347, 40] width 5 height 5
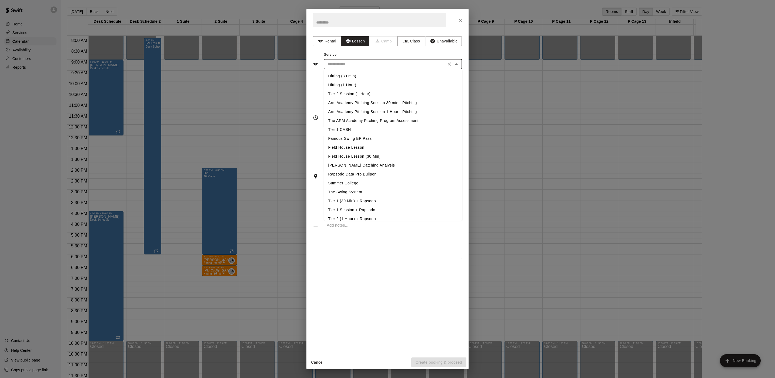
click at [338, 62] on input "text" at bounding box center [384, 64] width 119 height 7
click at [341, 88] on li "Hitting (1 Hour)" at bounding box center [393, 85] width 138 height 9
type input "**********"
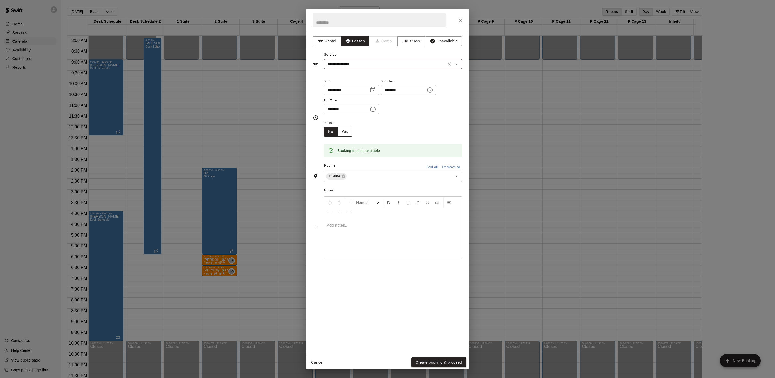
click at [344, 136] on button "Yes" at bounding box center [344, 132] width 15 height 10
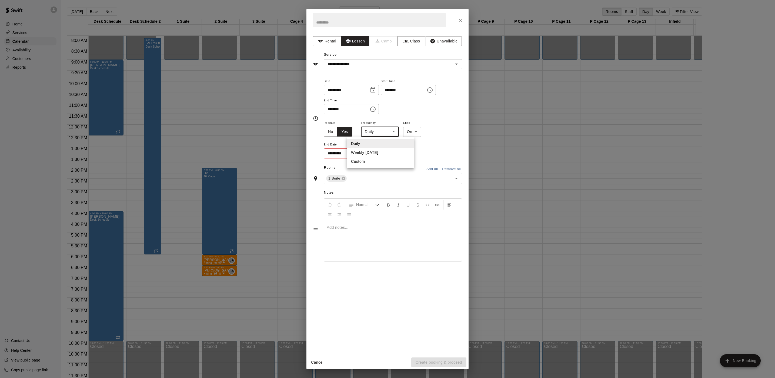
click at [391, 134] on body "Home Services Calendar Availability Customers Reports Contact Us Help Center Vi…" at bounding box center [387, 193] width 775 height 387
click at [377, 149] on ul "Daily Weekly [DATE] Custom" at bounding box center [381, 152] width 68 height 31
click at [377, 150] on li "Weekly [DATE]" at bounding box center [381, 152] width 68 height 9
type input "******"
click at [415, 132] on body "Home Services Calendar Availability Customers Reports Contact Us Help Center Vi…" at bounding box center [387, 193] width 775 height 387
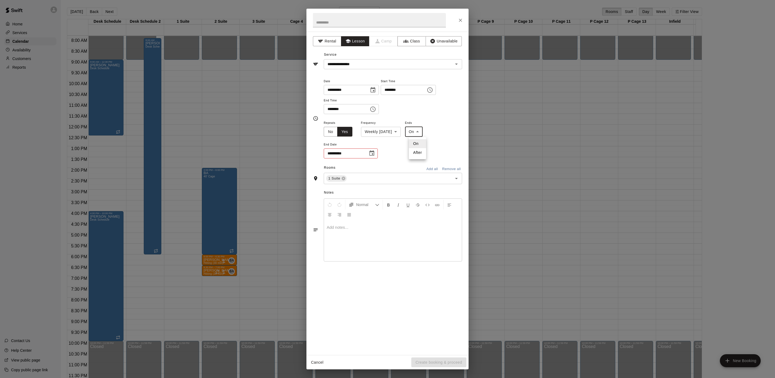
click at [415, 150] on li "After" at bounding box center [417, 152] width 17 height 9
type input "*****"
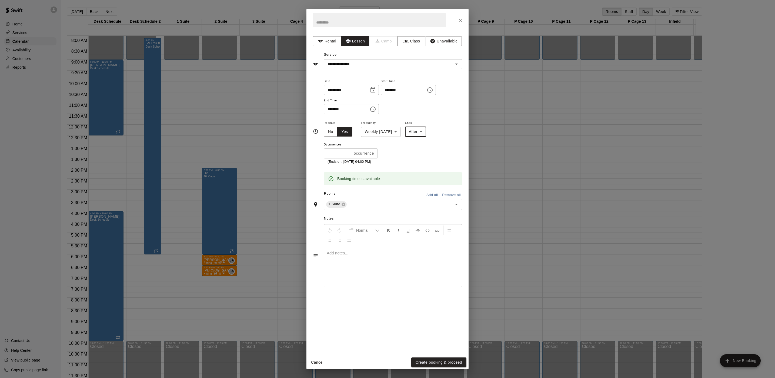
click at [334, 151] on input "*" at bounding box center [338, 153] width 28 height 10
type input "*"
click at [430, 360] on button "Create booking & proceed" at bounding box center [438, 362] width 55 height 10
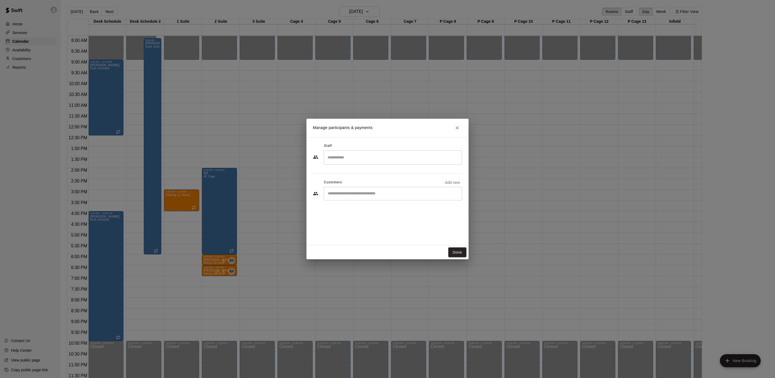
click at [366, 194] on input "Start typing to search customers..." at bounding box center [393, 193] width 134 height 5
type input "****"
drag, startPoint x: 359, startPoint y: 205, endPoint x: 373, endPoint y: 220, distance: 20.1
click at [373, 220] on ul "[PERSON_NAME] [EMAIL_ADDRESS][DOMAIN_NAME] [PERSON_NAME] [PERSON_NAME][EMAIL_AD…" at bounding box center [393, 217] width 138 height 35
click at [373, 220] on div "[PERSON_NAME] [PERSON_NAME][EMAIL_ADDRESS][DOMAIN_NAME]" at bounding box center [393, 226] width 138 height 17
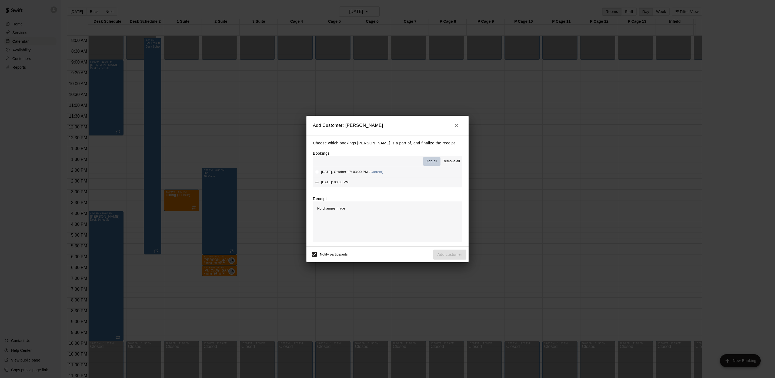
click at [429, 160] on span "Add all" at bounding box center [432, 161] width 11 height 5
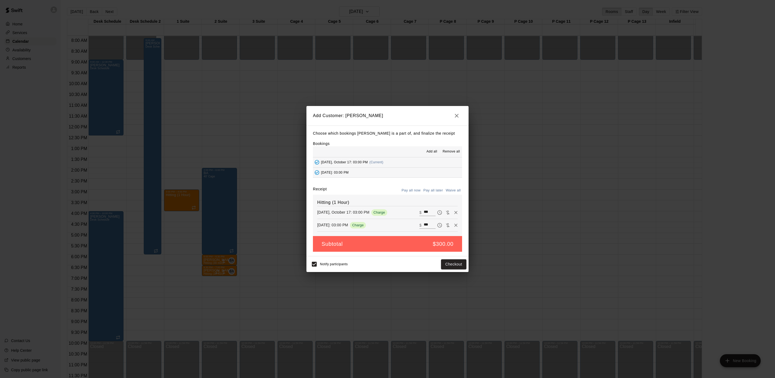
click at [437, 190] on button "Pay all later" at bounding box center [433, 190] width 22 height 8
click at [443, 263] on button "Add customer" at bounding box center [449, 264] width 33 height 10
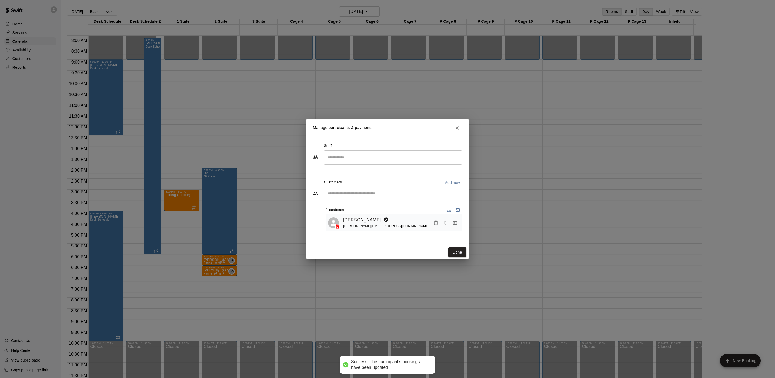
click at [463, 258] on div "Done" at bounding box center [388, 252] width 162 height 14
click at [463, 257] on button "Done" at bounding box center [457, 252] width 18 height 10
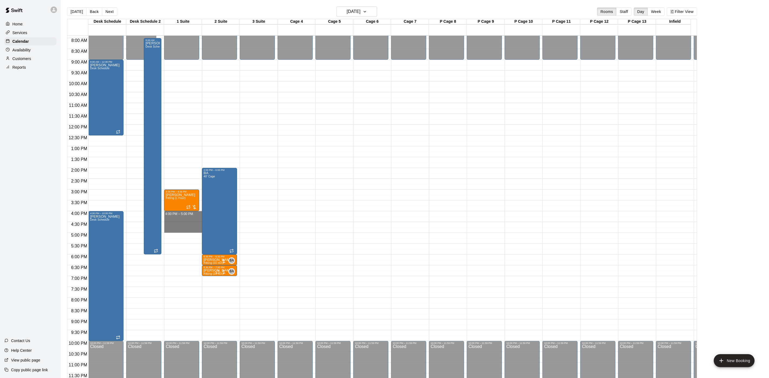
drag, startPoint x: 175, startPoint y: 208, endPoint x: 173, endPoint y: 224, distance: 15.8
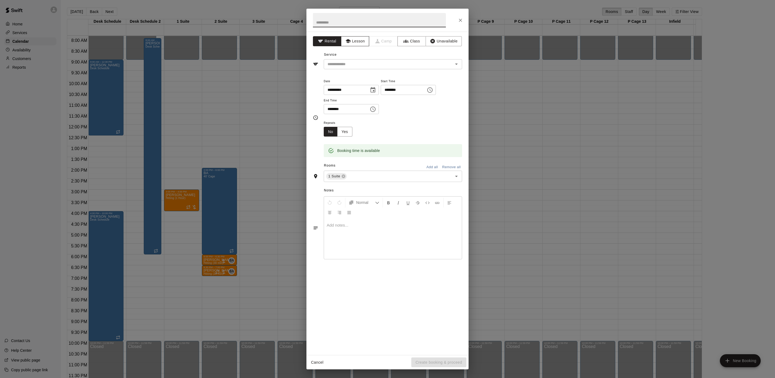
click at [351, 37] on button "Lesson" at bounding box center [355, 41] width 28 height 10
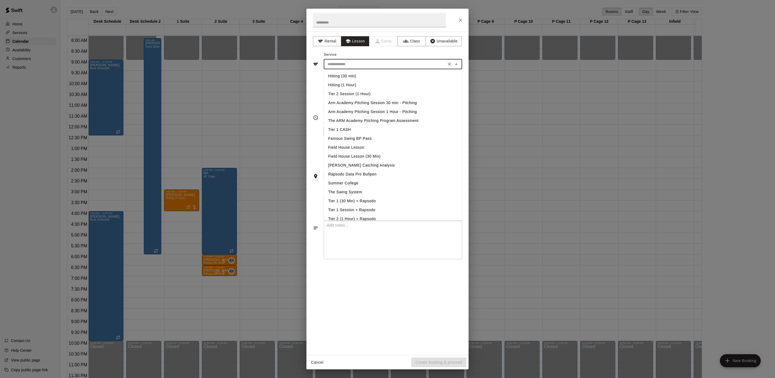
click at [343, 61] on input "text" at bounding box center [384, 64] width 119 height 7
click at [341, 88] on li "Hitting (1 Hour)" at bounding box center [393, 85] width 138 height 9
type input "**********"
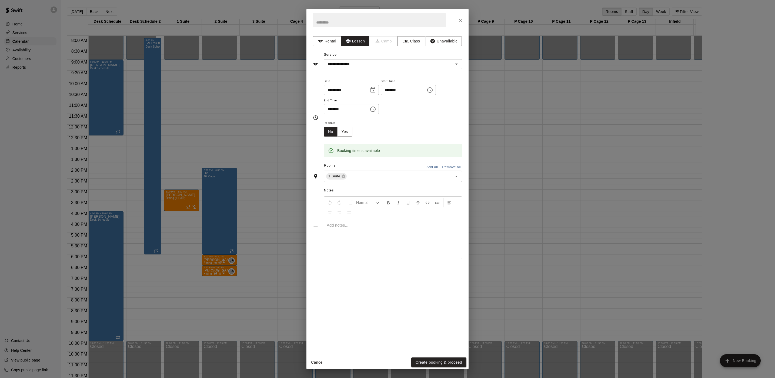
click at [342, 142] on div "Booking time is available" at bounding box center [393, 147] width 138 height 21
click at [347, 136] on button "Yes" at bounding box center [344, 132] width 15 height 10
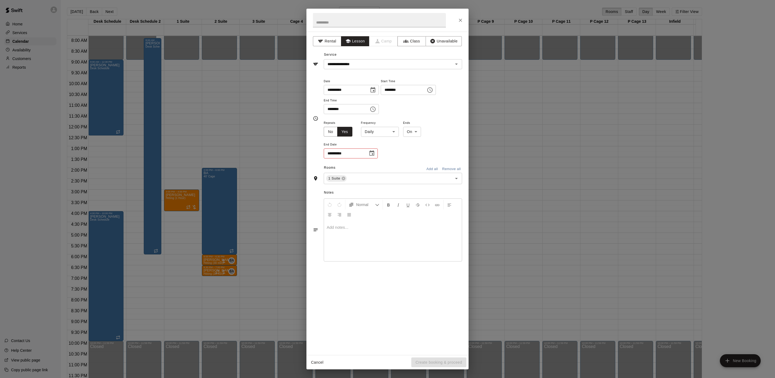
click at [370, 134] on body "Home Services Calendar Availability Customers Reports Contact Us Help Center Vi…" at bounding box center [387, 193] width 775 height 387
click at [369, 154] on li "Weekly [DATE]" at bounding box center [381, 152] width 68 height 9
type input "******"
click at [416, 136] on body "Home Services Calendar Availability Customers Reports Contact Us Help Center Vi…" at bounding box center [387, 193] width 775 height 387
click at [417, 152] on li "After" at bounding box center [417, 152] width 17 height 9
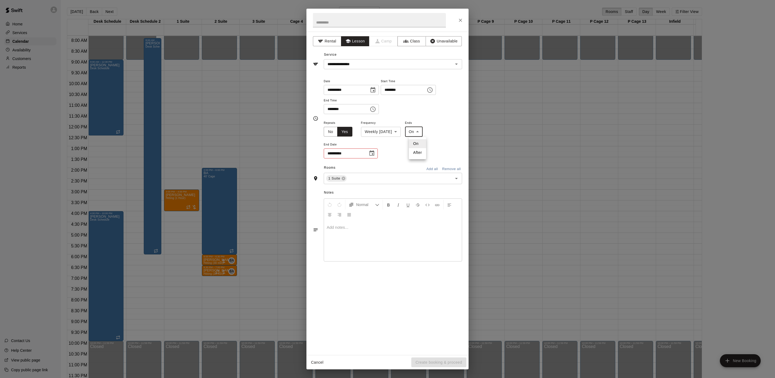
type input "*****"
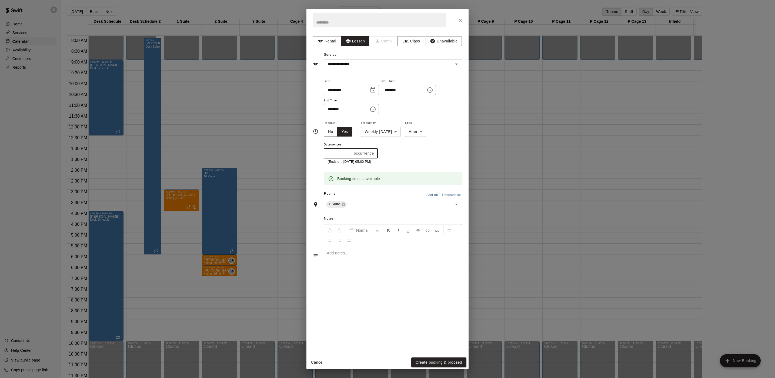
click at [347, 154] on input "*" at bounding box center [338, 153] width 28 height 10
type input "*"
click at [453, 364] on button "Create booking & proceed" at bounding box center [438, 362] width 55 height 10
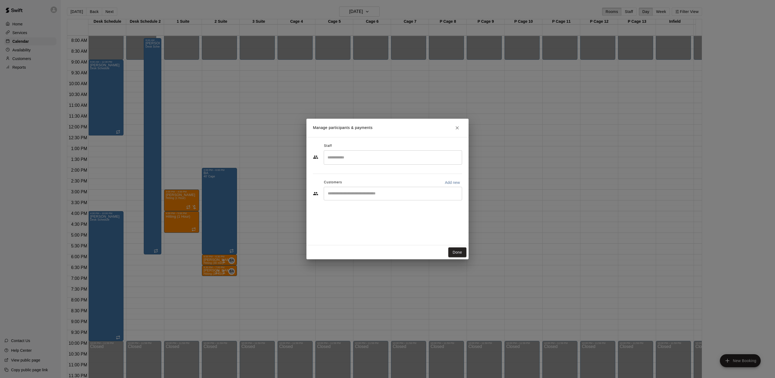
click at [360, 199] on div "​" at bounding box center [393, 194] width 138 height 14
type input "**********"
click at [354, 206] on p "[PERSON_NAME]" at bounding box center [355, 206] width 33 height 6
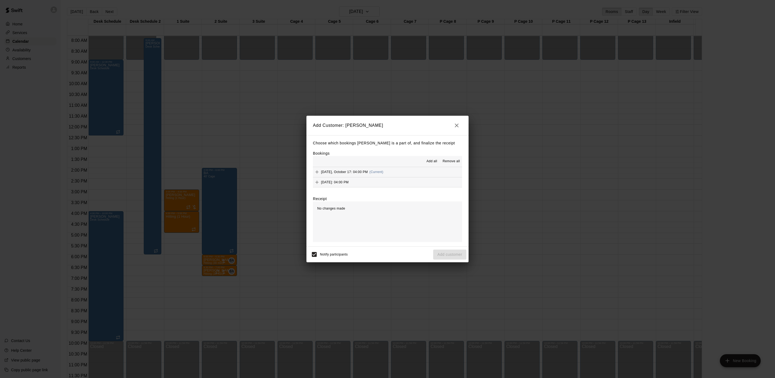
click at [437, 164] on span "Add all" at bounding box center [432, 161] width 11 height 5
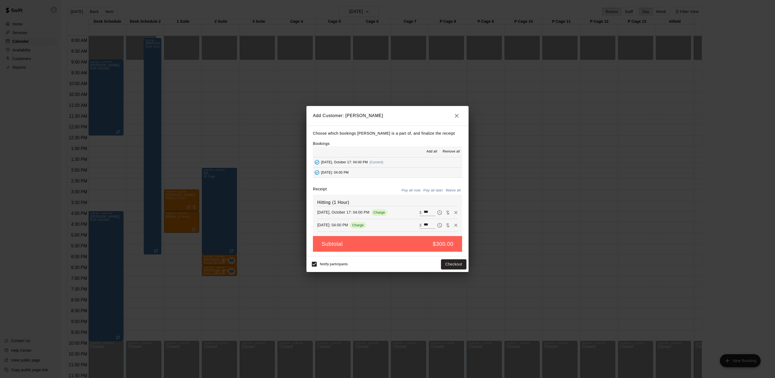
click at [439, 201] on h6 "Hitting (1 Hour)" at bounding box center [387, 202] width 141 height 7
click at [432, 194] on button "Pay all later" at bounding box center [433, 190] width 22 height 8
click at [456, 263] on button "Add customer" at bounding box center [449, 264] width 33 height 10
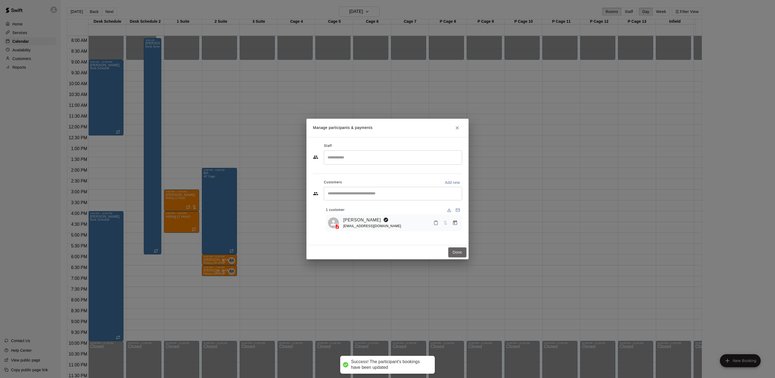
drag, startPoint x: 455, startPoint y: 255, endPoint x: 454, endPoint y: 270, distance: 14.6
click at [453, 264] on div "Manage participants & payments Staff ​ Customers Add new ​ 1 customer [PERSON_N…" at bounding box center [387, 189] width 775 height 378
click at [449, 253] on button "Done" at bounding box center [457, 252] width 18 height 10
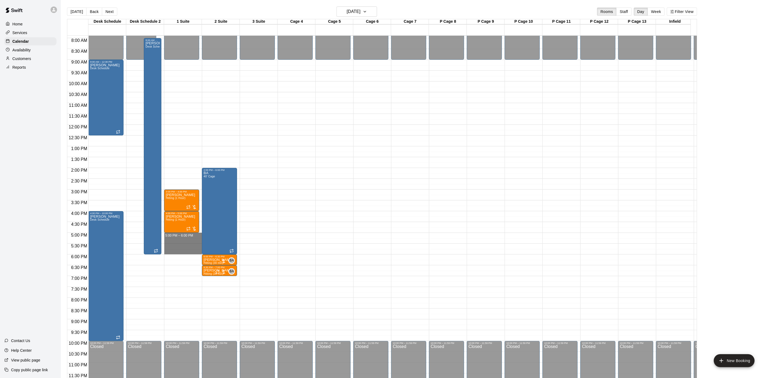
drag, startPoint x: 181, startPoint y: 231, endPoint x: 179, endPoint y: 244, distance: 13.9
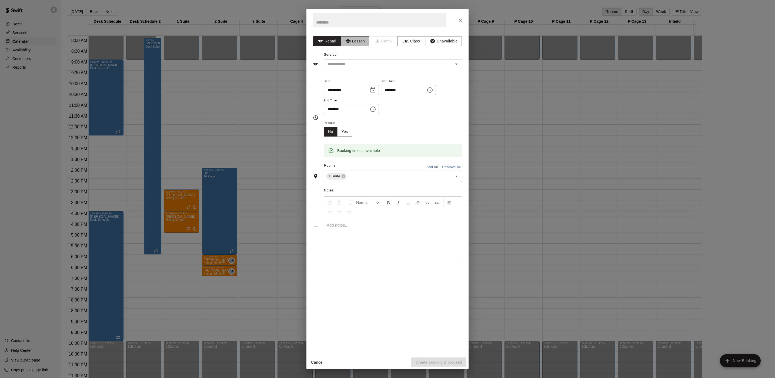
click at [357, 43] on button "Lesson" at bounding box center [355, 41] width 28 height 10
click at [354, 63] on input "text" at bounding box center [384, 64] width 119 height 7
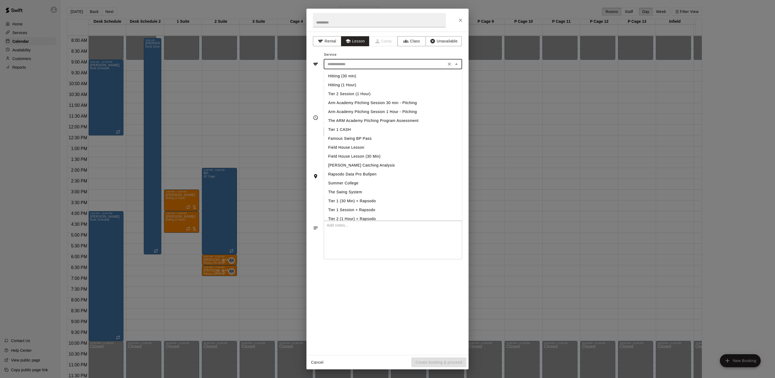
click at [350, 84] on li "Hitting (1 Hour)" at bounding box center [393, 85] width 138 height 9
type input "**********"
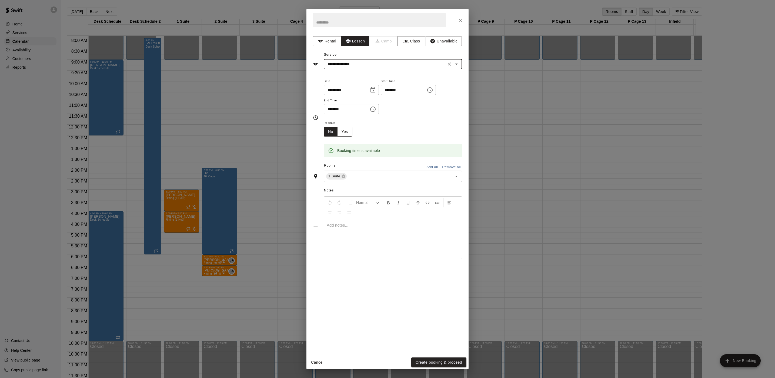
click at [350, 134] on button "Yes" at bounding box center [344, 132] width 15 height 10
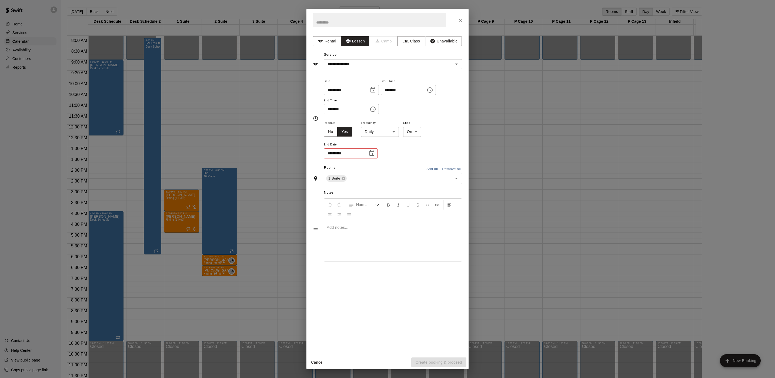
click at [372, 137] on body "Home Services Calendar Availability Customers Reports Contact Us Help Center Vi…" at bounding box center [387, 193] width 775 height 387
click at [370, 152] on li "Weekly [DATE]" at bounding box center [381, 152] width 68 height 9
type input "******"
click at [418, 137] on div "**********" at bounding box center [393, 138] width 138 height 39
click at [415, 133] on body "Home Services Calendar Availability Customers Reports Contact Us Help Center Vi…" at bounding box center [387, 193] width 775 height 387
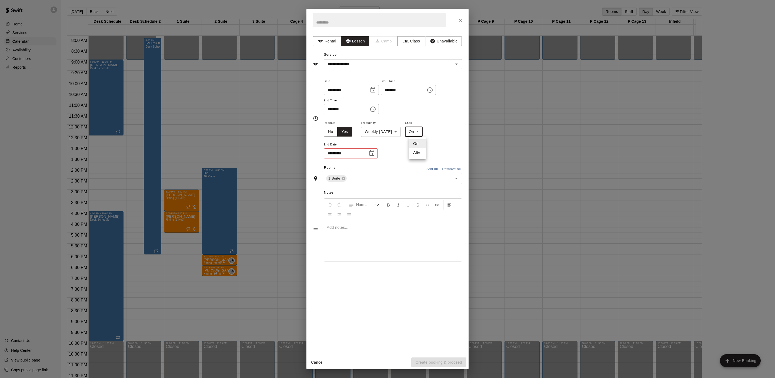
click at [419, 154] on li "After" at bounding box center [417, 152] width 17 height 9
type input "*****"
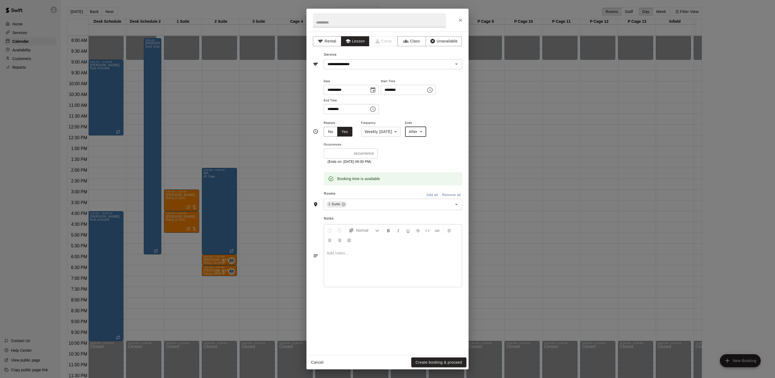
click at [338, 151] on input "*" at bounding box center [338, 153] width 28 height 10
type input "*"
click at [446, 364] on button "Create booking & proceed" at bounding box center [438, 362] width 55 height 10
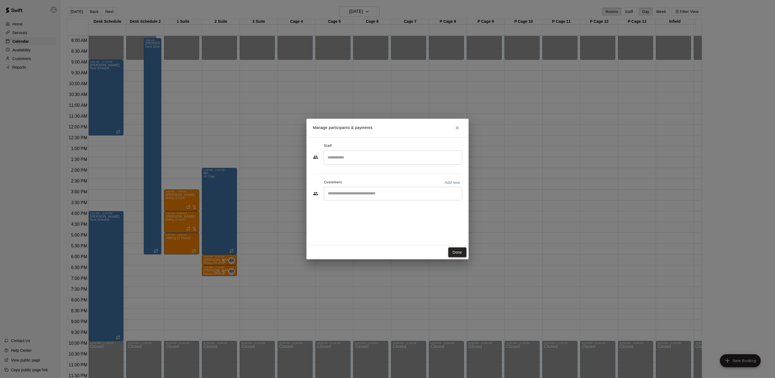
click at [458, 248] on button "Done" at bounding box center [457, 252] width 18 height 10
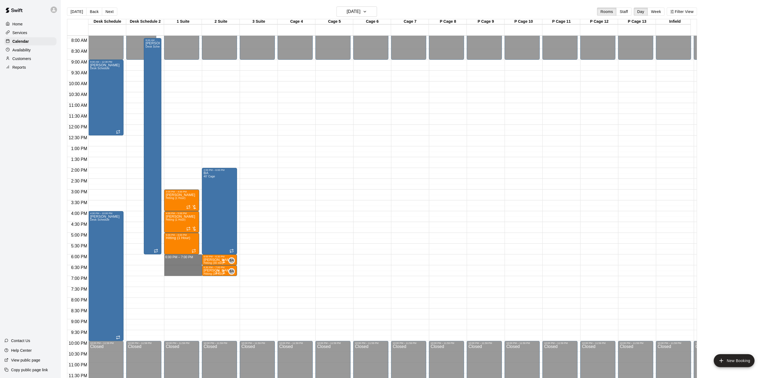
drag, startPoint x: 174, startPoint y: 251, endPoint x: 173, endPoint y: 268, distance: 17.3
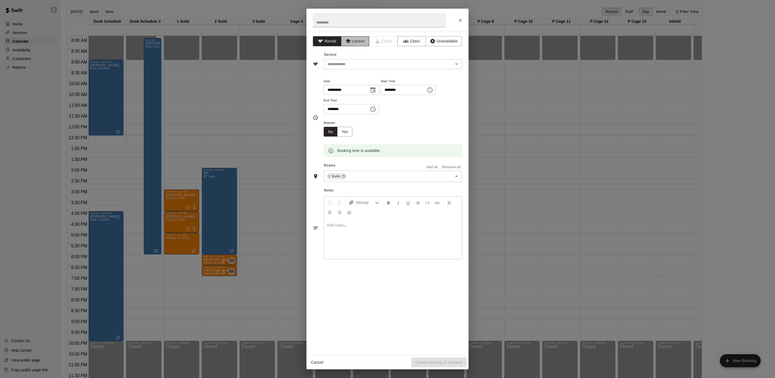
click at [343, 43] on button "Lesson" at bounding box center [355, 41] width 28 height 10
click at [339, 69] on div "​" at bounding box center [393, 64] width 138 height 10
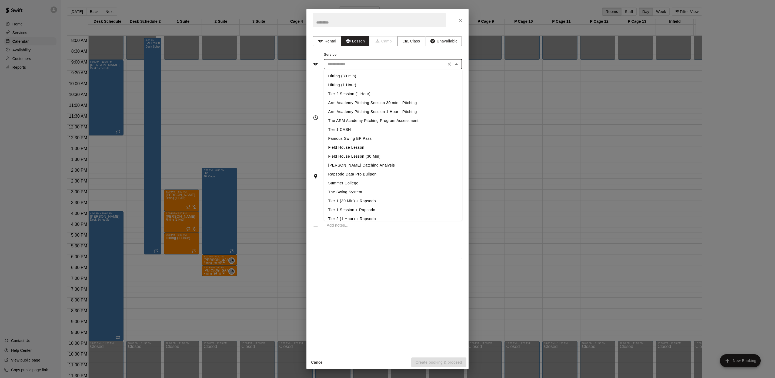
click at [340, 87] on li "Hitting (1 Hour)" at bounding box center [393, 85] width 138 height 9
type input "**********"
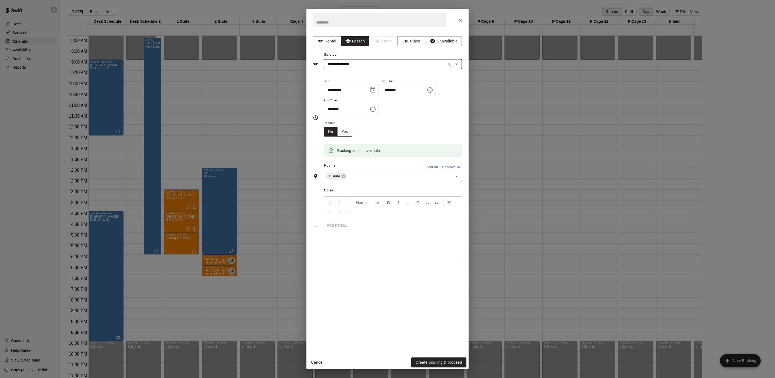
click at [347, 133] on button "Yes" at bounding box center [344, 132] width 15 height 10
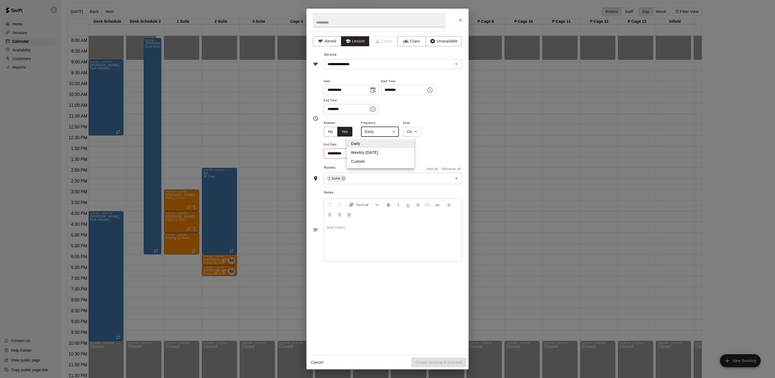
click at [371, 135] on body "Home Services Calendar Availability Customers Reports Contact Us Help Center Vi…" at bounding box center [387, 193] width 775 height 387
click at [372, 148] on li "Daily" at bounding box center [381, 143] width 68 height 9
click at [373, 129] on body "Home Services Calendar Availability Customers Reports Contact Us Help Center Vi…" at bounding box center [387, 193] width 775 height 387
click at [380, 150] on li "Weekly [DATE]" at bounding box center [381, 152] width 68 height 9
type input "******"
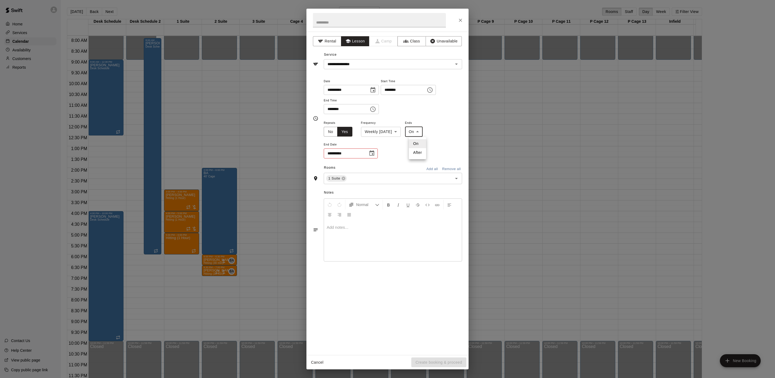
click at [412, 136] on body "Home Services Calendar Availability Customers Reports Contact Us Help Center Vi…" at bounding box center [387, 193] width 775 height 387
click at [413, 149] on li "After" at bounding box center [417, 152] width 17 height 9
type input "*****"
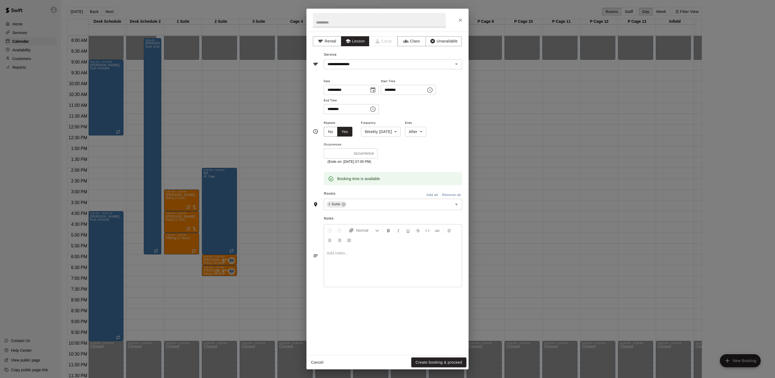
click at [352, 153] on div "* occurrence ​" at bounding box center [351, 153] width 54 height 10
type input "*"
click at [432, 353] on div "**********" at bounding box center [388, 193] width 162 height 323
click at [432, 356] on div "Cancel Create booking & proceed" at bounding box center [388, 362] width 162 height 14
drag, startPoint x: 432, startPoint y: 356, endPoint x: 432, endPoint y: 360, distance: 3.2
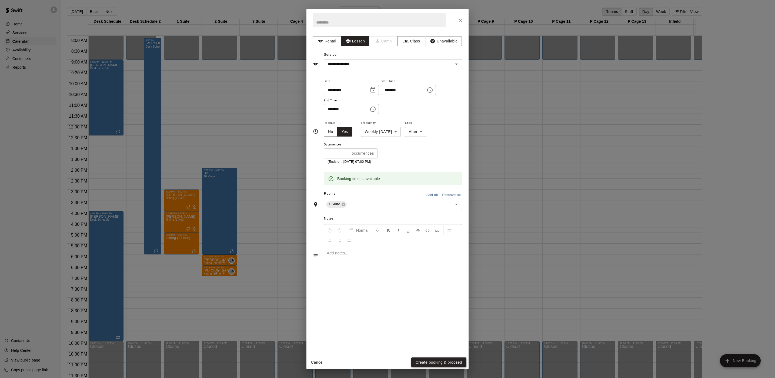
click at [432, 357] on div "Cancel Create booking & proceed" at bounding box center [388, 362] width 162 height 14
click at [432, 360] on button "Create booking & proceed" at bounding box center [438, 362] width 55 height 10
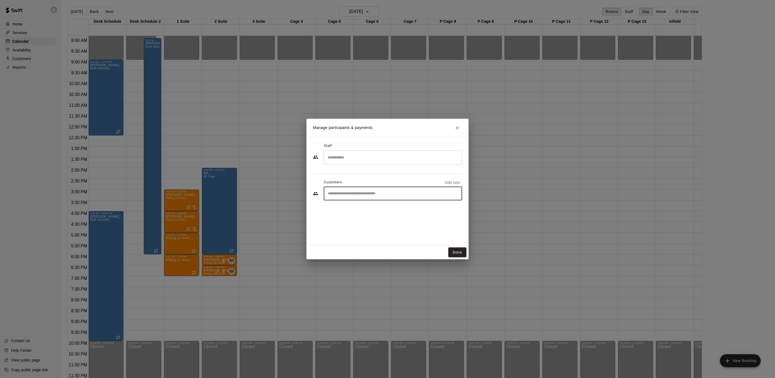
click at [365, 192] on input "Start typing to search customers..." at bounding box center [393, 193] width 134 height 5
type input "*"
type input "***"
drag, startPoint x: 351, startPoint y: 229, endPoint x: 348, endPoint y: 231, distance: 4.0
click at [351, 229] on span "[EMAIL_ADDRESS][DOMAIN_NAME]" at bounding box center [368, 229] width 58 height 4
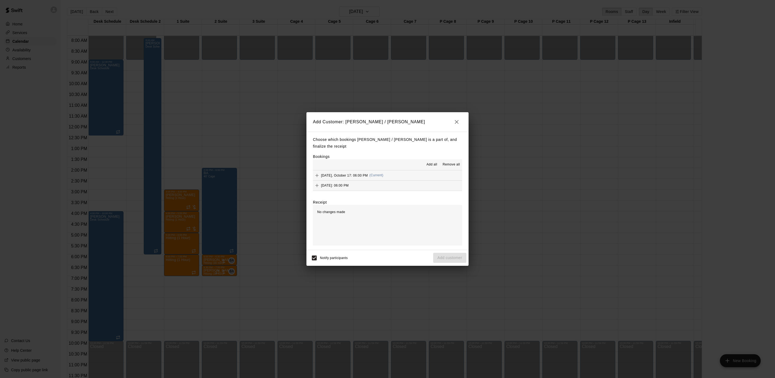
click at [428, 160] on button "Add all" at bounding box center [431, 164] width 17 height 9
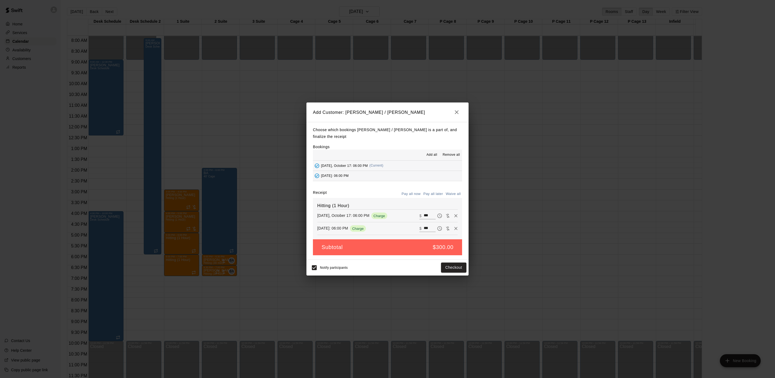
click at [434, 190] on button "Pay all later" at bounding box center [433, 194] width 22 height 8
click at [452, 270] on div "Notify participants Add customer" at bounding box center [388, 267] width 158 height 11
drag, startPoint x: 450, startPoint y: 268, endPoint x: 451, endPoint y: 264, distance: 4.1
click at [450, 267] on button "Add customer" at bounding box center [449, 267] width 33 height 10
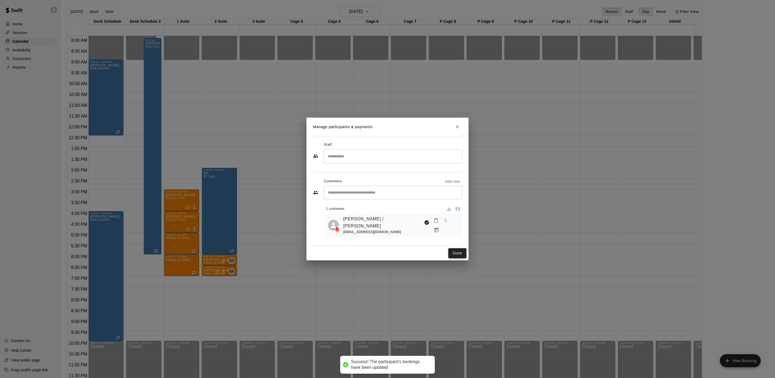
click at [461, 250] on button "Done" at bounding box center [457, 253] width 18 height 10
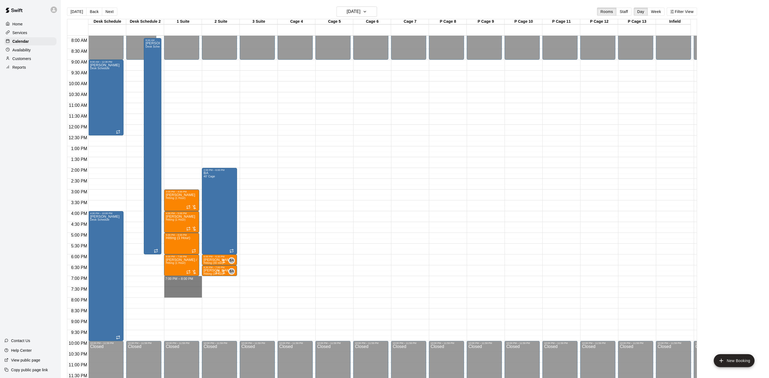
drag, startPoint x: 190, startPoint y: 270, endPoint x: 186, endPoint y: 289, distance: 18.8
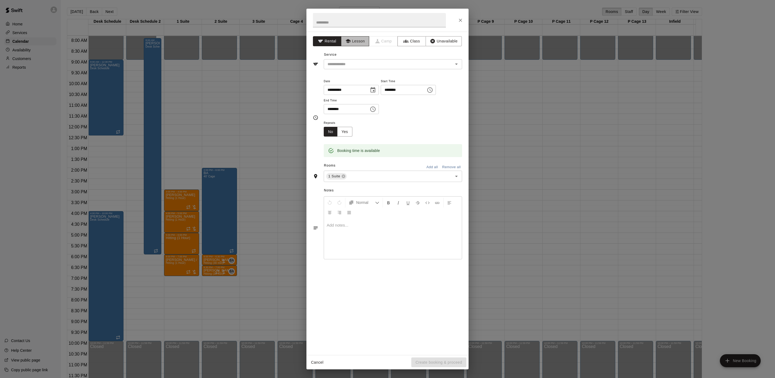
click at [356, 43] on button "Lesson" at bounding box center [355, 41] width 28 height 10
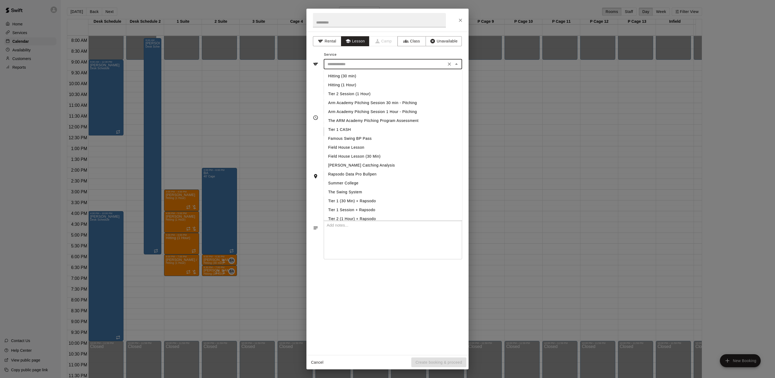
drag, startPoint x: 344, startPoint y: 64, endPoint x: 341, endPoint y: 75, distance: 11.5
click at [343, 64] on input "text" at bounding box center [384, 64] width 119 height 7
click at [337, 86] on li "Hitting (1 Hour)" at bounding box center [393, 85] width 138 height 9
type input "**********"
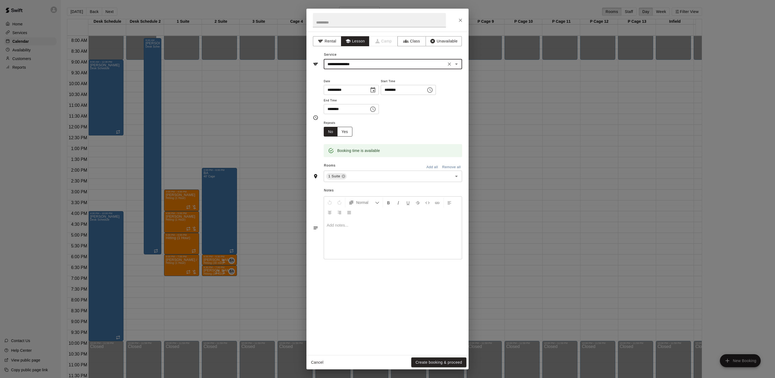
click at [348, 132] on button "Yes" at bounding box center [344, 132] width 15 height 10
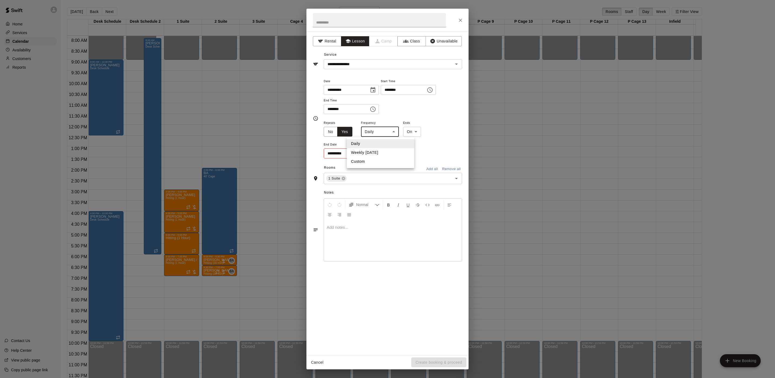
click at [381, 136] on body "Home Services Calendar Availability Customers Reports Contact Us Help Center Vi…" at bounding box center [387, 193] width 775 height 387
click at [372, 152] on li "Weekly [DATE]" at bounding box center [381, 152] width 68 height 9
type input "******"
click at [423, 132] on body "Home Services Calendar Availability Customers Reports Contact Us Help Center Vi…" at bounding box center [387, 193] width 775 height 387
click at [413, 153] on li "After" at bounding box center [417, 152] width 17 height 9
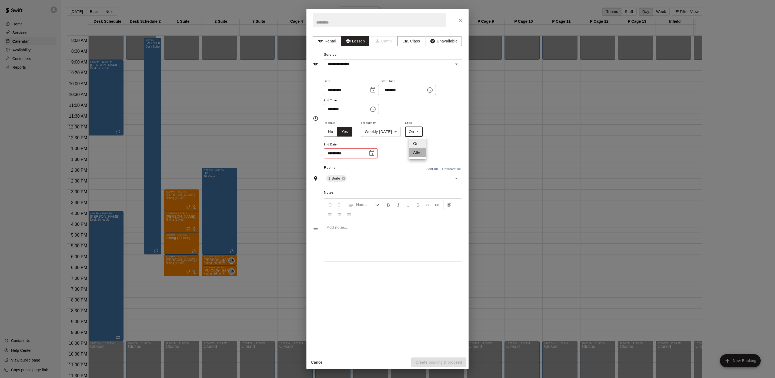
type input "*****"
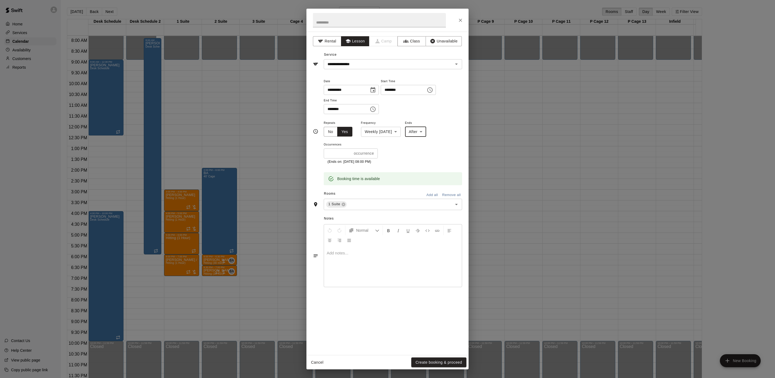
click at [337, 156] on input "*" at bounding box center [338, 153] width 28 height 10
type input "*"
click at [441, 365] on button "Create booking & proceed" at bounding box center [438, 362] width 55 height 10
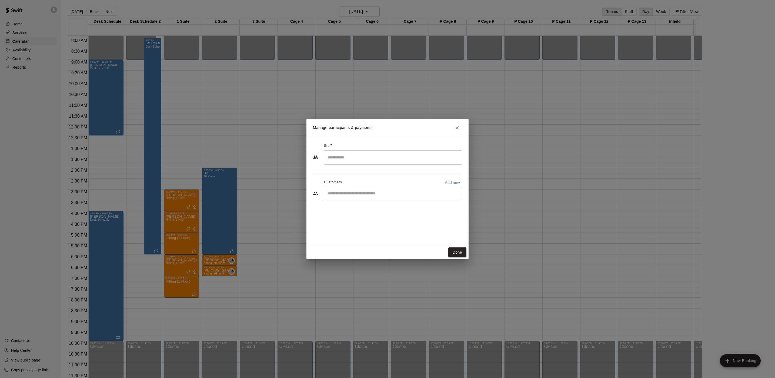
click at [343, 197] on div "​" at bounding box center [393, 194] width 138 height 14
type input "******"
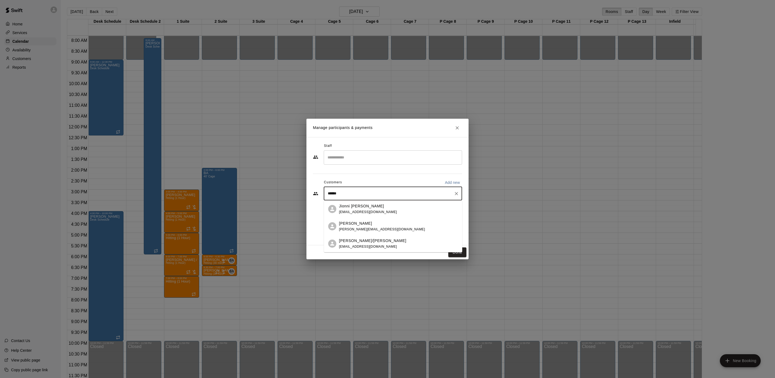
click at [355, 214] on span "[EMAIL_ADDRESS][DOMAIN_NAME]" at bounding box center [368, 212] width 58 height 4
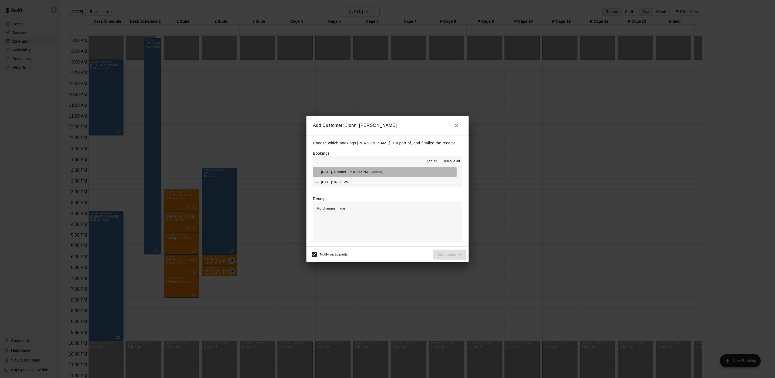
click at [377, 172] on span "(Current)" at bounding box center [377, 172] width 14 height 4
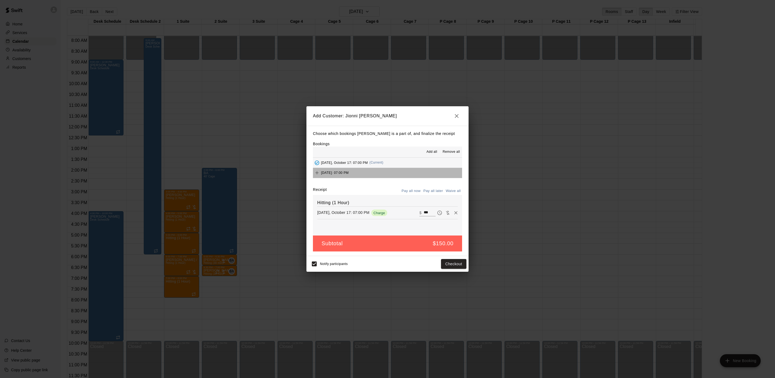
click at [407, 176] on button "[DATE]: 07:00 PM" at bounding box center [387, 173] width 149 height 10
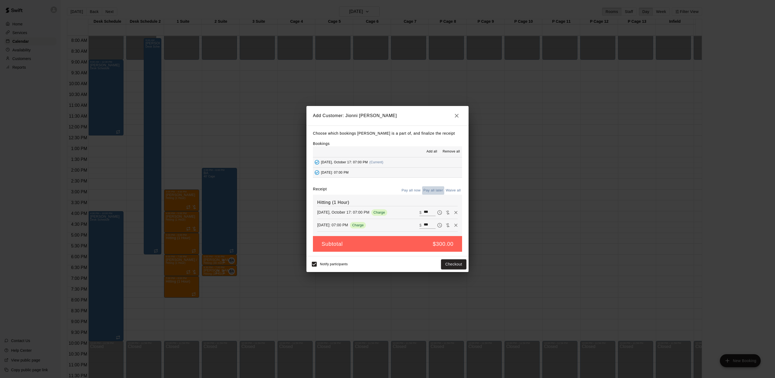
click at [430, 187] on button "Pay all later" at bounding box center [433, 190] width 22 height 8
click at [453, 268] on button "Add customer" at bounding box center [449, 264] width 33 height 10
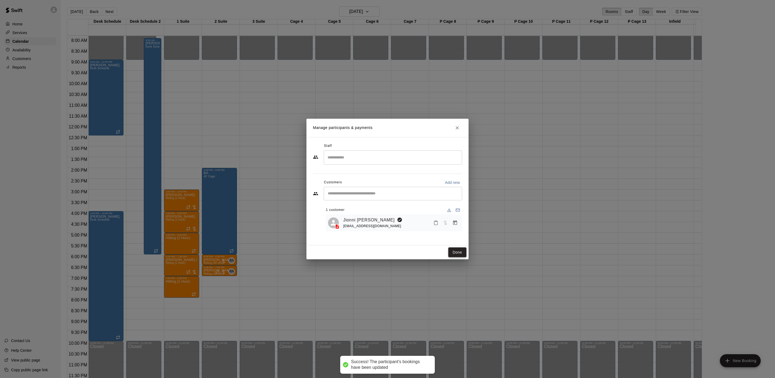
click at [457, 254] on button "Done" at bounding box center [457, 252] width 18 height 10
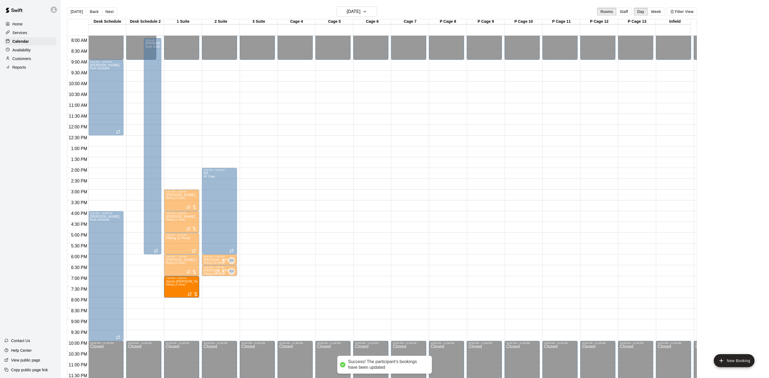
drag, startPoint x: 177, startPoint y: 290, endPoint x: 177, endPoint y: 294, distance: 3.5
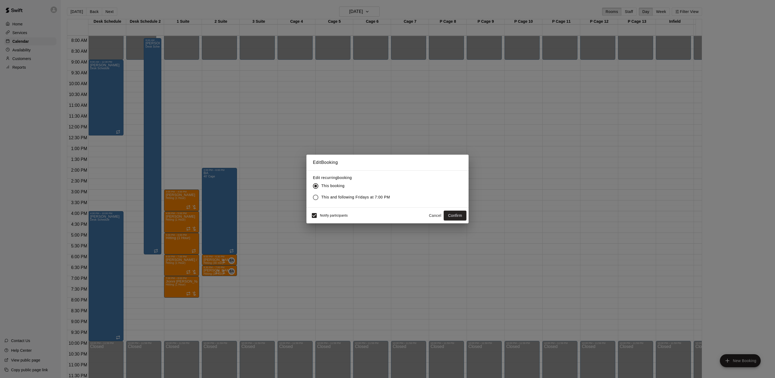
click at [253, 290] on div "Edit Booking Edit recurring booking This booking This and following Fridays at …" at bounding box center [387, 189] width 775 height 378
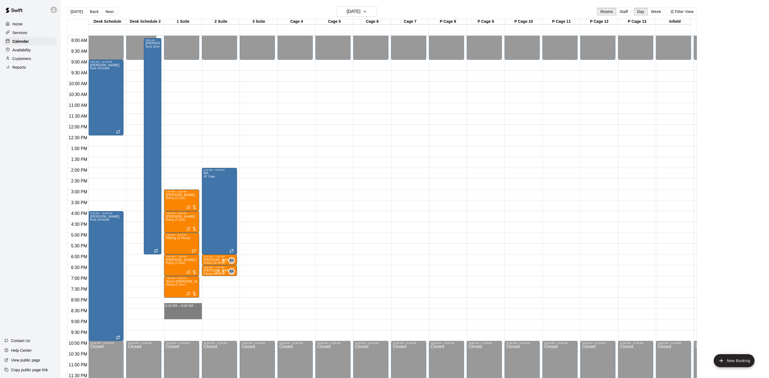
drag, startPoint x: 176, startPoint y: 297, endPoint x: 174, endPoint y: 312, distance: 15.0
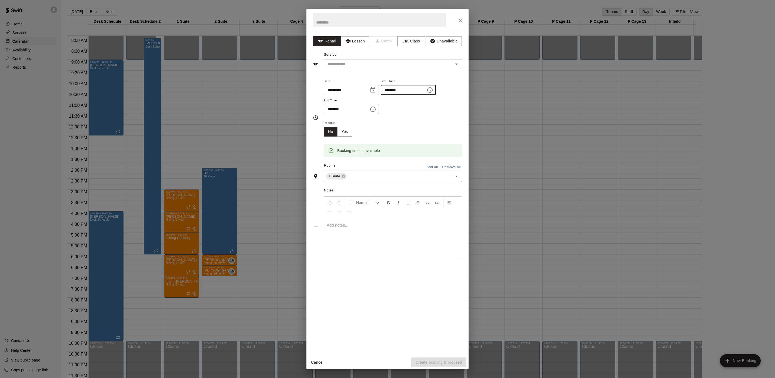
click at [401, 93] on input "********" at bounding box center [402, 90] width 42 height 10
type input "********"
click at [360, 44] on button "Lesson" at bounding box center [355, 41] width 28 height 10
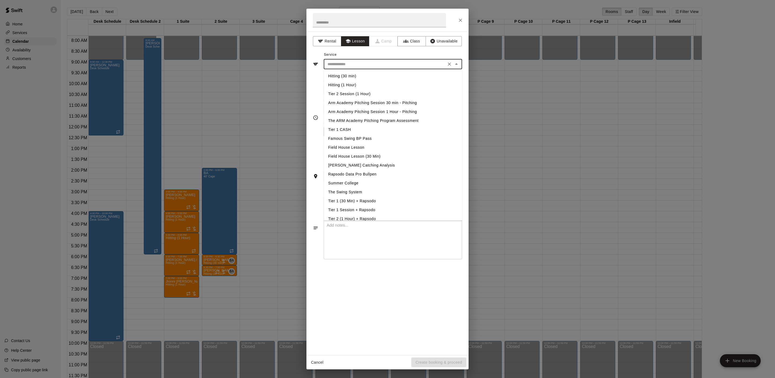
click at [349, 64] on input "text" at bounding box center [384, 64] width 119 height 7
click at [347, 85] on li "Hitting (1 Hour)" at bounding box center [393, 85] width 138 height 9
type input "**********"
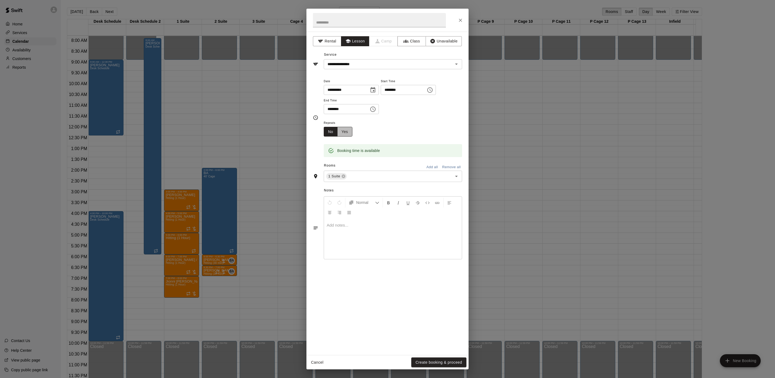
click at [345, 133] on button "Yes" at bounding box center [344, 132] width 15 height 10
click at [374, 136] on body "Home Services Calendar Availability Customers Reports Contact Us Help Center Vi…" at bounding box center [387, 193] width 775 height 387
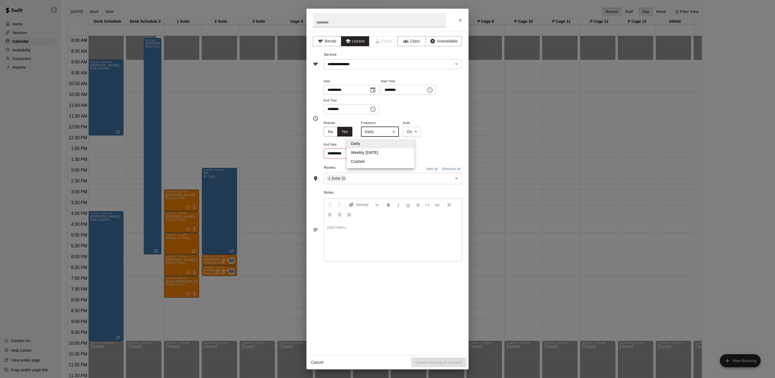
click at [373, 149] on li "Weekly [DATE]" at bounding box center [381, 152] width 68 height 9
type input "******"
click at [417, 135] on body "Home Services Calendar Availability Customers Reports Contact Us Help Center Vi…" at bounding box center [387, 193] width 775 height 387
click at [417, 157] on li "After" at bounding box center [417, 152] width 17 height 9
type input "*****"
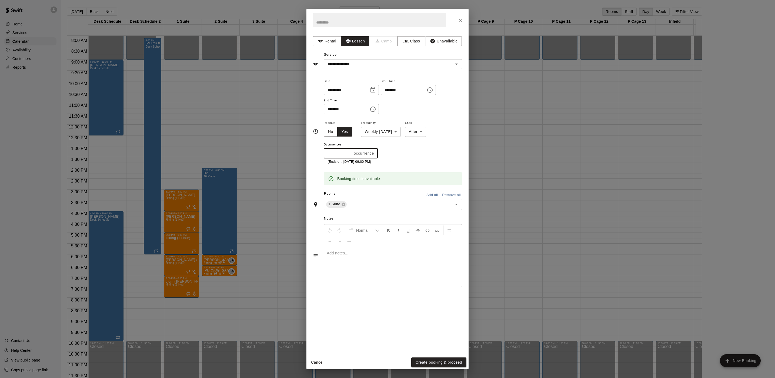
click at [337, 158] on input "*" at bounding box center [338, 153] width 28 height 10
type input "*"
click at [429, 363] on button "Create booking & proceed" at bounding box center [438, 362] width 55 height 10
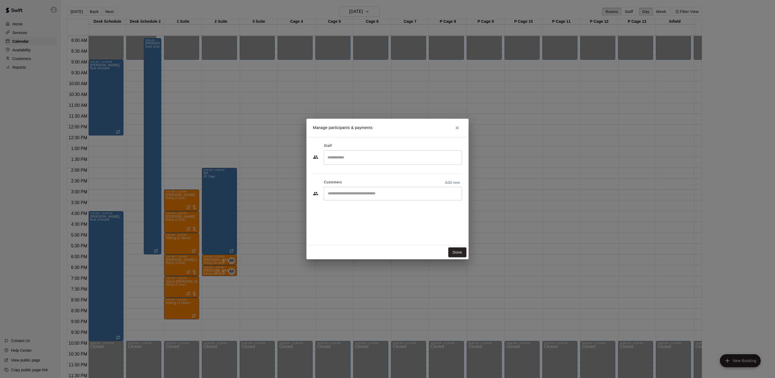
click at [354, 191] on input "Start typing to search customers..." at bounding box center [393, 193] width 134 height 5
type input "******"
click at [377, 204] on div "[PERSON_NAME] [EMAIL_ADDRESS][DOMAIN_NAME]" at bounding box center [398, 209] width 119 height 12
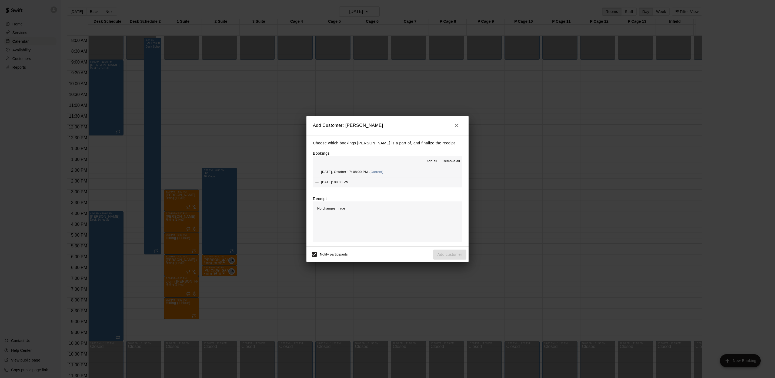
click at [425, 162] on button "Add all" at bounding box center [431, 161] width 17 height 9
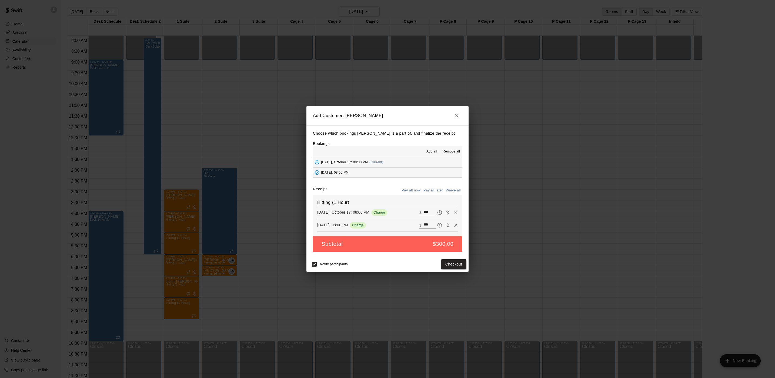
click at [430, 189] on button "Pay all later" at bounding box center [433, 190] width 22 height 8
click at [438, 264] on button "Add customer" at bounding box center [449, 264] width 33 height 10
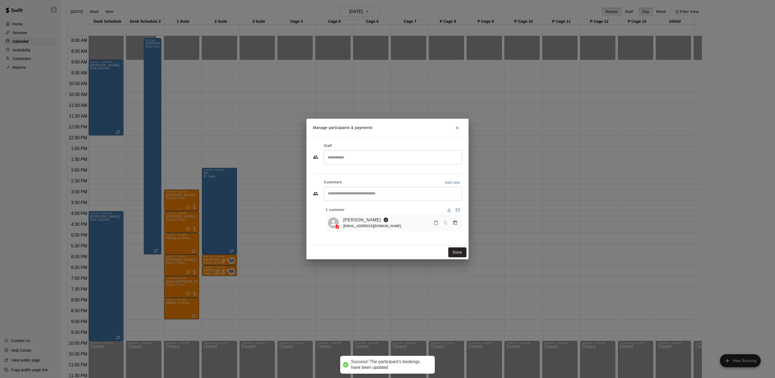
click at [456, 250] on button "Done" at bounding box center [457, 252] width 18 height 10
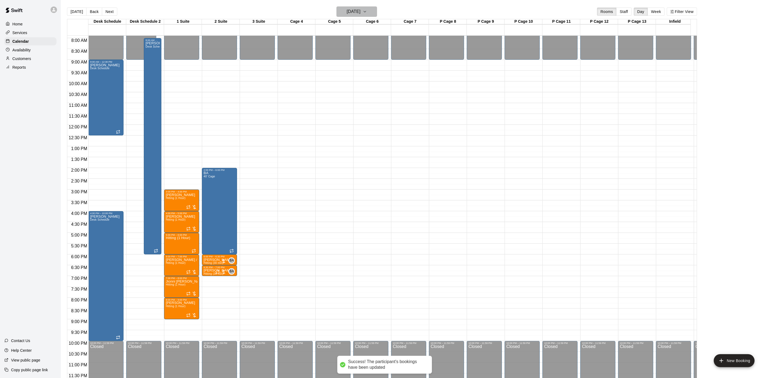
click at [351, 10] on h6 "[DATE]" at bounding box center [354, 12] width 14 height 8
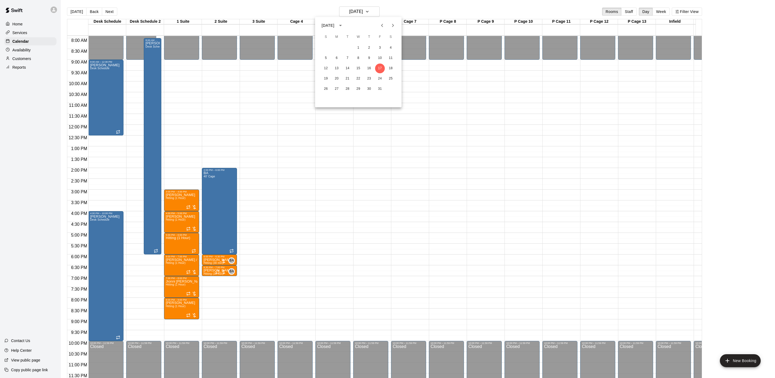
click at [381, 28] on icon "Previous month" at bounding box center [382, 25] width 6 height 6
click at [383, 65] on button "19" at bounding box center [380, 69] width 10 height 10
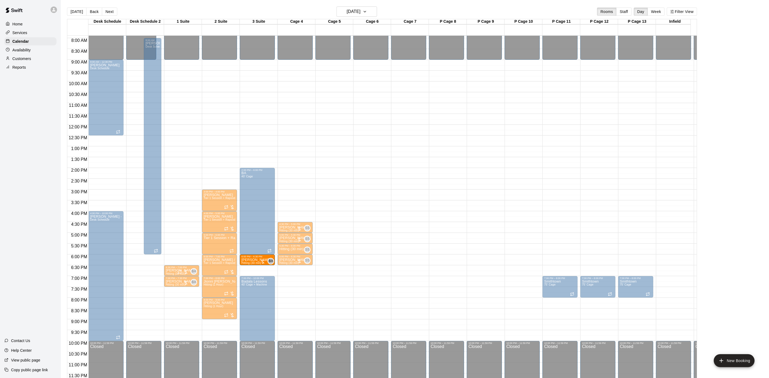
drag, startPoint x: 179, startPoint y: 252, endPoint x: 242, endPoint y: 252, distance: 62.4
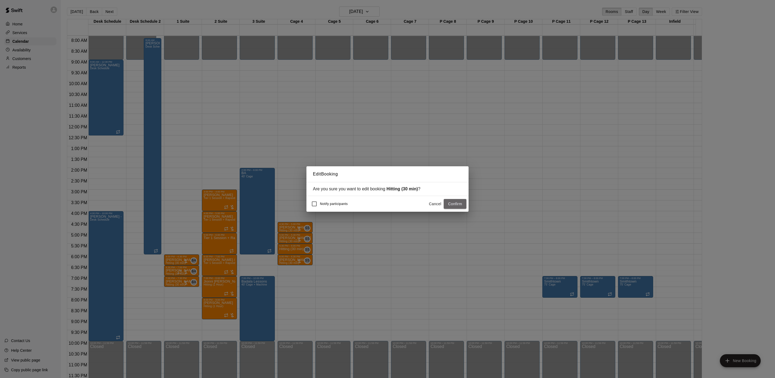
click at [451, 207] on button "Confirm" at bounding box center [455, 204] width 23 height 10
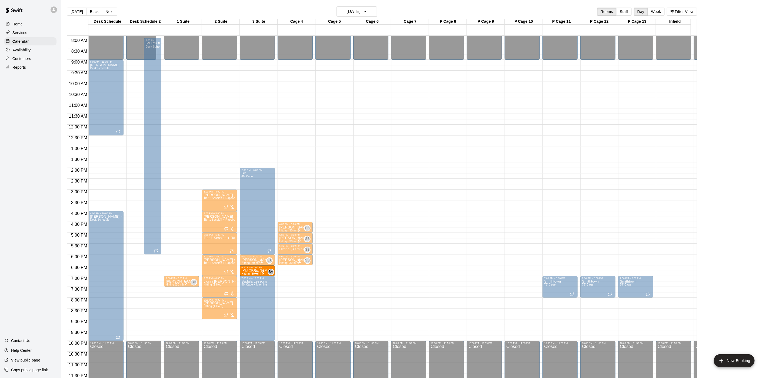
drag, startPoint x: 178, startPoint y: 265, endPoint x: 260, endPoint y: 269, distance: 81.2
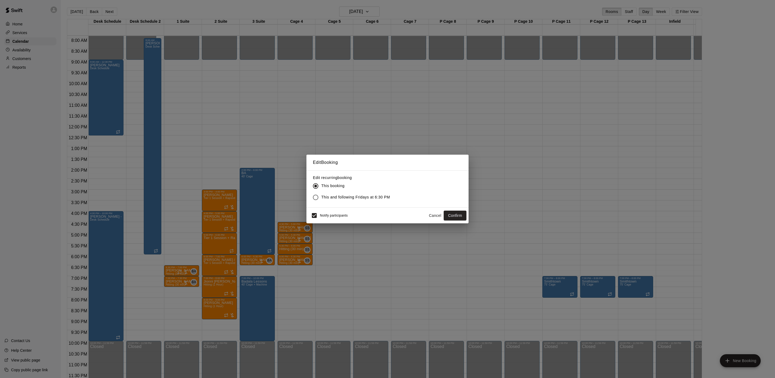
click at [315, 208] on div "Notify participants Cancel Confirm" at bounding box center [388, 216] width 162 height 16
click at [450, 213] on button "Confirm" at bounding box center [455, 216] width 23 height 10
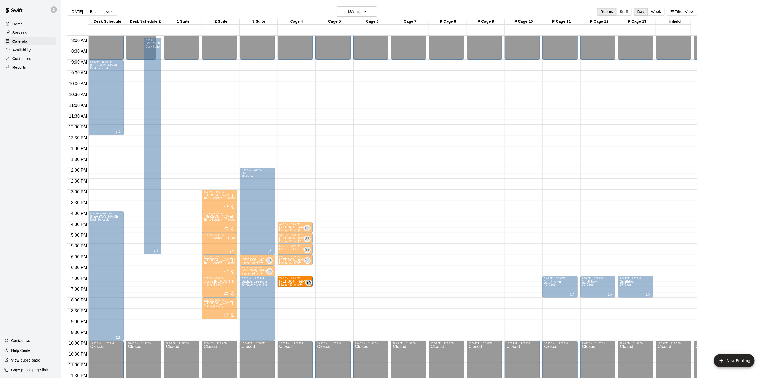
drag, startPoint x: 171, startPoint y: 276, endPoint x: 284, endPoint y: 278, distance: 113.0
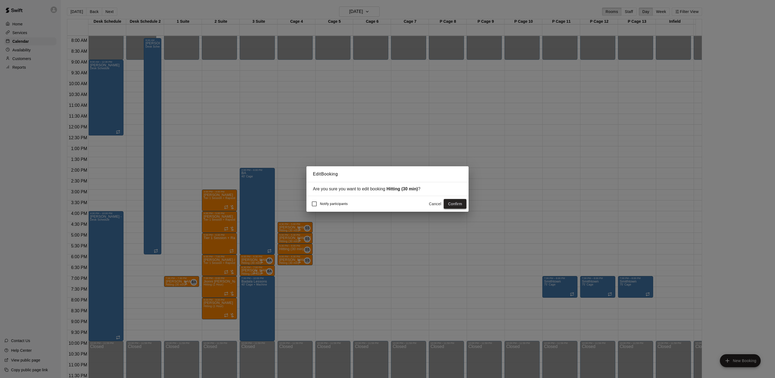
click at [450, 205] on button "Confirm" at bounding box center [455, 204] width 23 height 10
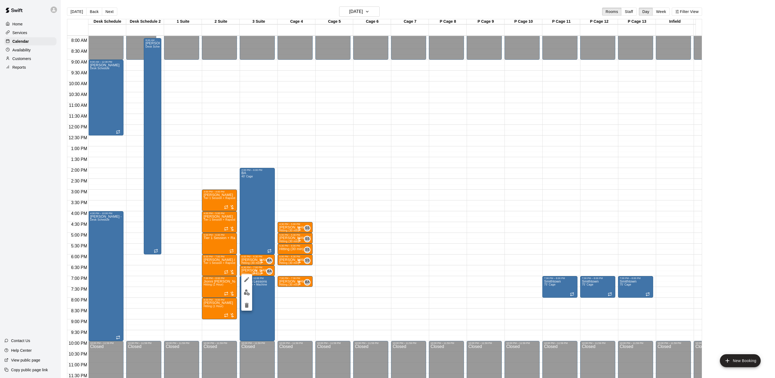
click at [247, 302] on icon "delete" at bounding box center [247, 305] width 6 height 6
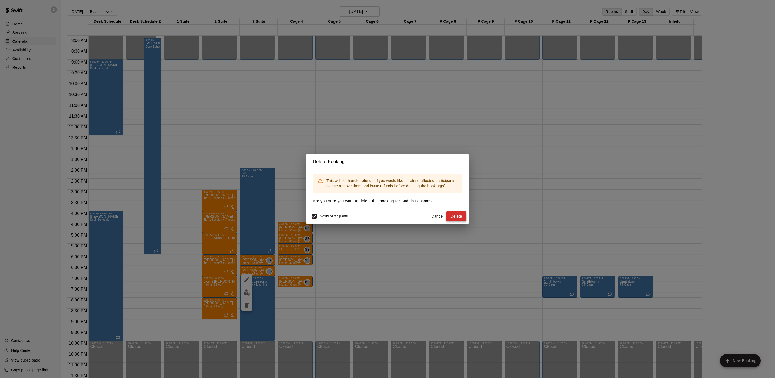
click at [453, 212] on button "Delete" at bounding box center [456, 216] width 20 height 10
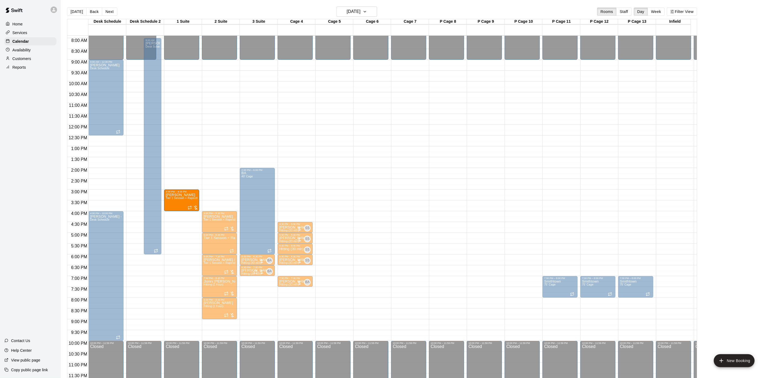
drag, startPoint x: 208, startPoint y: 194, endPoint x: 190, endPoint y: 196, distance: 18.2
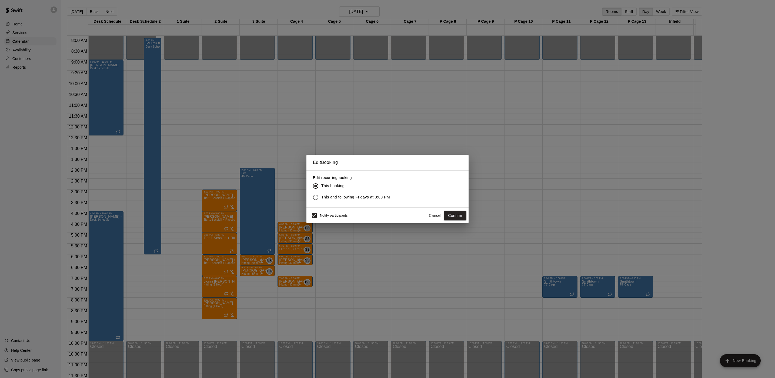
click at [338, 197] on span "This and following Fridays at 3:00 PM" at bounding box center [355, 197] width 69 height 6
click at [457, 219] on button "Confirm" at bounding box center [455, 216] width 23 height 10
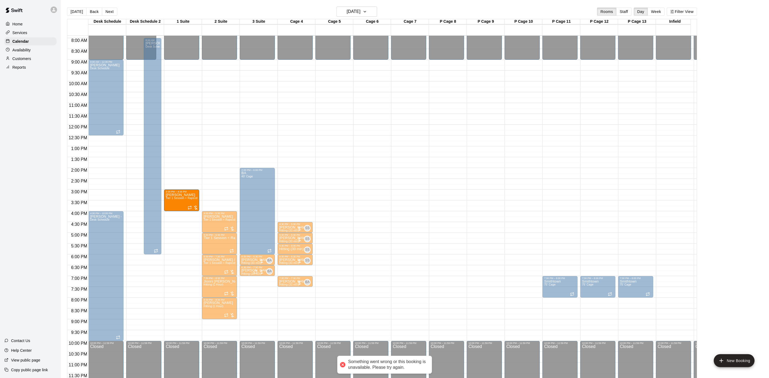
drag, startPoint x: 212, startPoint y: 189, endPoint x: 190, endPoint y: 191, distance: 21.7
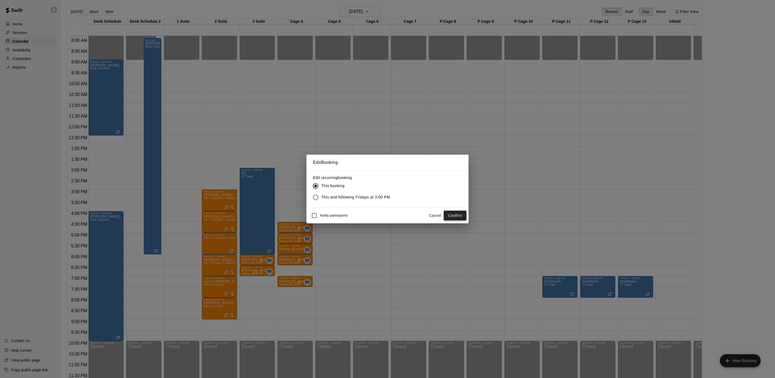
click at [456, 220] on button "Confirm" at bounding box center [455, 216] width 23 height 10
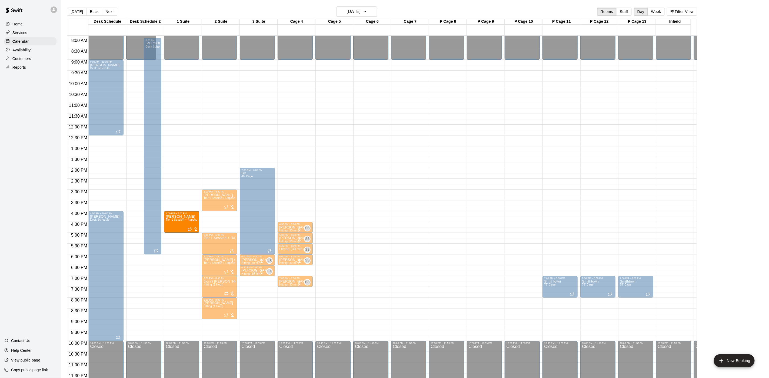
drag, startPoint x: 211, startPoint y: 213, endPoint x: 195, endPoint y: 214, distance: 15.4
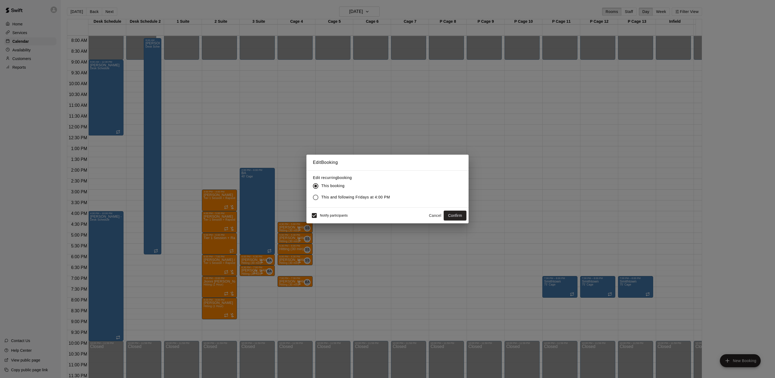
click at [431, 215] on button "Cancel" at bounding box center [435, 216] width 17 height 10
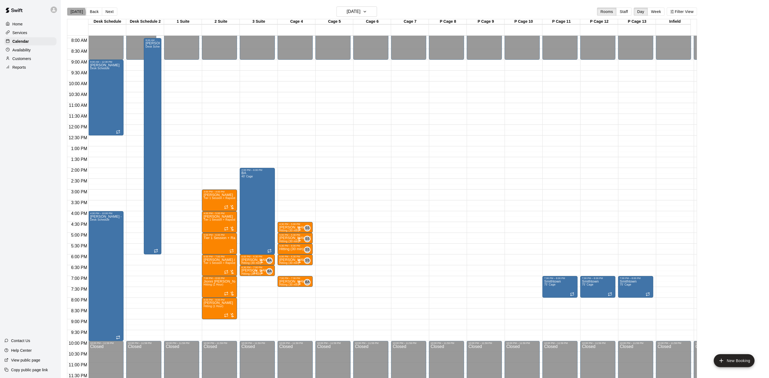
click at [75, 12] on button "[DATE]" at bounding box center [76, 12] width 19 height 8
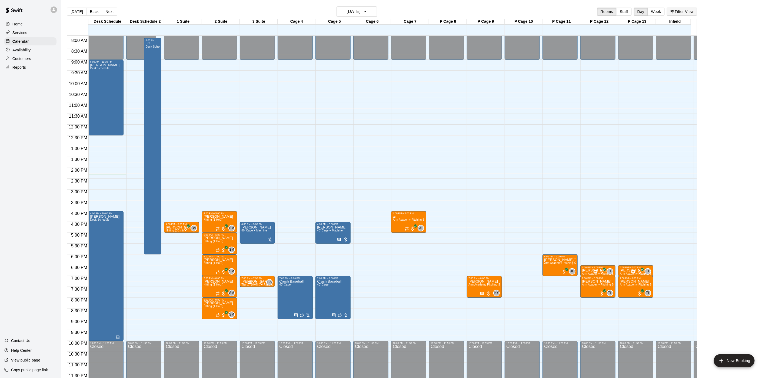
click at [697, 13] on button "Filter View" at bounding box center [682, 12] width 30 height 8
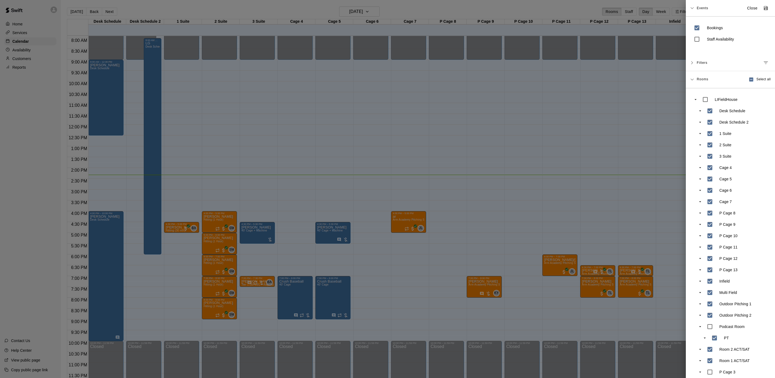
drag, startPoint x: 267, startPoint y: 235, endPoint x: 214, endPoint y: 243, distance: 53.3
click at [271, 235] on div at bounding box center [387, 189] width 775 height 378
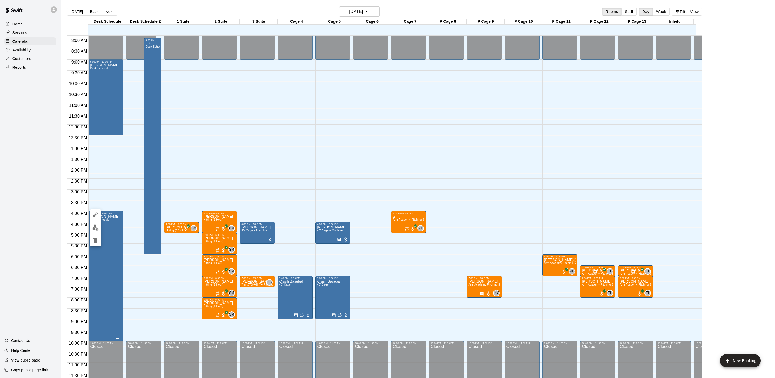
click at [94, 213] on icon "edit" at bounding box center [95, 214] width 6 height 6
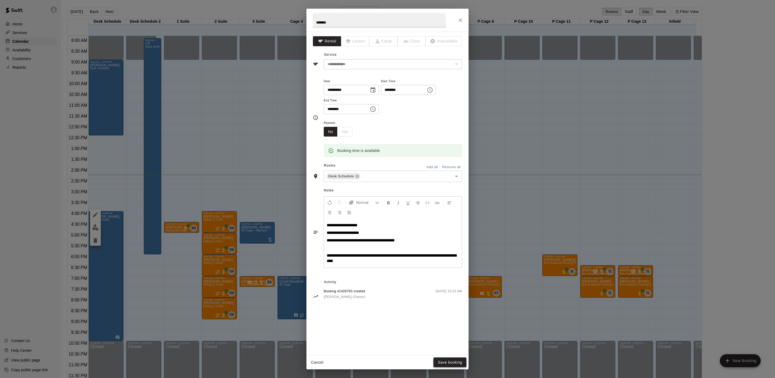
click at [463, 358] on button "Save booking" at bounding box center [450, 362] width 33 height 10
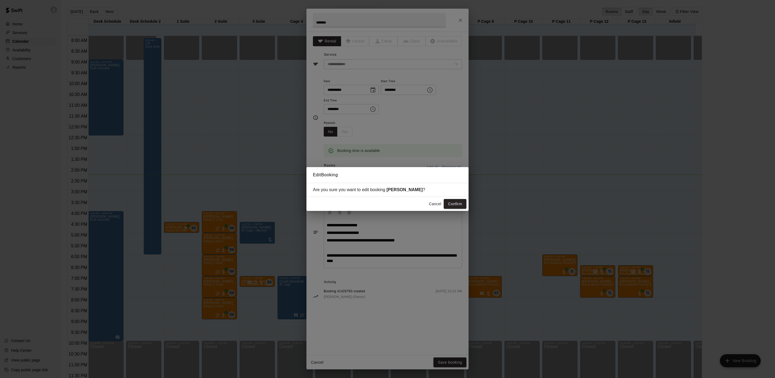
click at [440, 197] on div "Cancel Confirm" at bounding box center [388, 204] width 162 height 14
click at [464, 202] on button "Confirm" at bounding box center [455, 204] width 23 height 10
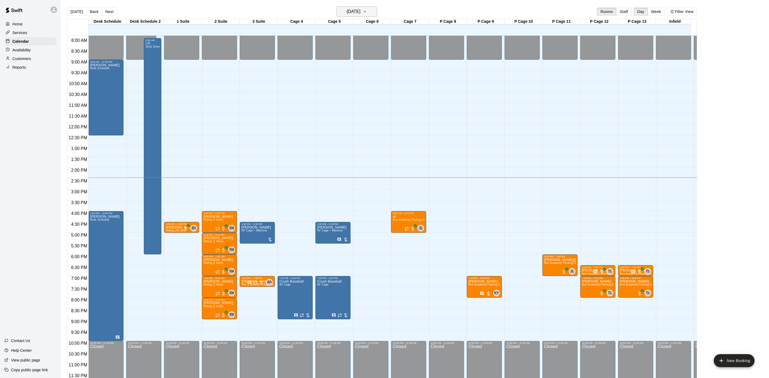
click at [351, 14] on h6 "[DATE]" at bounding box center [354, 12] width 14 height 8
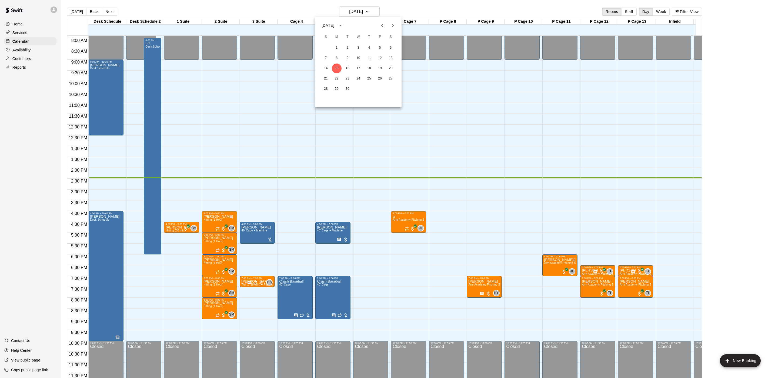
click at [389, 23] on button "Next month" at bounding box center [393, 25] width 11 height 11
click at [380, 60] on button "10" at bounding box center [380, 58] width 10 height 10
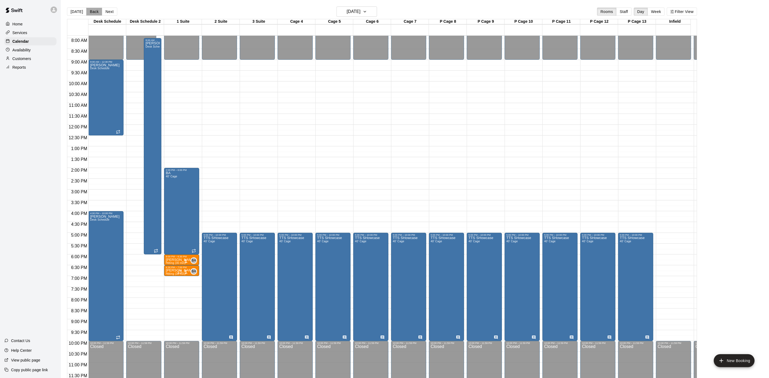
click at [94, 9] on button "Back" at bounding box center [94, 12] width 16 height 8
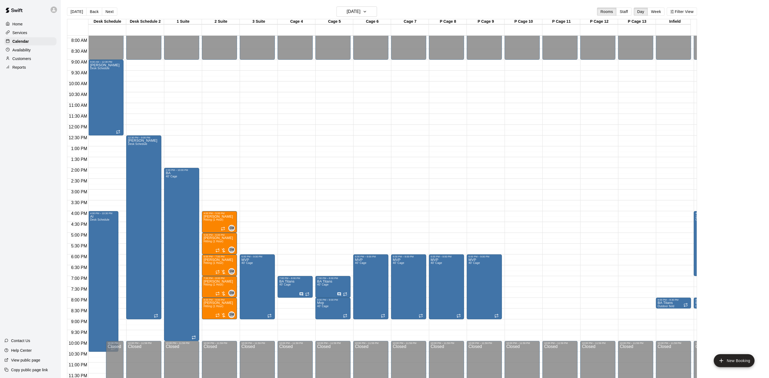
click at [94, 9] on button "Back" at bounding box center [94, 12] width 16 height 8
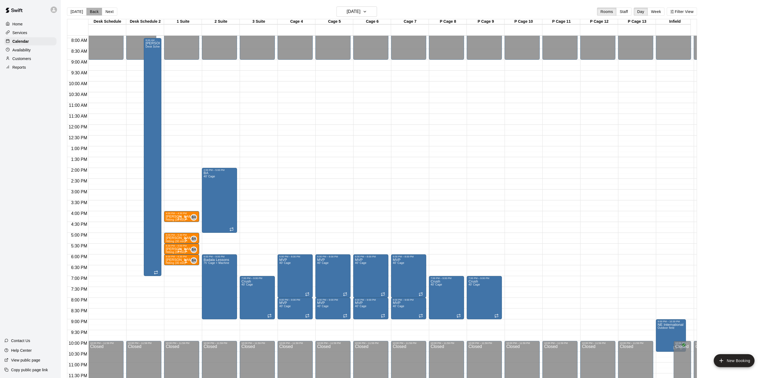
click at [94, 9] on button "Back" at bounding box center [94, 12] width 16 height 8
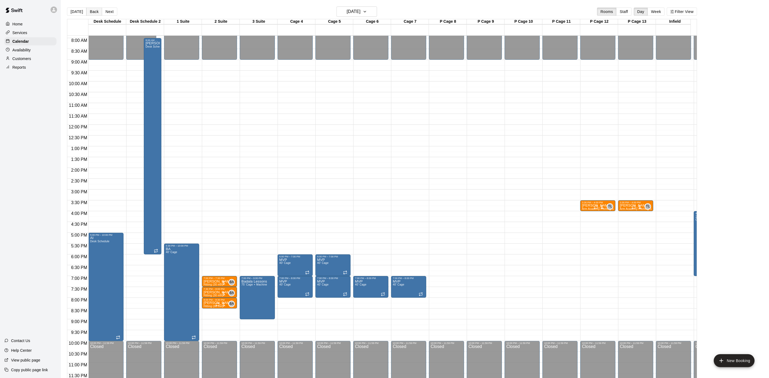
click at [90, 10] on button "Back" at bounding box center [94, 12] width 16 height 8
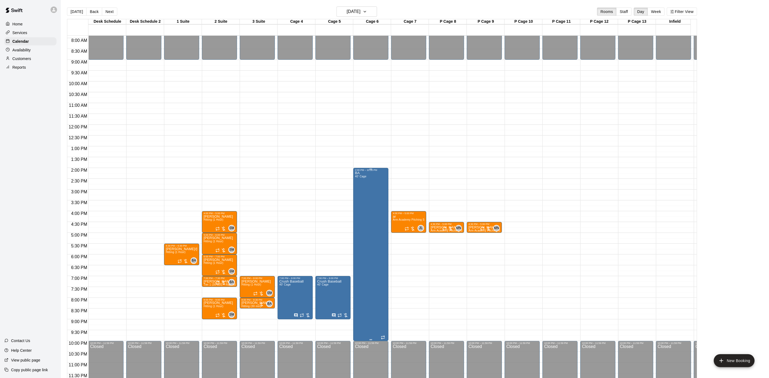
click at [367, 182] on div "BA 40' Cage" at bounding box center [371, 360] width 32 height 378
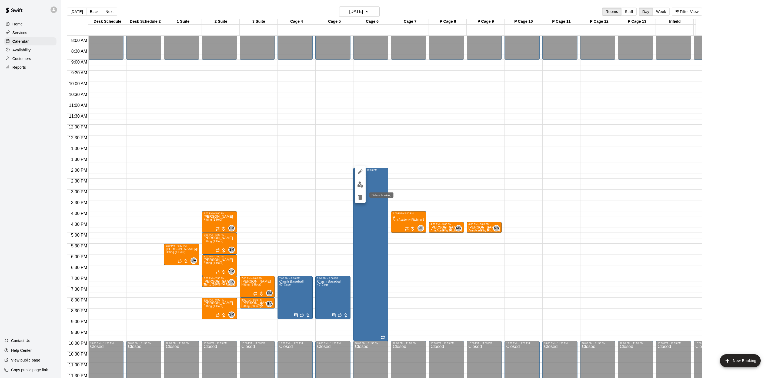
click at [358, 193] on button "delete" at bounding box center [360, 197] width 11 height 11
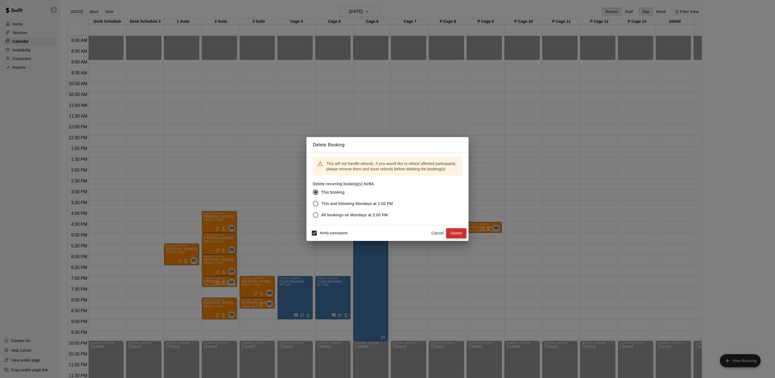
click at [454, 231] on button "Delete" at bounding box center [456, 233] width 20 height 10
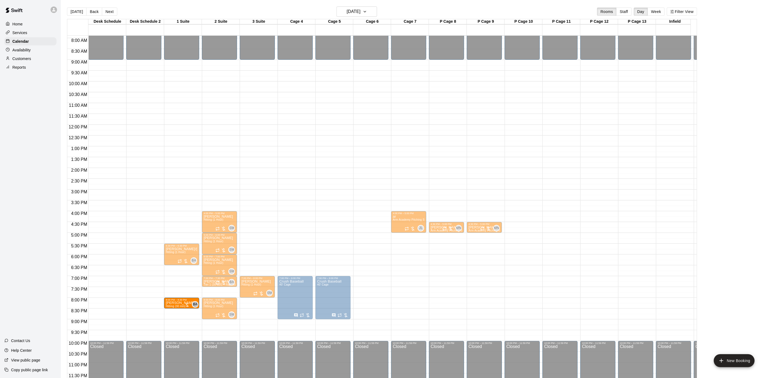
drag, startPoint x: 247, startPoint y: 298, endPoint x: 200, endPoint y: 300, distance: 47.6
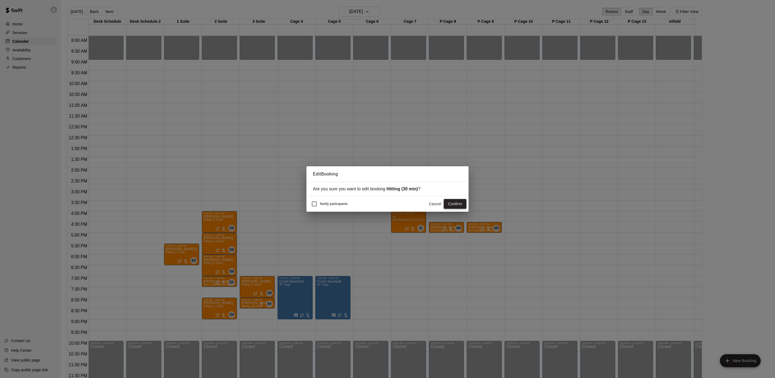
click at [456, 207] on button "Confirm" at bounding box center [455, 204] width 23 height 10
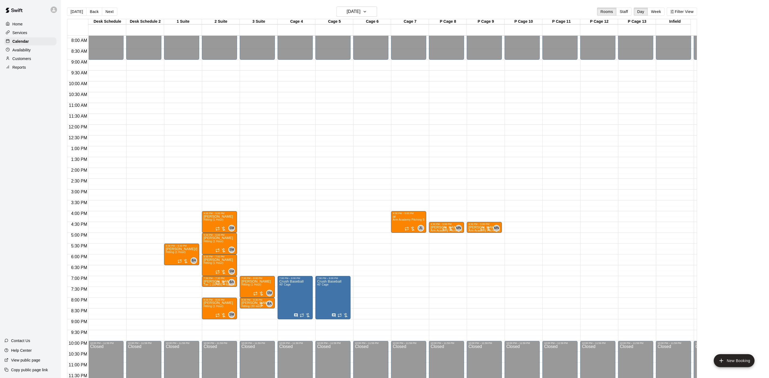
click at [75, 12] on button "[DATE]" at bounding box center [76, 12] width 19 height 8
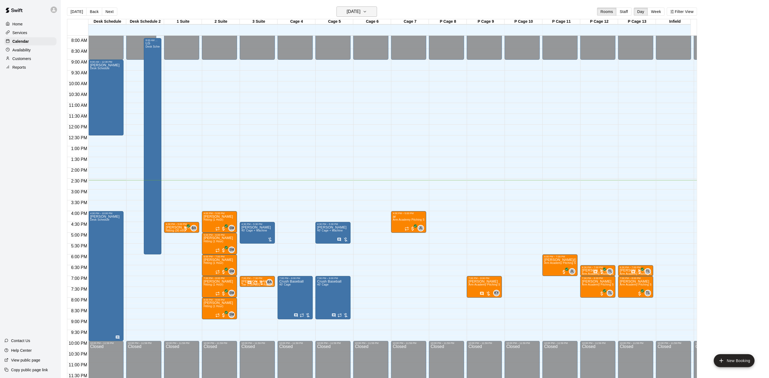
click at [367, 9] on icon "button" at bounding box center [365, 11] width 4 height 6
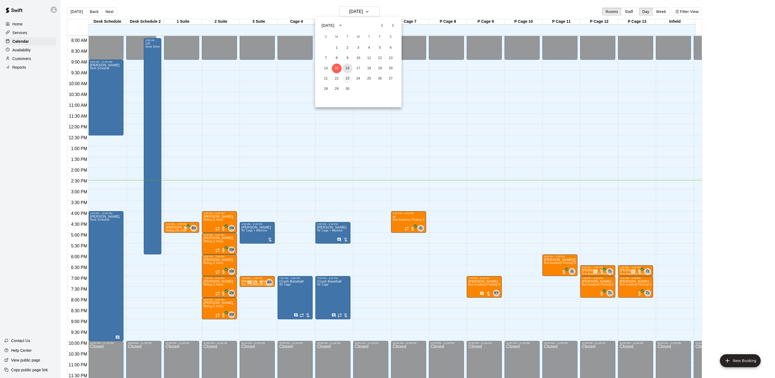
drag, startPoint x: 347, startPoint y: 68, endPoint x: 347, endPoint y: 75, distance: 6.5
click at [347, 68] on button "16" at bounding box center [348, 69] width 10 height 10
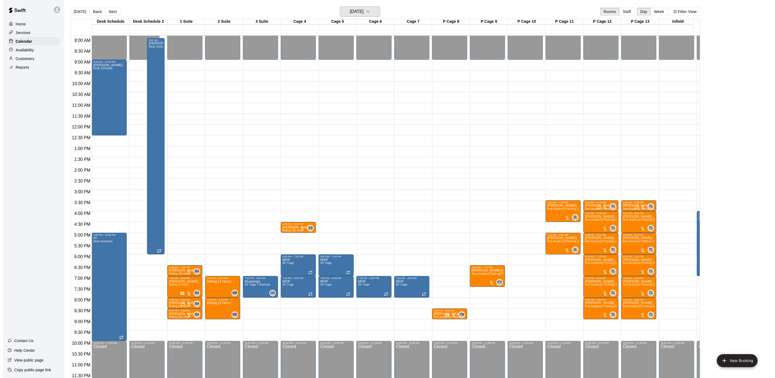
scroll to position [8, 0]
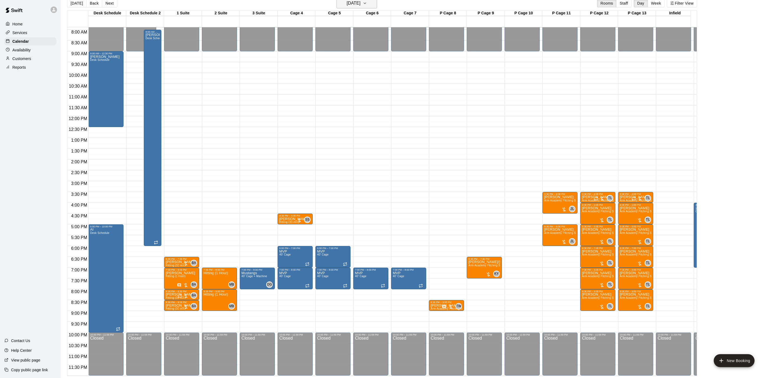
click at [367, 6] on icon "button" at bounding box center [365, 3] width 4 height 6
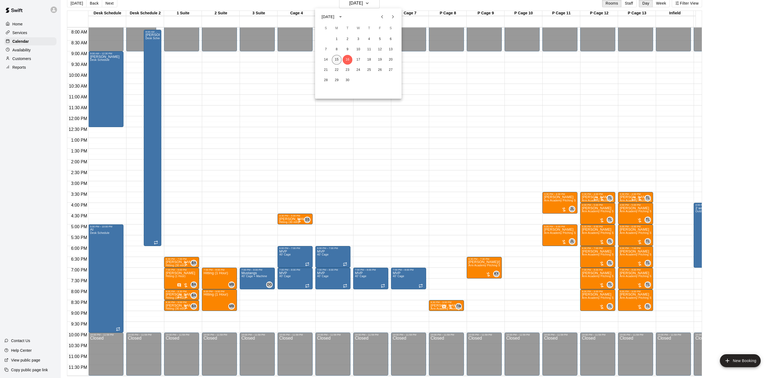
click at [338, 60] on button "15" at bounding box center [337, 60] width 10 height 10
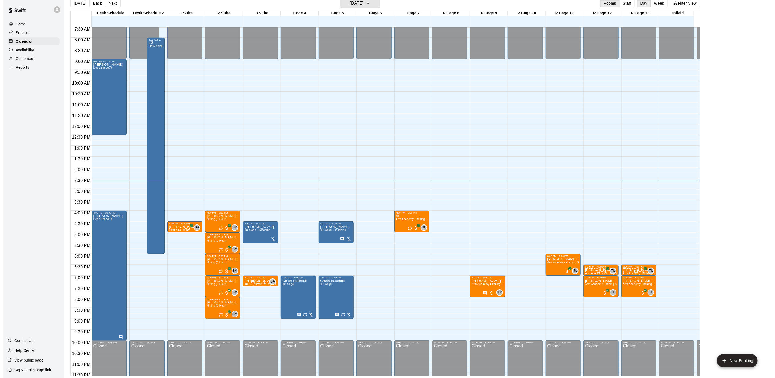
scroll to position [177, 0]
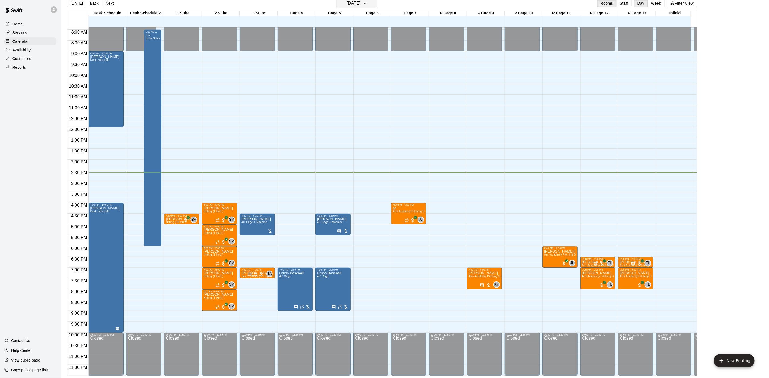
drag, startPoint x: 380, startPoint y: 5, endPoint x: 375, endPoint y: 5, distance: 4.3
click at [380, 5] on div "[DATE] Back [DATE][DATE] Rooms Staff Day Week Filter View" at bounding box center [382, 4] width 630 height 12
click at [367, 5] on icon "button" at bounding box center [365, 3] width 4 height 6
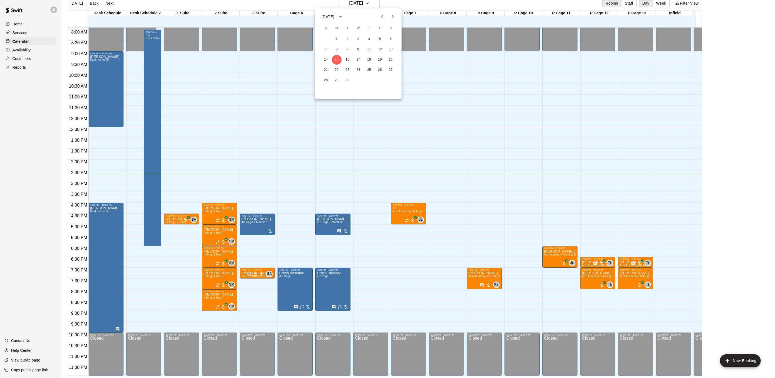
click at [412, 172] on div at bounding box center [387, 189] width 775 height 378
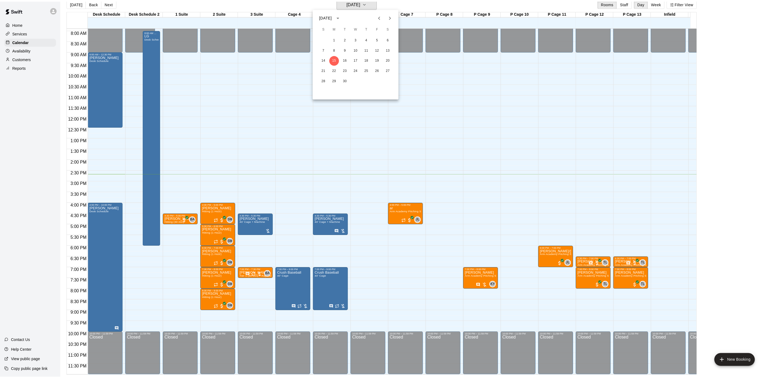
scroll to position [6, 0]
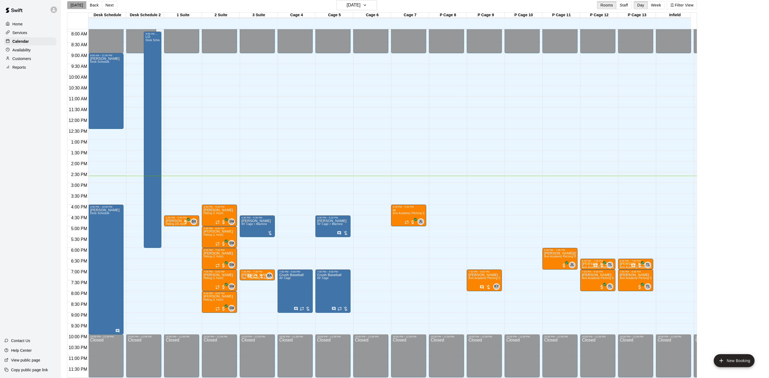
click at [82, 2] on button "[DATE]" at bounding box center [76, 5] width 19 height 8
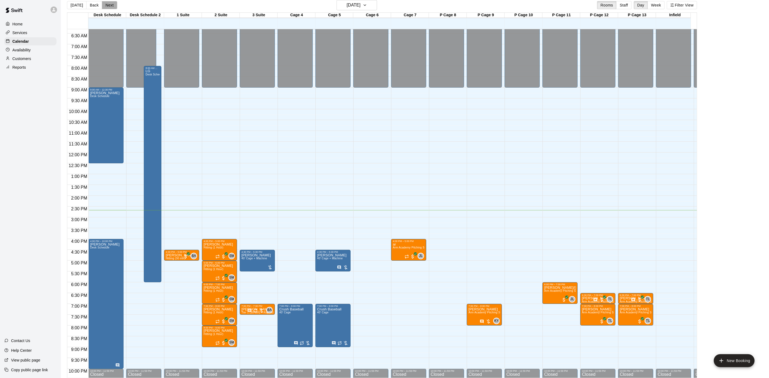
click at [105, 3] on button "Next" at bounding box center [109, 5] width 15 height 8
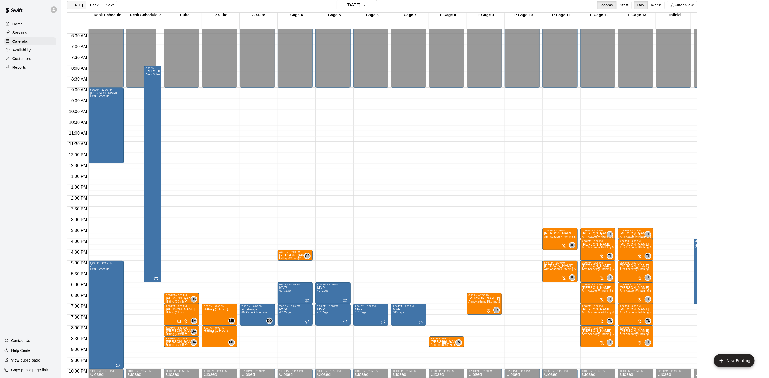
click at [74, 8] on button "[DATE]" at bounding box center [76, 5] width 19 height 8
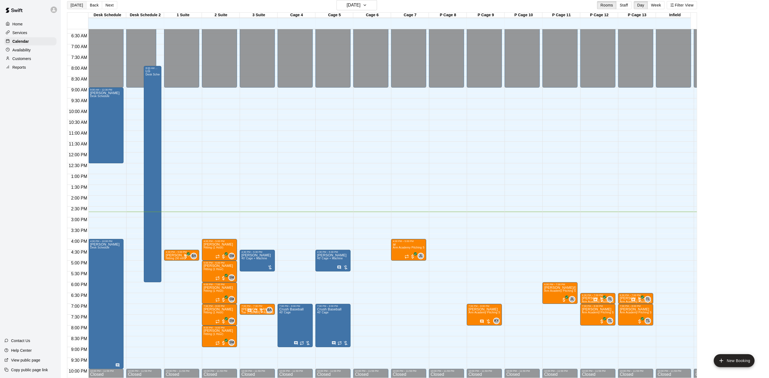
click at [76, 2] on button "[DATE]" at bounding box center [76, 5] width 19 height 8
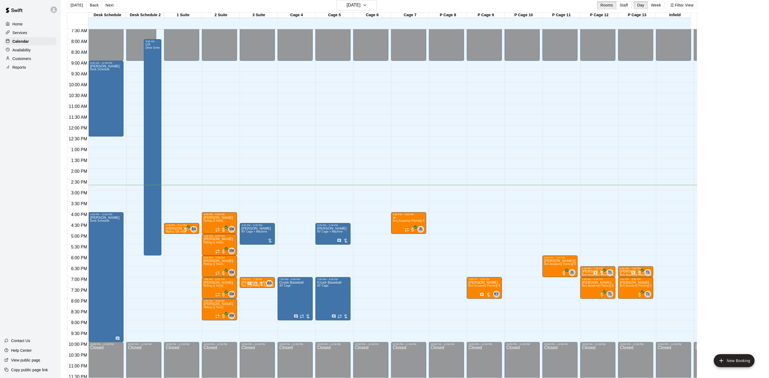
scroll to position [177, 0]
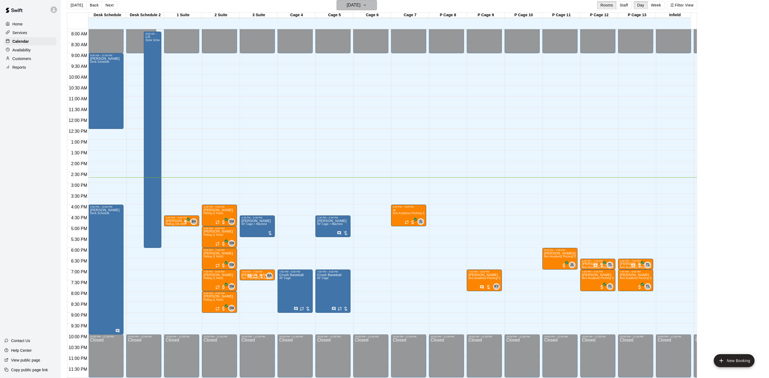
click at [357, 4] on h6 "[DATE]" at bounding box center [354, 5] width 14 height 8
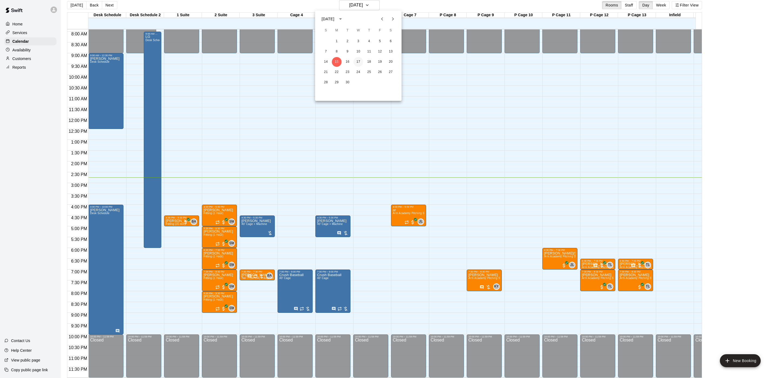
click at [359, 65] on button "17" at bounding box center [359, 62] width 10 height 10
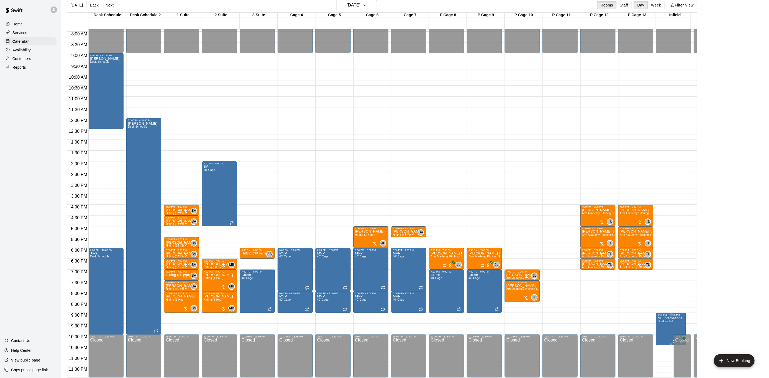
click at [664, 320] on span "Outdoor field" at bounding box center [666, 321] width 17 height 3
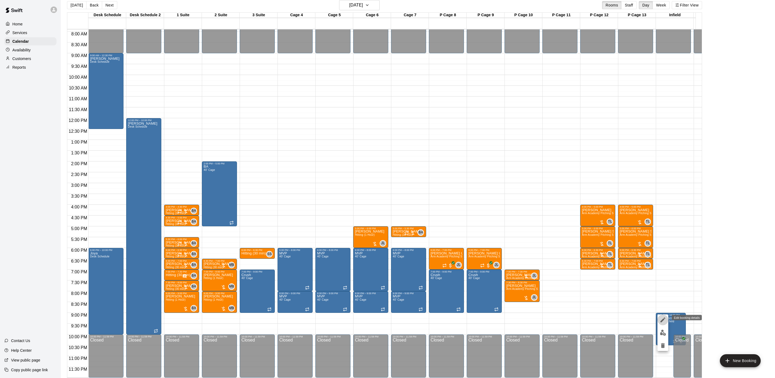
click at [661, 315] on button "edit" at bounding box center [663, 319] width 11 height 11
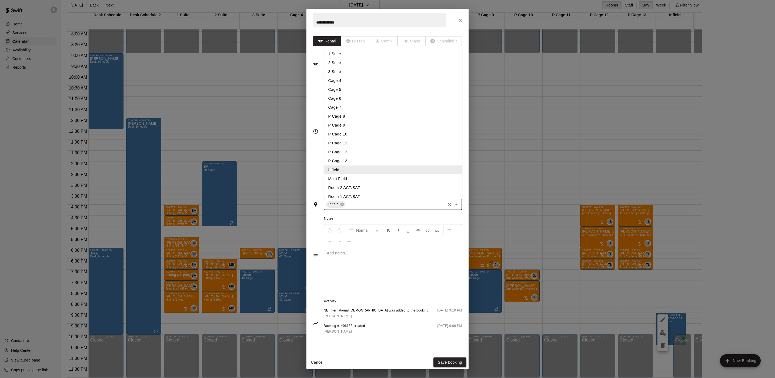
click at [362, 206] on input "text" at bounding box center [395, 204] width 98 height 7
click at [343, 176] on li "Multi Field" at bounding box center [393, 178] width 138 height 9
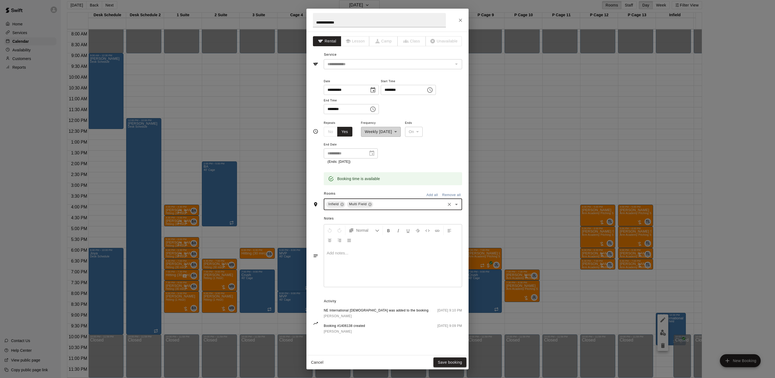
click at [455, 364] on button "Save booking" at bounding box center [450, 362] width 33 height 10
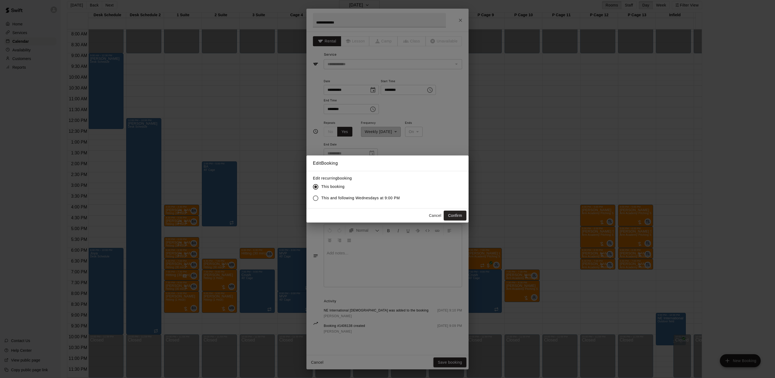
click at [374, 197] on span "This and following Wednesdays at 9:00 PM" at bounding box center [360, 198] width 79 height 6
click at [454, 215] on button "Confirm" at bounding box center [455, 216] width 23 height 10
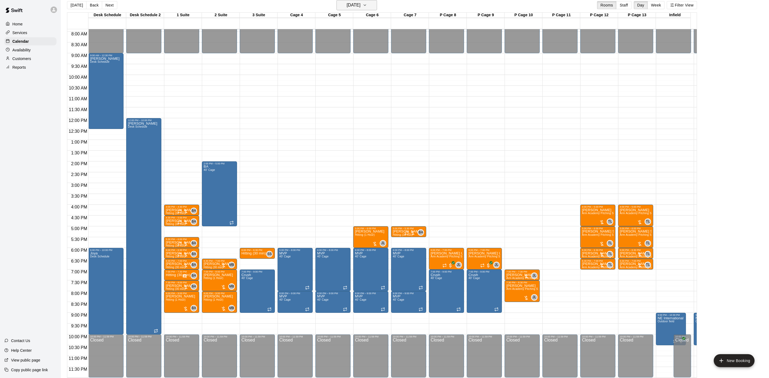
click at [347, 2] on h6 "[DATE]" at bounding box center [354, 5] width 14 height 8
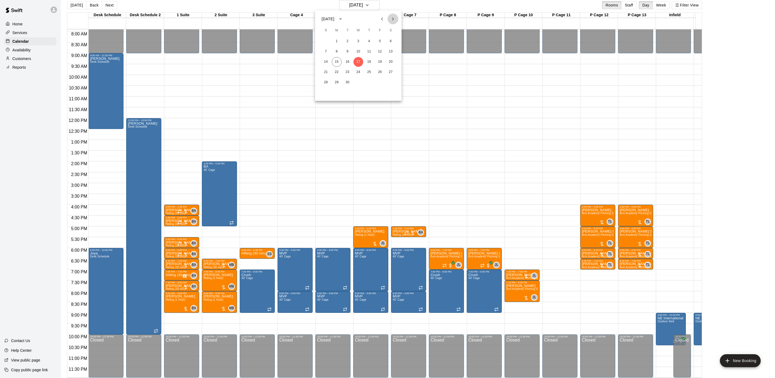
click at [391, 15] on button "Next month" at bounding box center [393, 19] width 11 height 11
click at [390, 15] on button "Next month" at bounding box center [393, 19] width 11 height 11
click at [391, 15] on button "Next month" at bounding box center [393, 19] width 11 height 11
click at [359, 72] on button "21" at bounding box center [359, 72] width 10 height 10
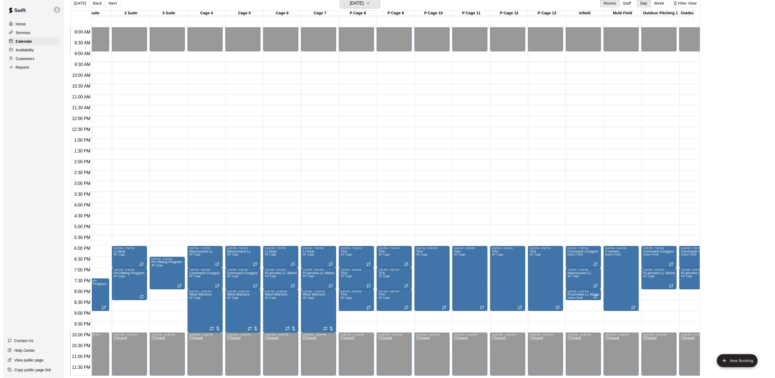
scroll to position [0, 94]
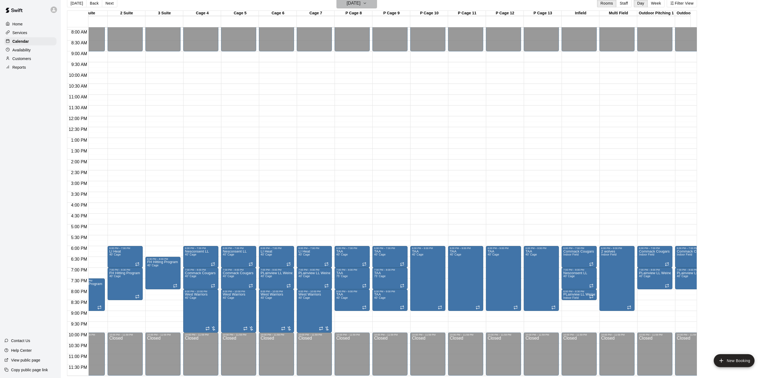
click at [348, 5] on h6 "[DATE]" at bounding box center [354, 3] width 14 height 8
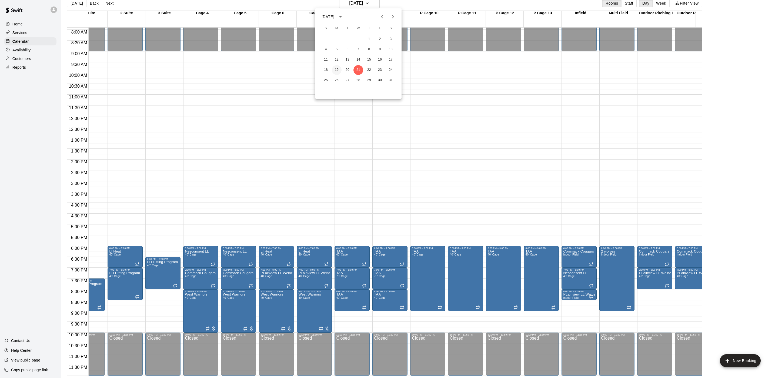
click at [336, 70] on button "19" at bounding box center [337, 70] width 10 height 10
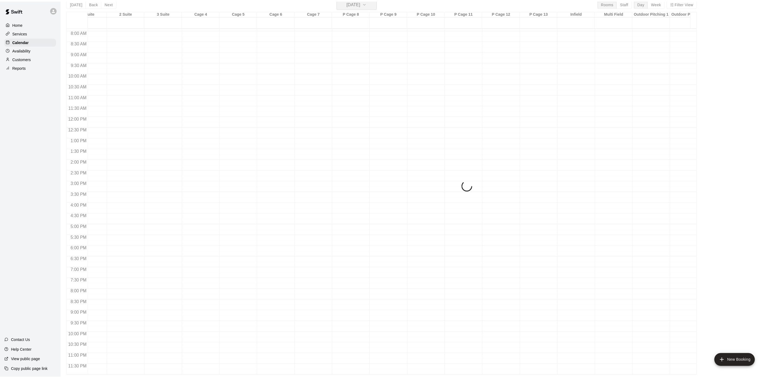
scroll to position [6, 0]
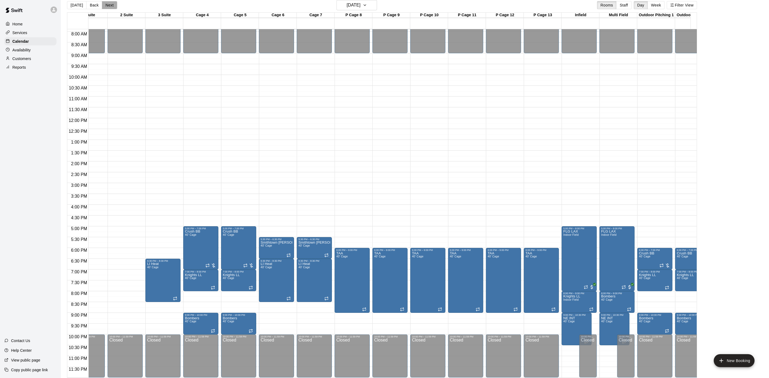
click at [110, 4] on button "Next" at bounding box center [109, 5] width 15 height 8
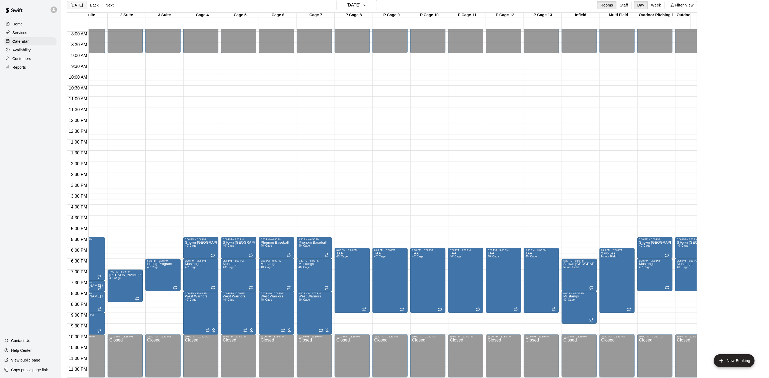
click at [73, 8] on button "[DATE]" at bounding box center [76, 5] width 19 height 8
